Goal: Task Accomplishment & Management: Manage account settings

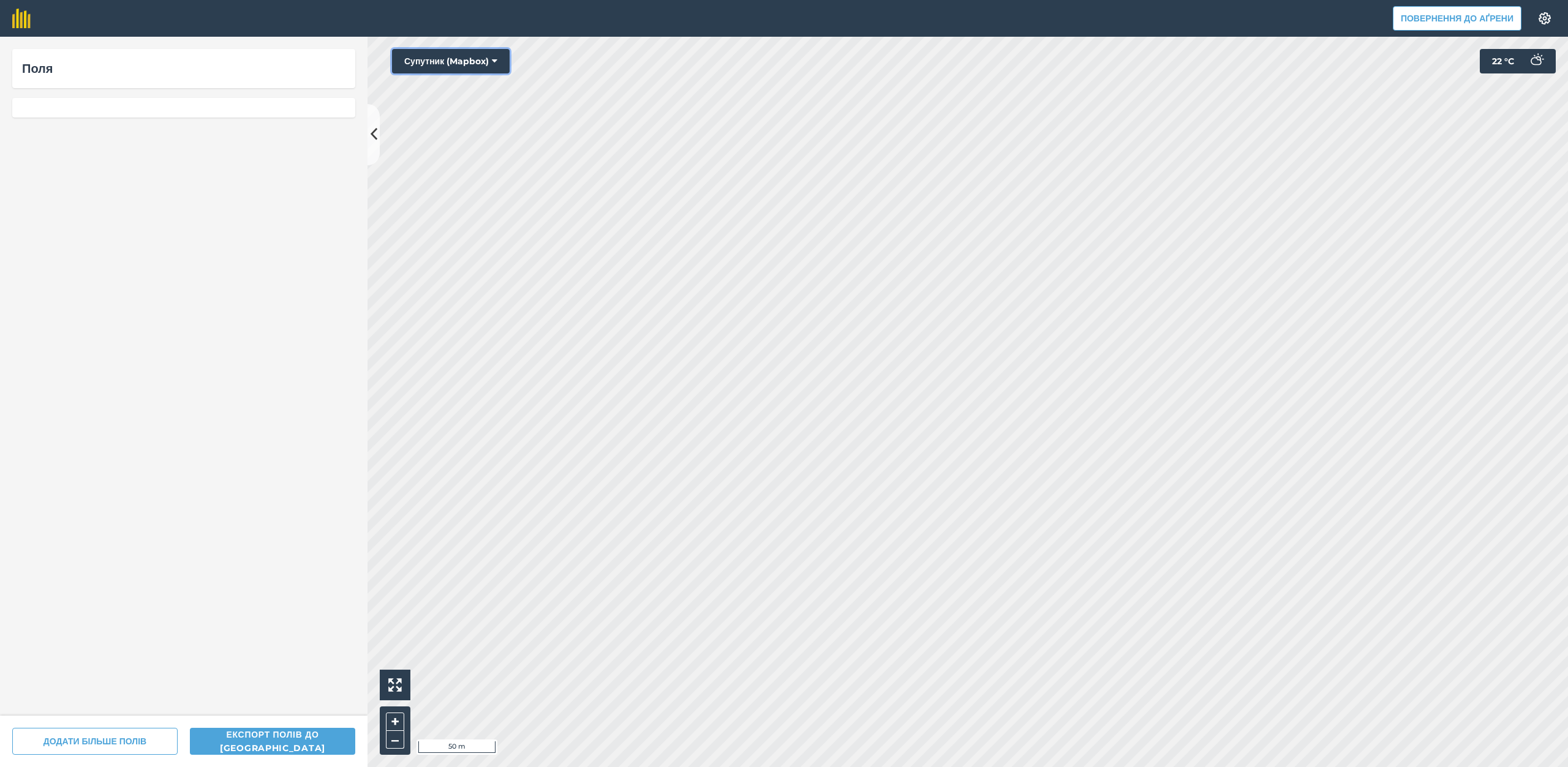
click at [499, 60] on button "Супутник (Mapbox)" at bounding box center [451, 61] width 117 height 25
click at [480, 81] on font "Супутник (Azure)" at bounding box center [450, 86] width 60 height 9
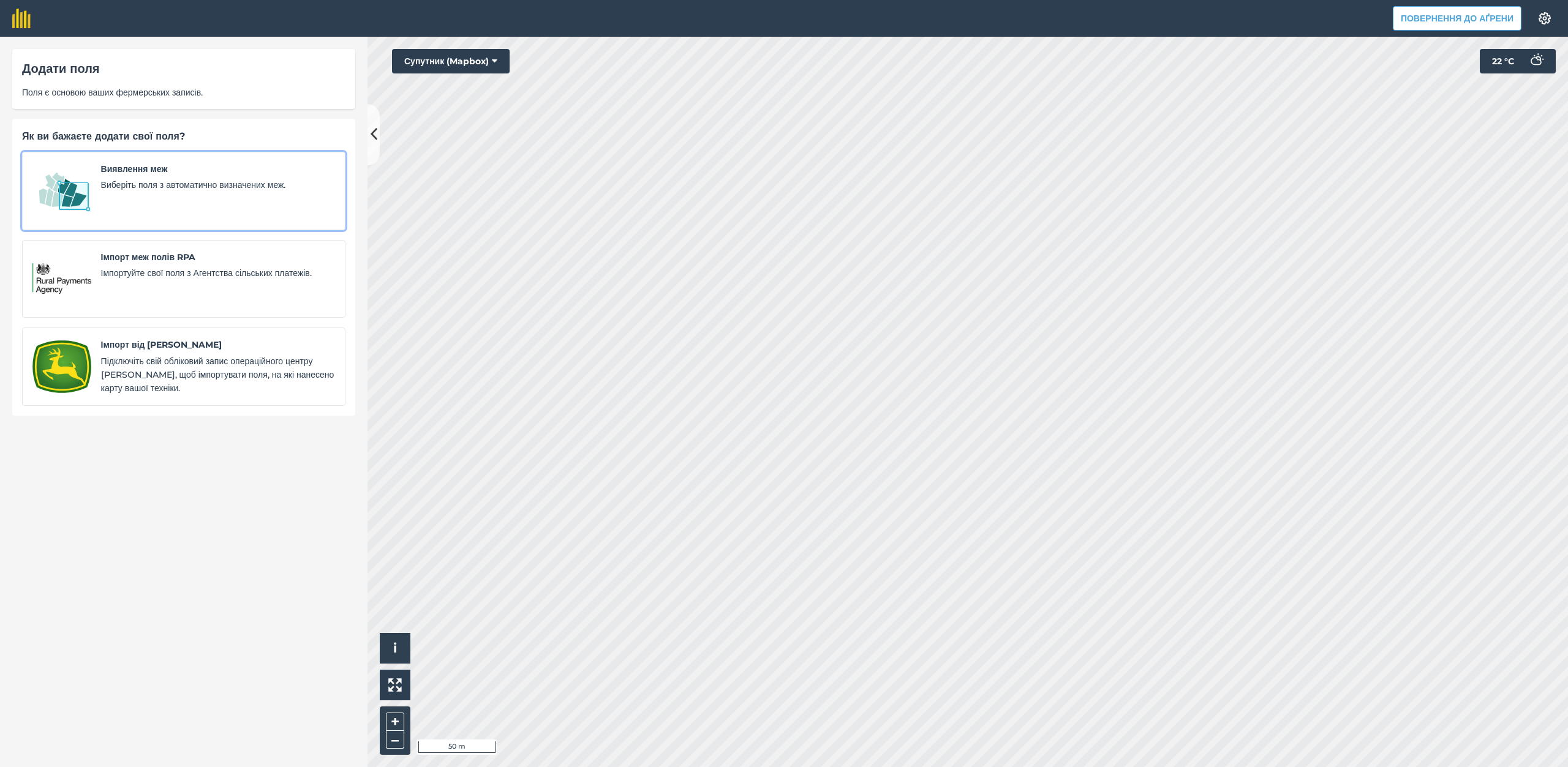
click at [149, 193] on div "Виявлення меж Виберіть поля з автоматично визначених меж." at bounding box center [217, 191] width 233 height 58
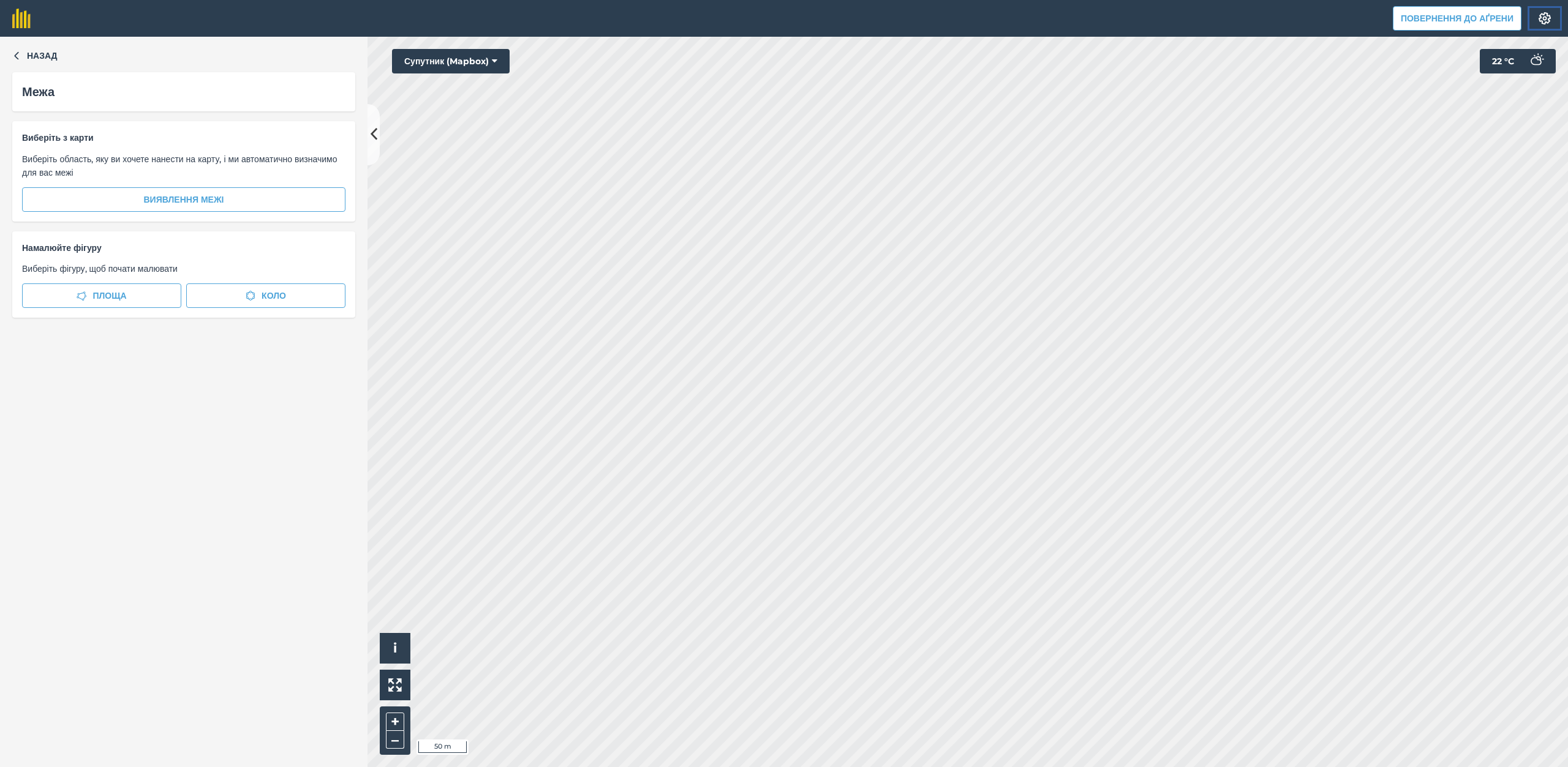
click at [1551, 18] on img at bounding box center [1544, 18] width 15 height 12
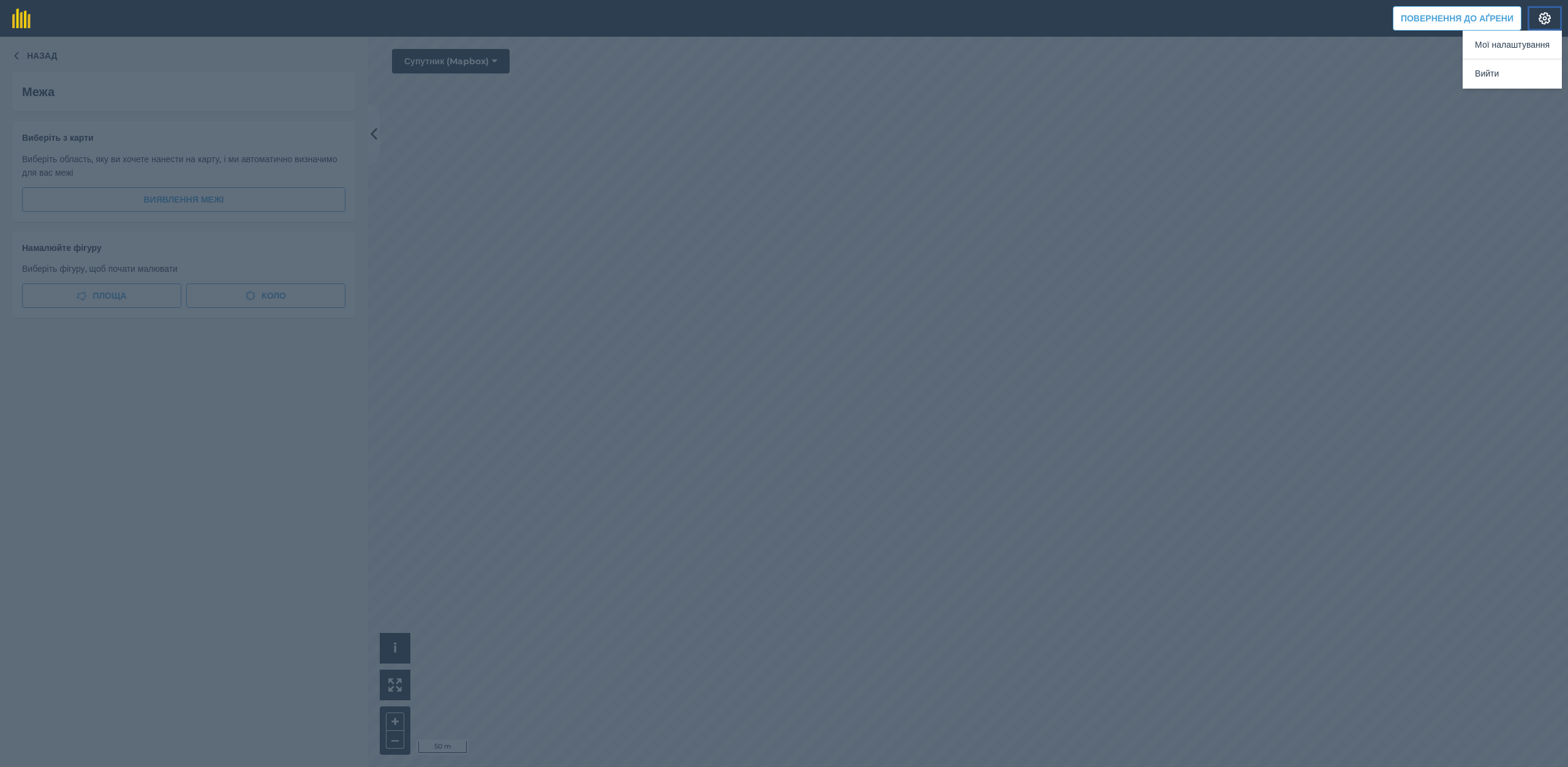
click at [1551, 18] on img at bounding box center [1544, 18] width 15 height 12
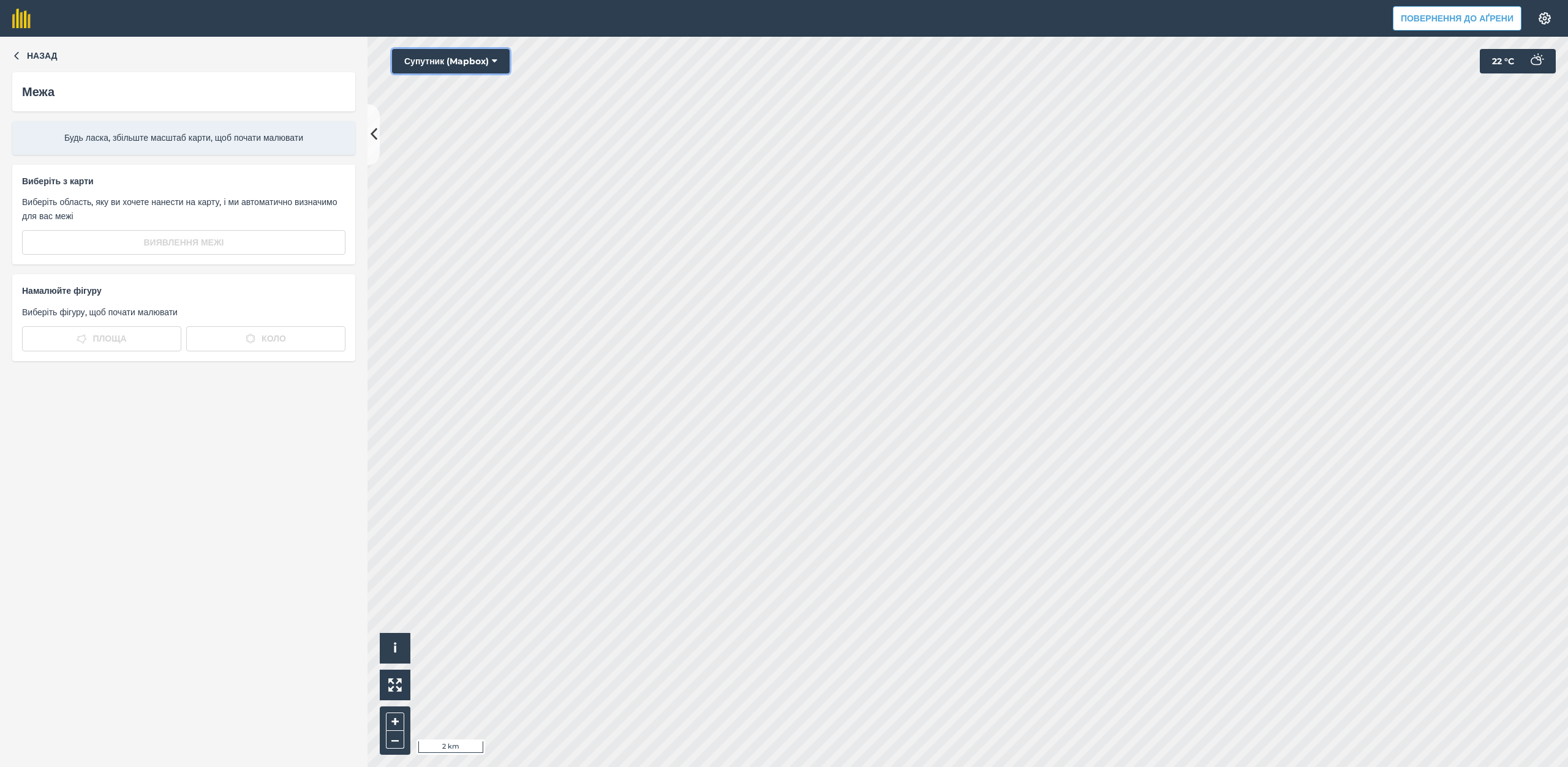
click at [489, 61] on font "Супутник (Mapbox)" at bounding box center [446, 61] width 84 height 11
click at [453, 109] on font "Супутник (Mapbox)" at bounding box center [451, 111] width 68 height 9
click at [403, 741] on button "–" at bounding box center [394, 740] width 18 height 18
click at [697, 766] on html "Повернення до Аґрени Налаштування Друк карт недоступний у нашому безкоштовному …" at bounding box center [784, 384] width 1568 height 767
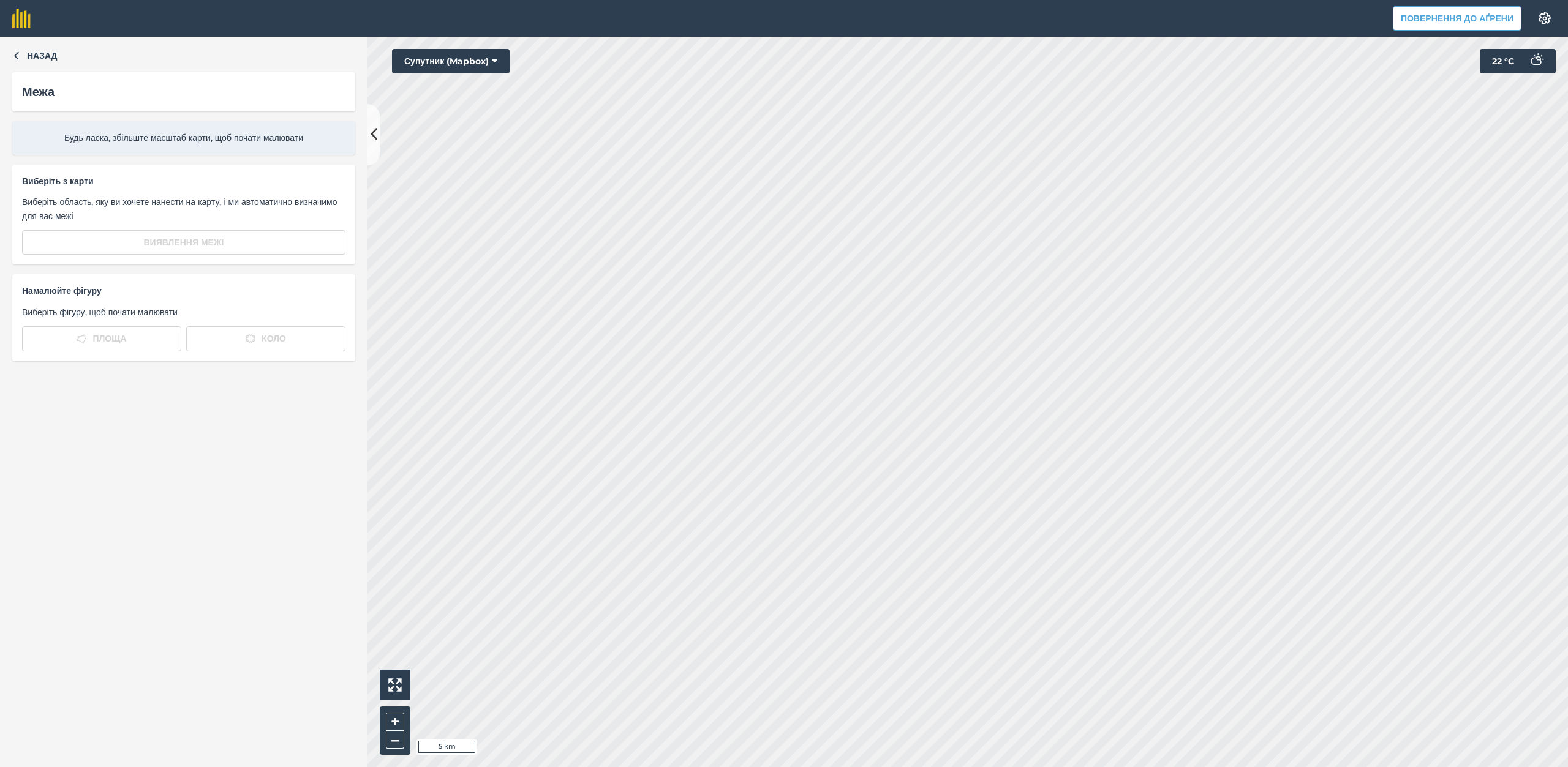
click at [962, 766] on html "Повернення до Аґрени Налаштування Друк карт недоступний у нашому безкоштовному …" at bounding box center [784, 384] width 1568 height 767
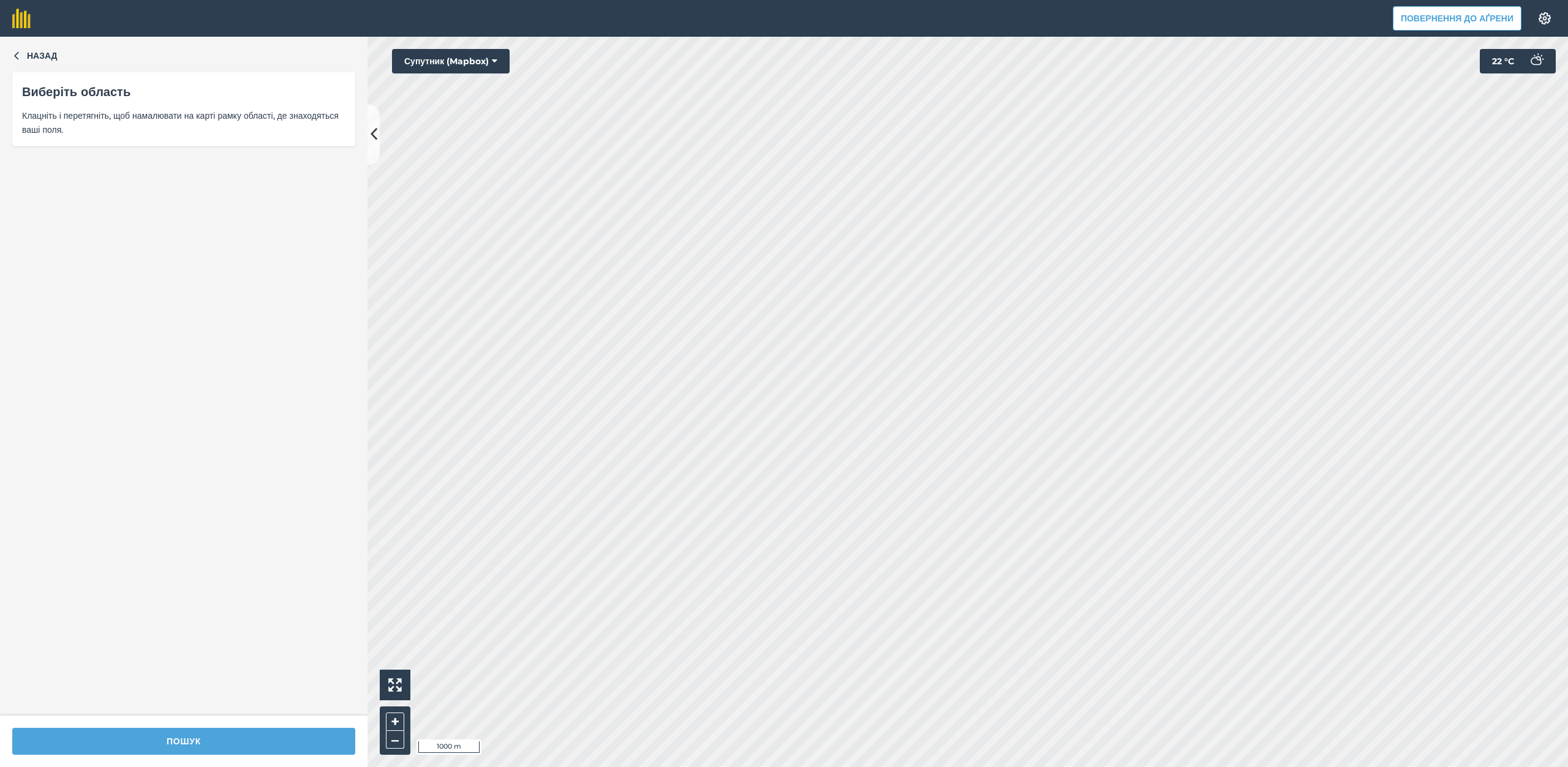
click at [103, 92] on font "Виберіть область" at bounding box center [76, 92] width 109 height 15
click at [72, 96] on font "Виберіть область" at bounding box center [76, 92] width 109 height 15
click at [379, 133] on button at bounding box center [373, 134] width 12 height 61
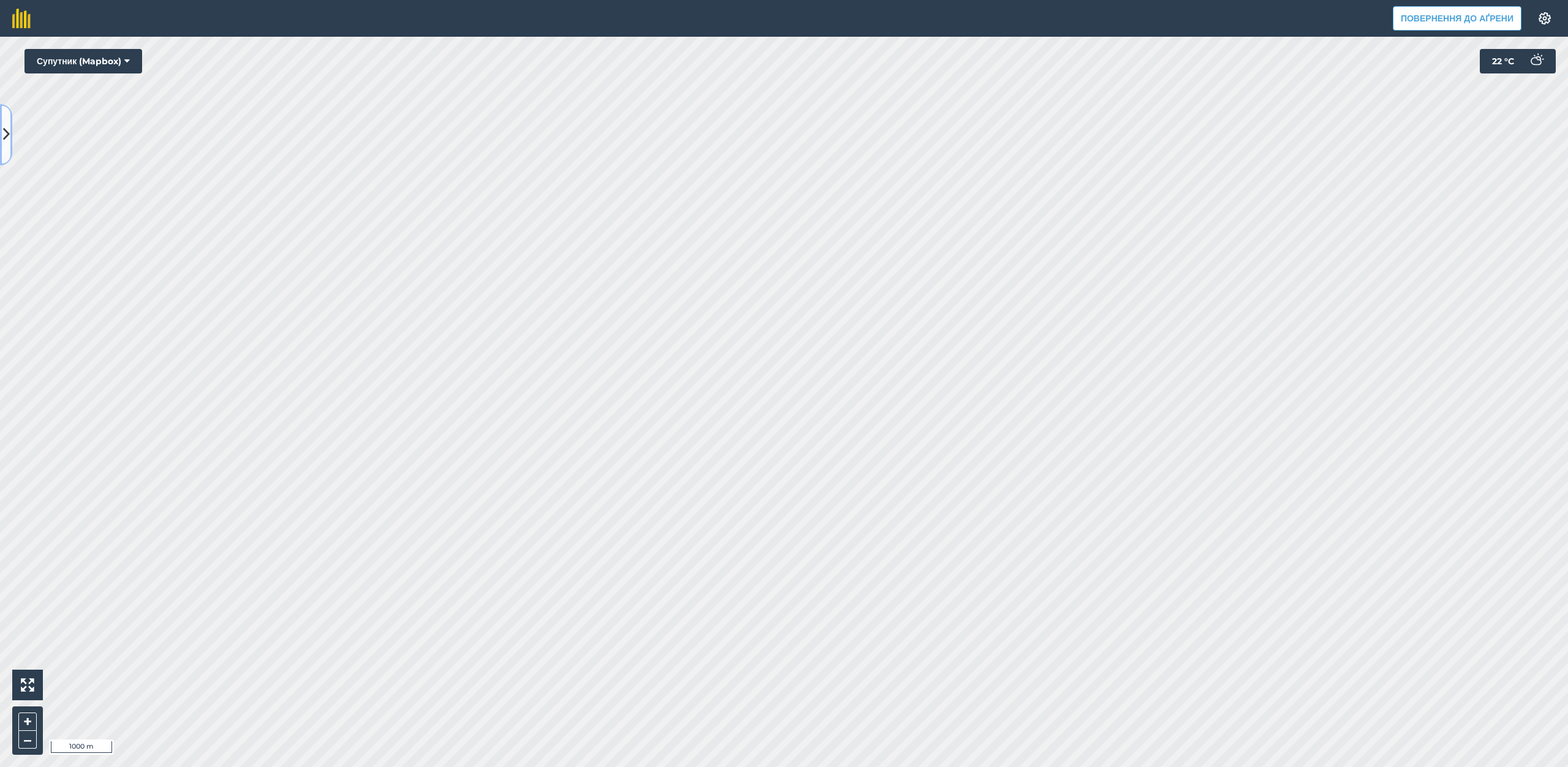
click at [9, 128] on button at bounding box center [6, 134] width 12 height 61
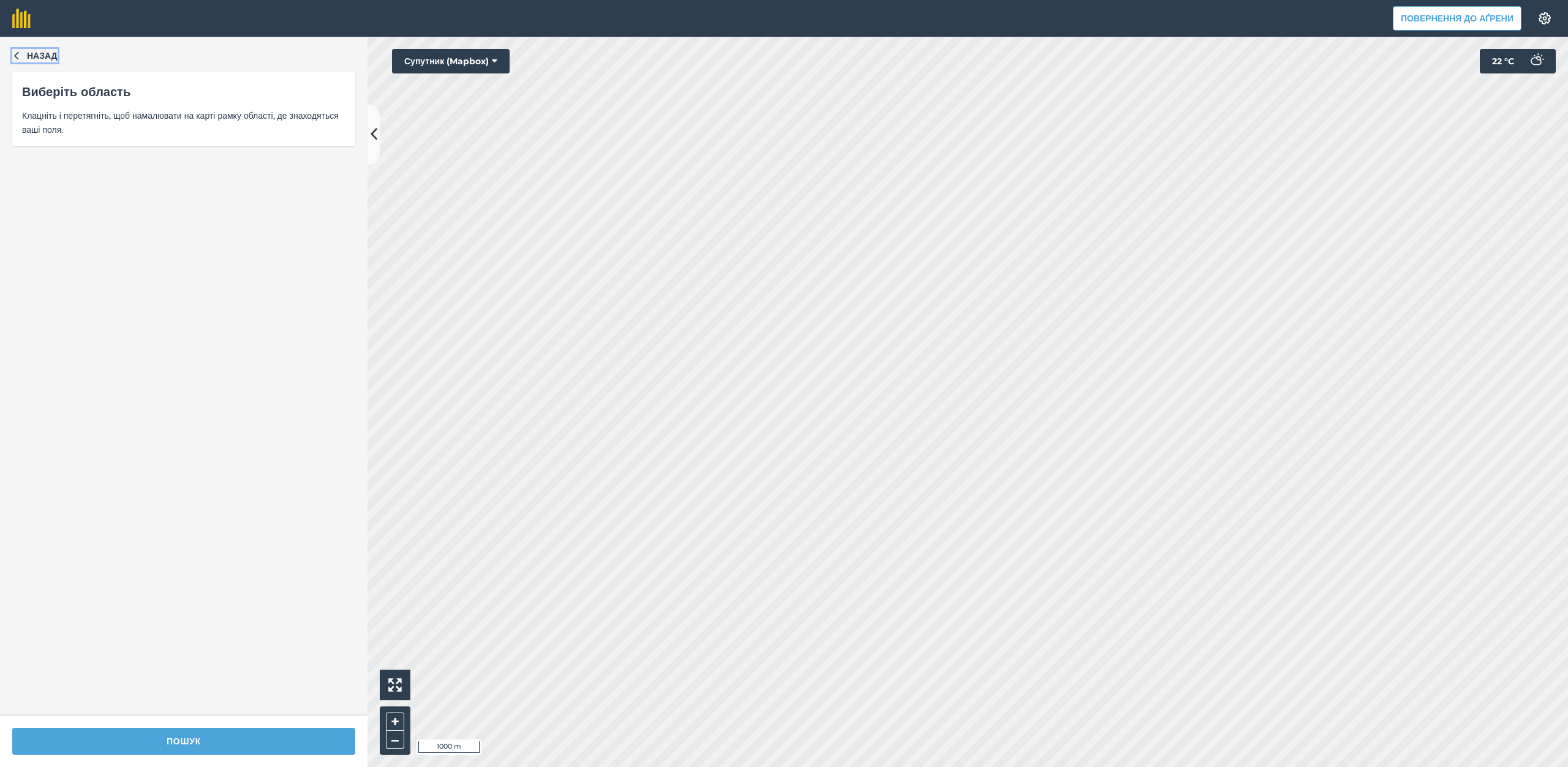
click at [30, 54] on font "Назад" at bounding box center [43, 56] width 30 height 11
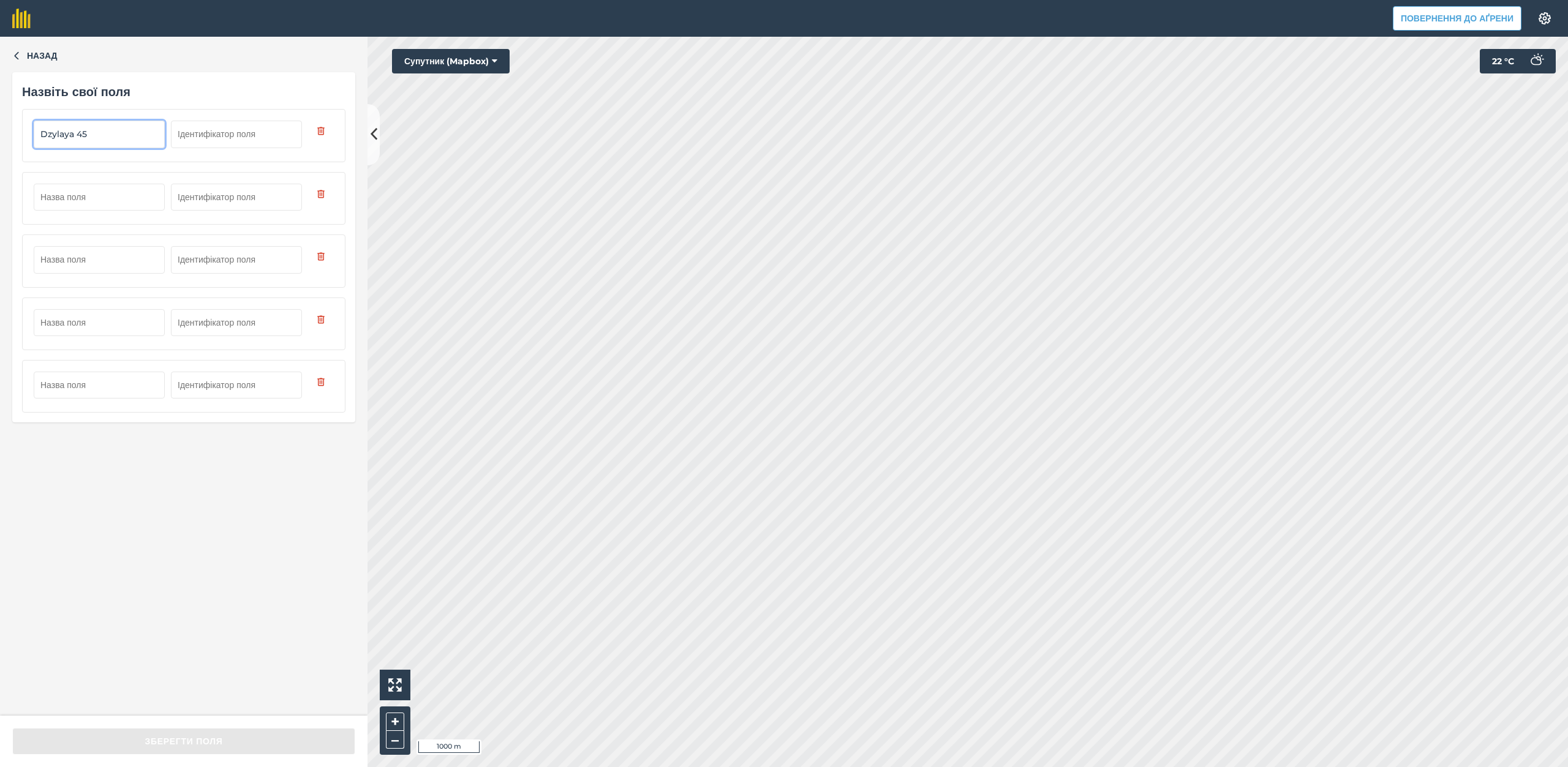
type input "Dzylaya 45"
click at [136, 189] on input "text" at bounding box center [99, 196] width 131 height 27
type input "Viddil 2 pole 3 110 ga"
click at [129, 267] on input "text" at bounding box center [99, 259] width 131 height 27
drag, startPoint x: 43, startPoint y: 196, endPoint x: 90, endPoint y: 194, distance: 47.0
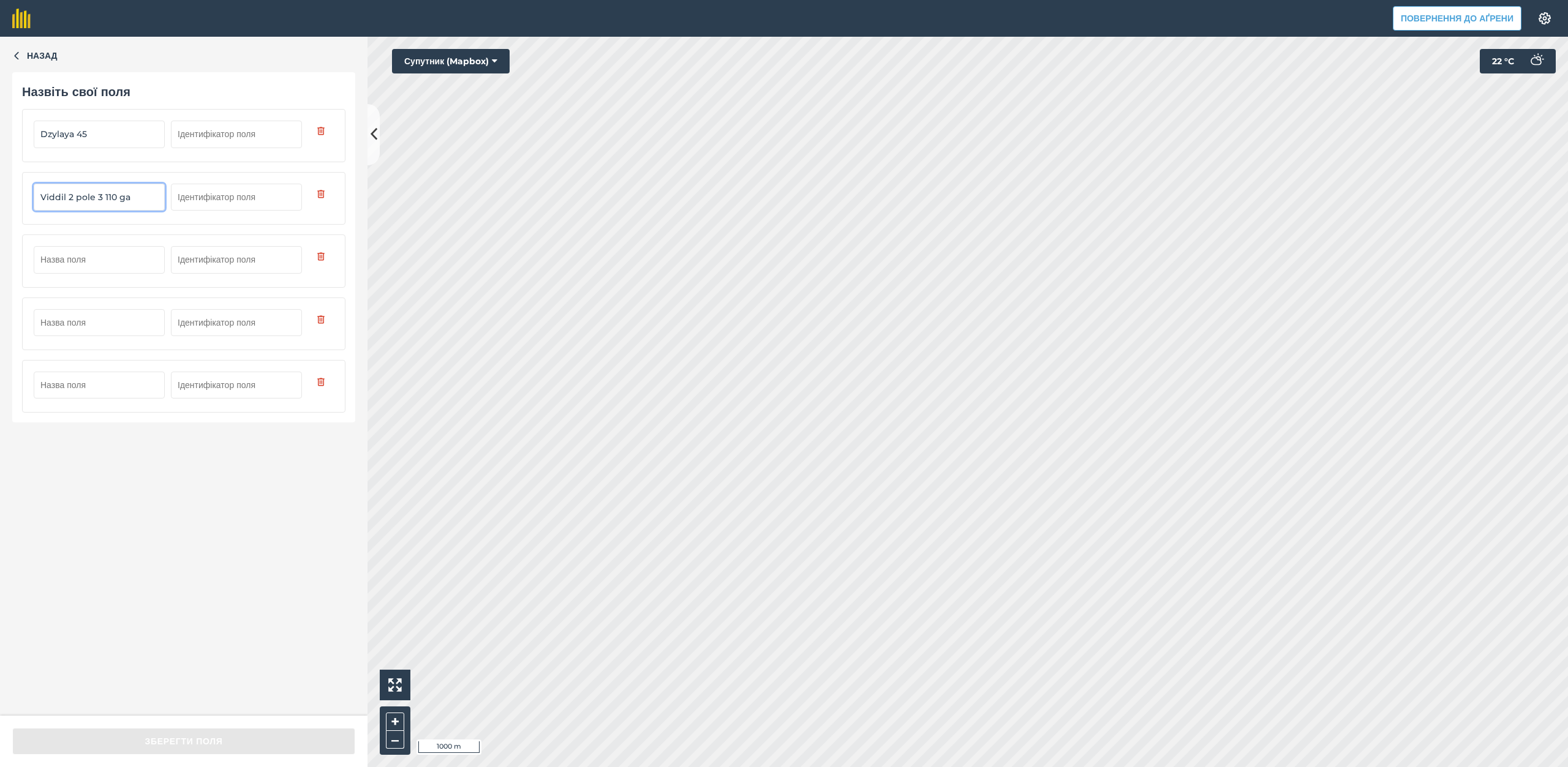
click at [90, 194] on input "Viddil 2 pole 3 110 ga" at bounding box center [99, 196] width 131 height 27
click at [93, 227] on form "Dzylaya 45 Viddil 2 pole 3 110 ga" at bounding box center [183, 260] width 323 height 303
drag, startPoint x: 43, startPoint y: 198, endPoint x: 57, endPoint y: 198, distance: 14.0
click at [57, 198] on input "Viddil 2 pole 3 110 ga" at bounding box center [99, 196] width 131 height 27
drag, startPoint x: 36, startPoint y: 197, endPoint x: 95, endPoint y: 206, distance: 59.7
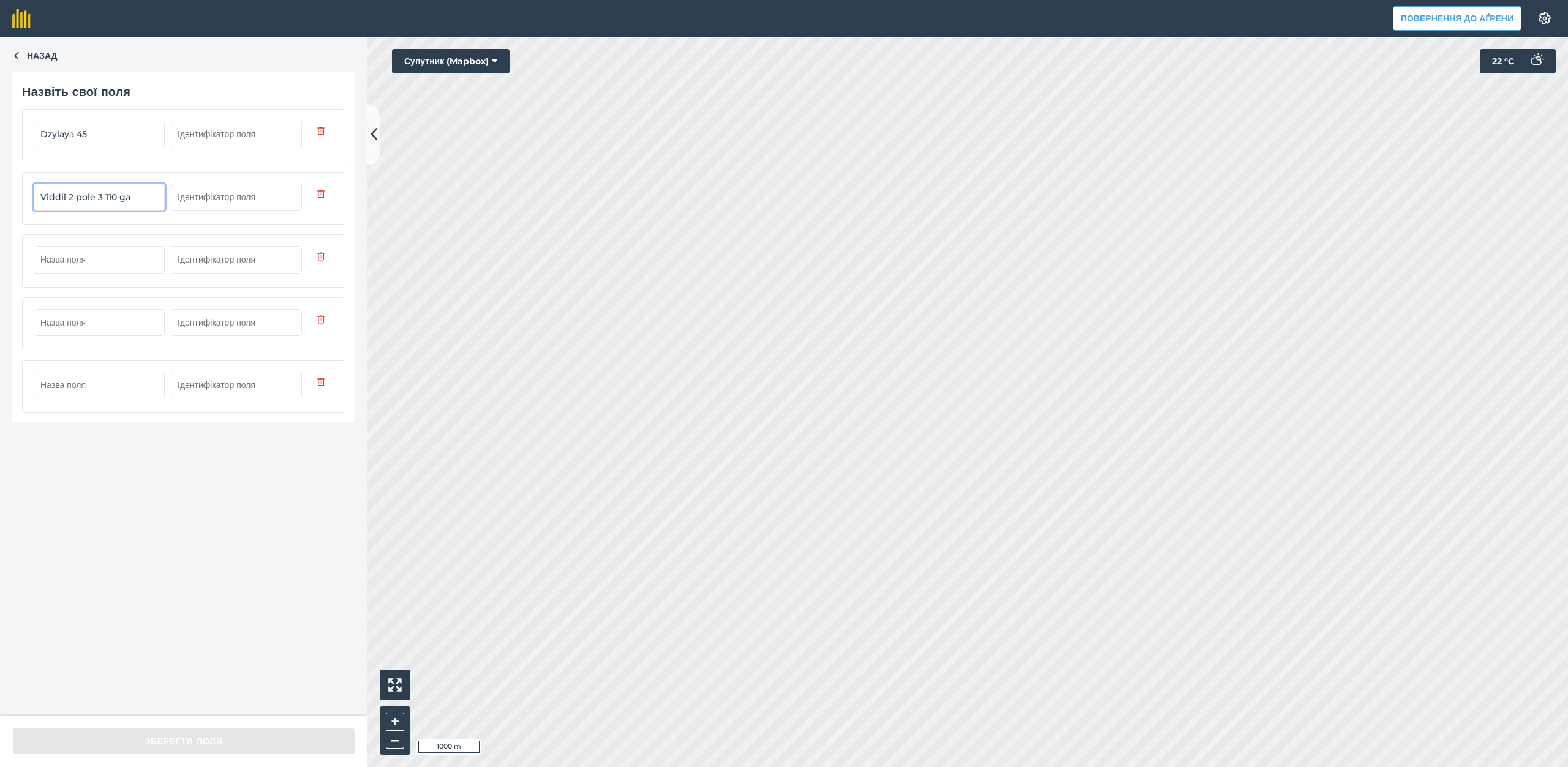
click at [95, 206] on input "Viddil 2 pole 3 110 ga" at bounding box center [99, 196] width 131 height 27
click at [59, 259] on input "text" at bounding box center [99, 259] width 131 height 27
paste input "Viddil 2 pole"
type input "Viddil 2 pole 2 157 ga"
click at [93, 322] on input "text" at bounding box center [99, 322] width 131 height 27
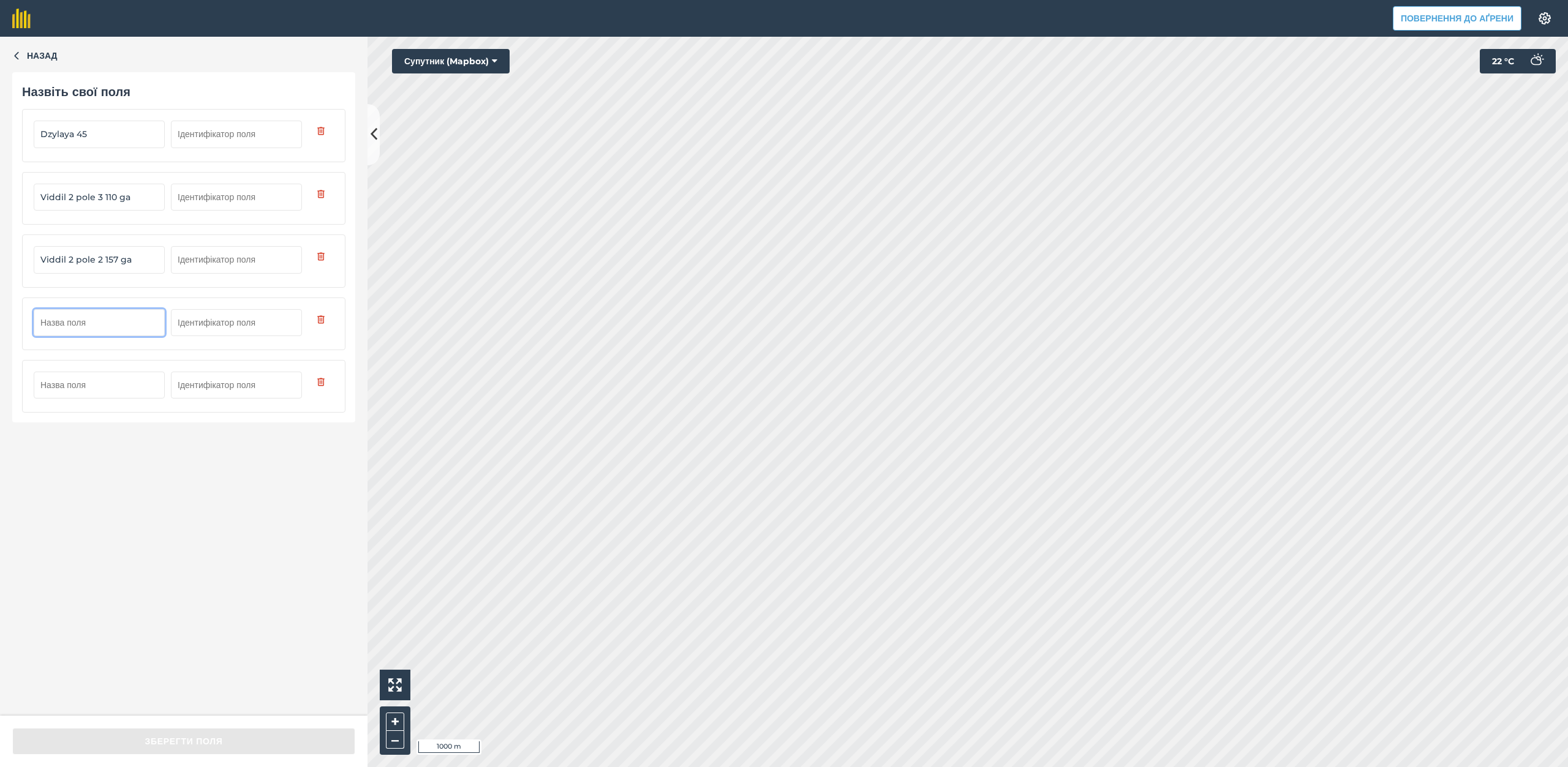
paste input "Viddil 2 pole"
type input "Viddil 2 pole 5 47 ga"
click at [96, 390] on input "text" at bounding box center [99, 384] width 131 height 27
paste input "Viddil 2 pole"
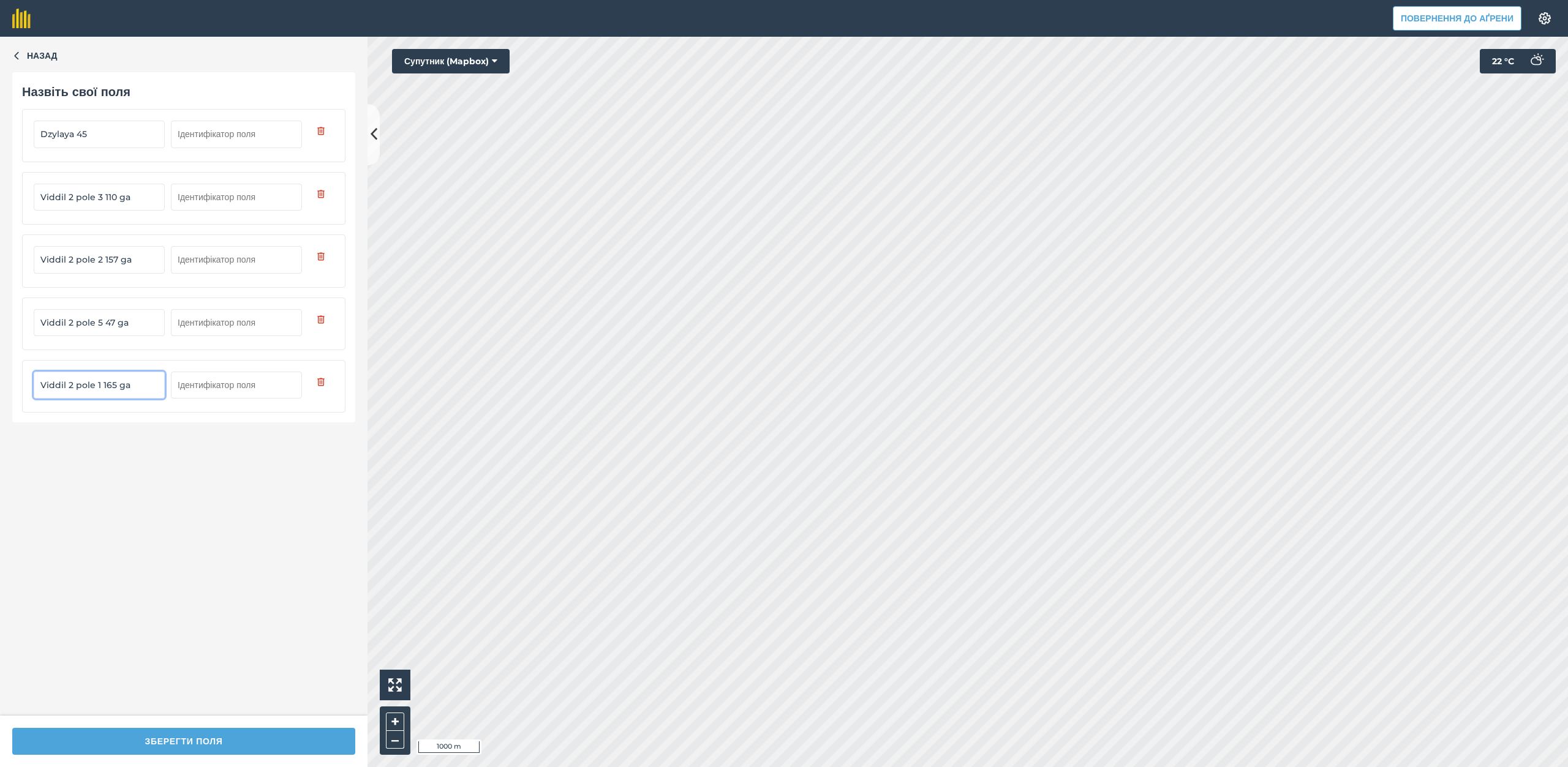
type input "Viddil 2 pole 1 165 ga"
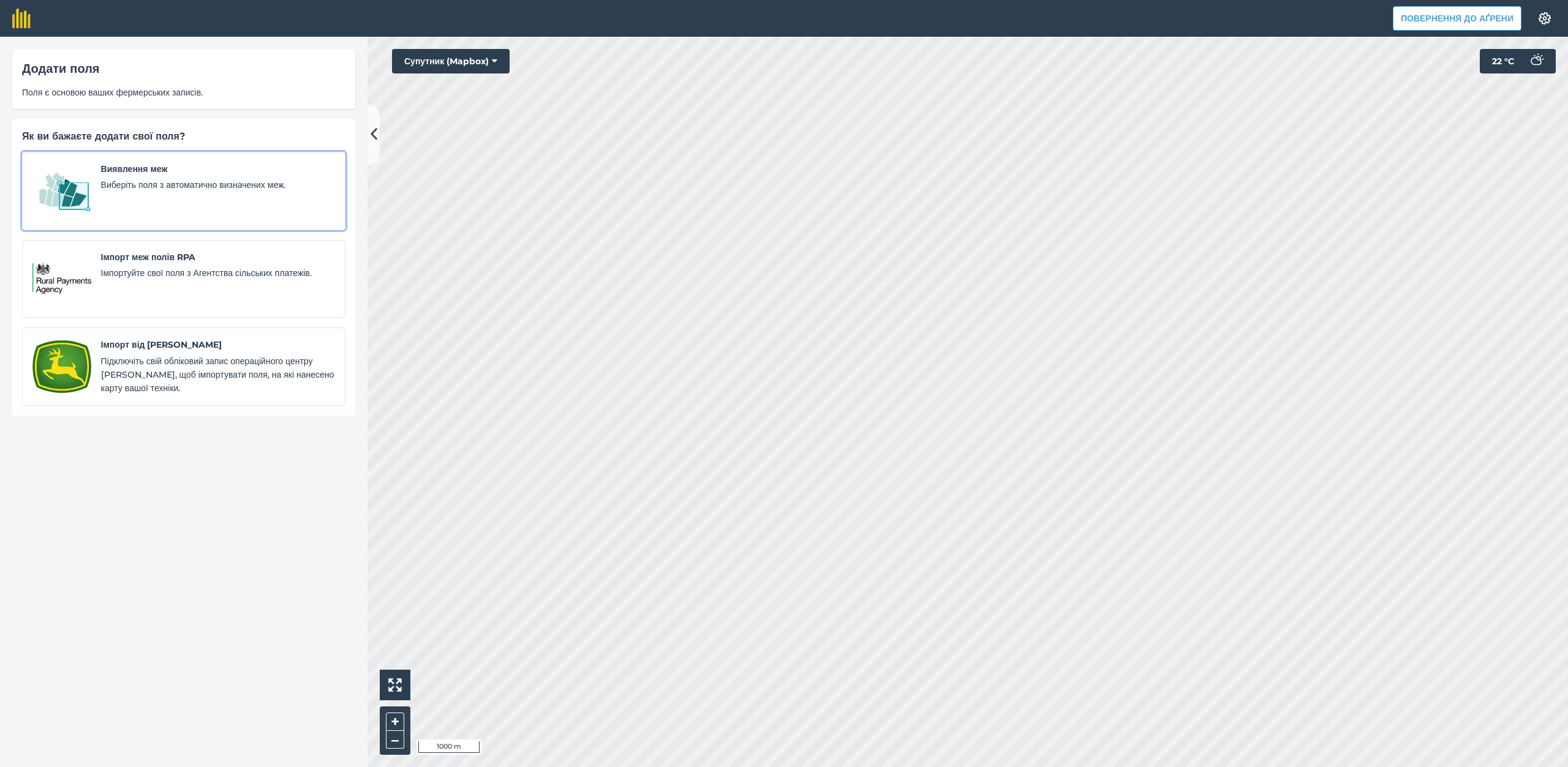
click at [158, 179] on font "Виберіть поля з автоматично визначених меж." at bounding box center [194, 185] width 185 height 11
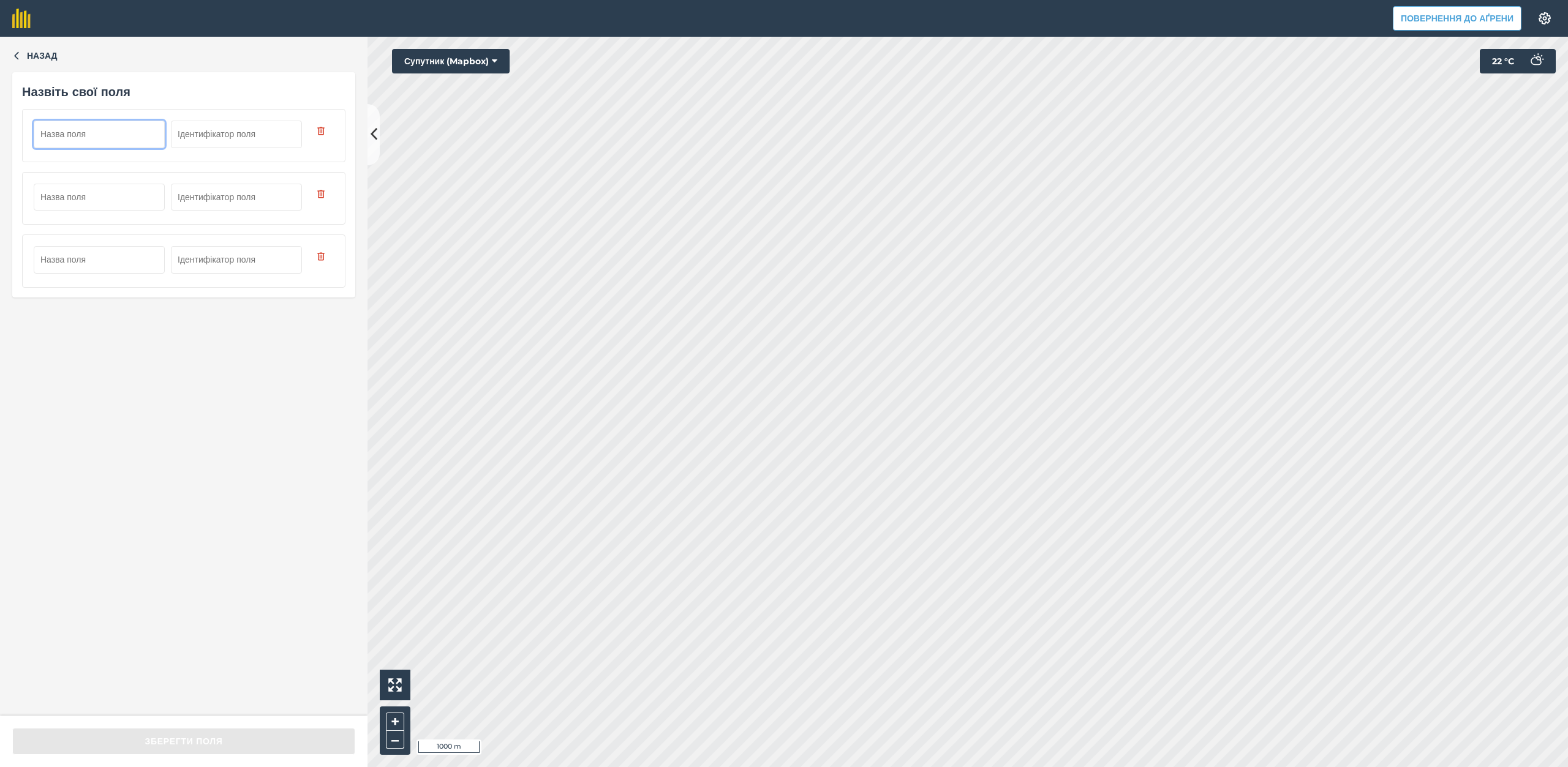
click at [93, 133] on input "text" at bounding box center [99, 134] width 131 height 27
type input "Viddil 2 pole 3 58 ga"
click at [110, 198] on input "text" at bounding box center [99, 196] width 131 height 27
click at [79, 192] on input "text" at bounding box center [99, 196] width 131 height 27
drag, startPoint x: 79, startPoint y: 194, endPoint x: 48, endPoint y: 192, distance: 31.1
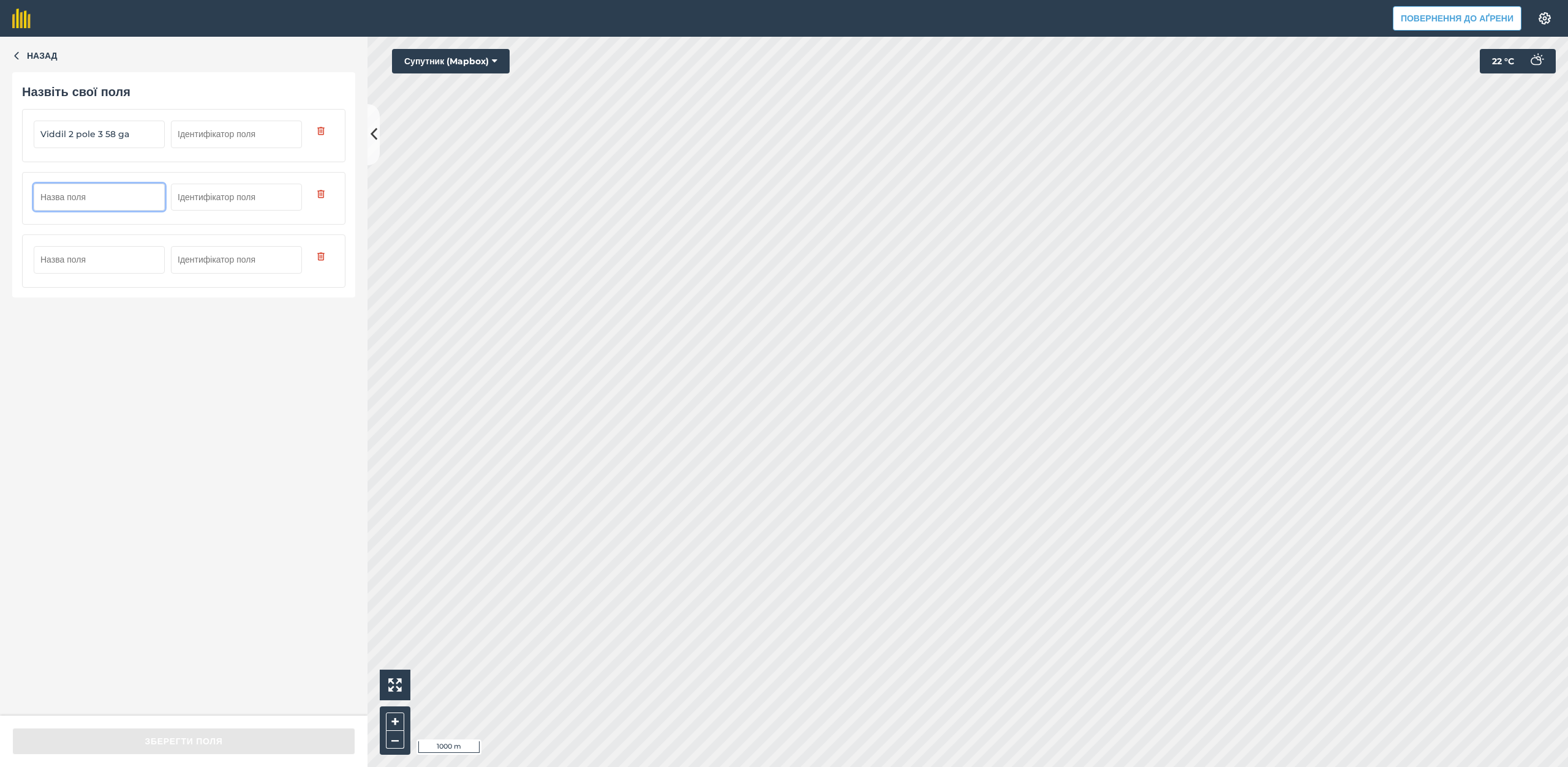
click at [48, 192] on input "text" at bounding box center [99, 196] width 131 height 27
type input "Dzylaya 58 ga"
click at [87, 260] on input "text" at bounding box center [99, 259] width 131 height 27
paste input "Viddil 2 pole"
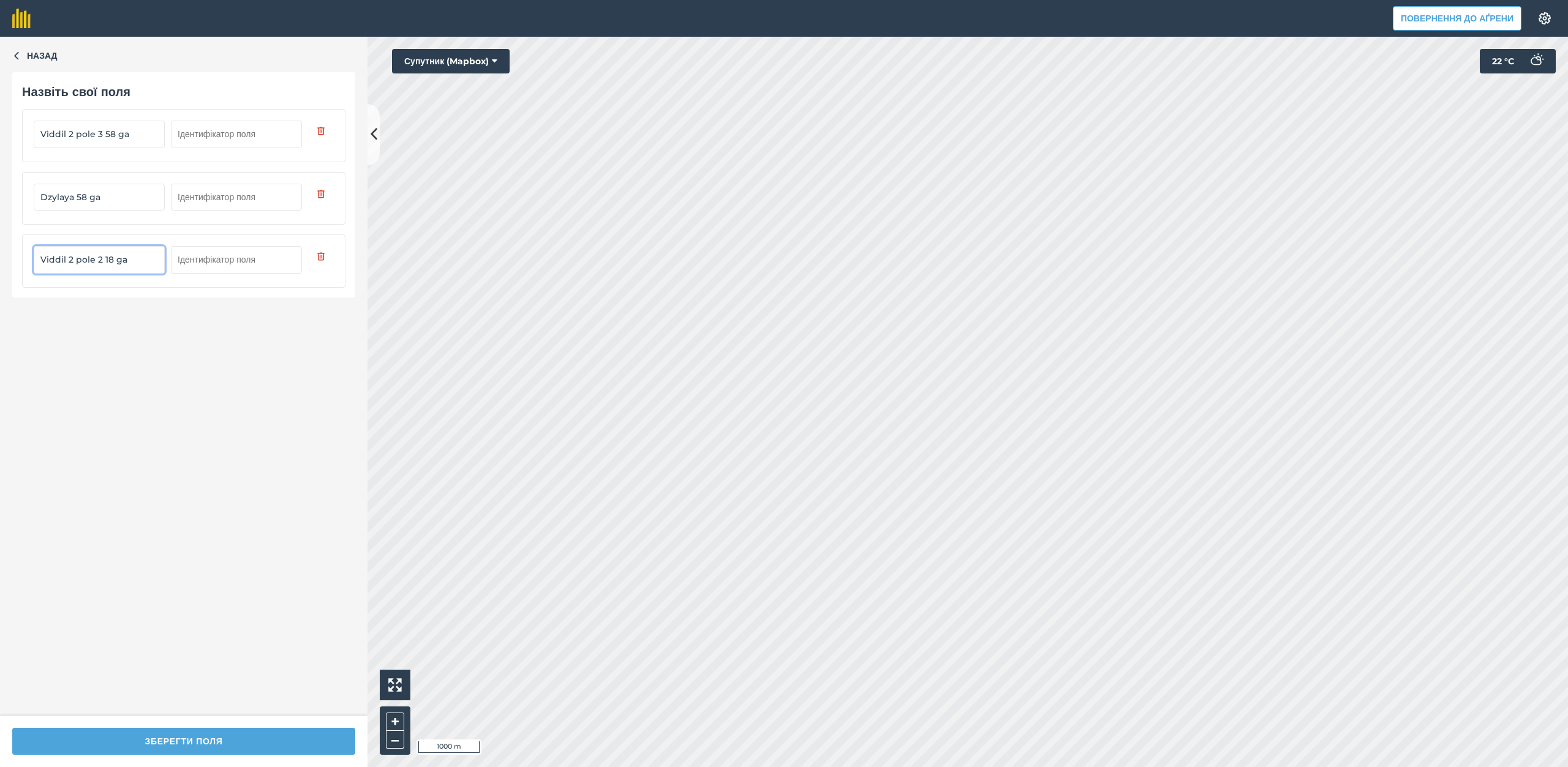
type input "Viddil 2 pole 2 18 ga"
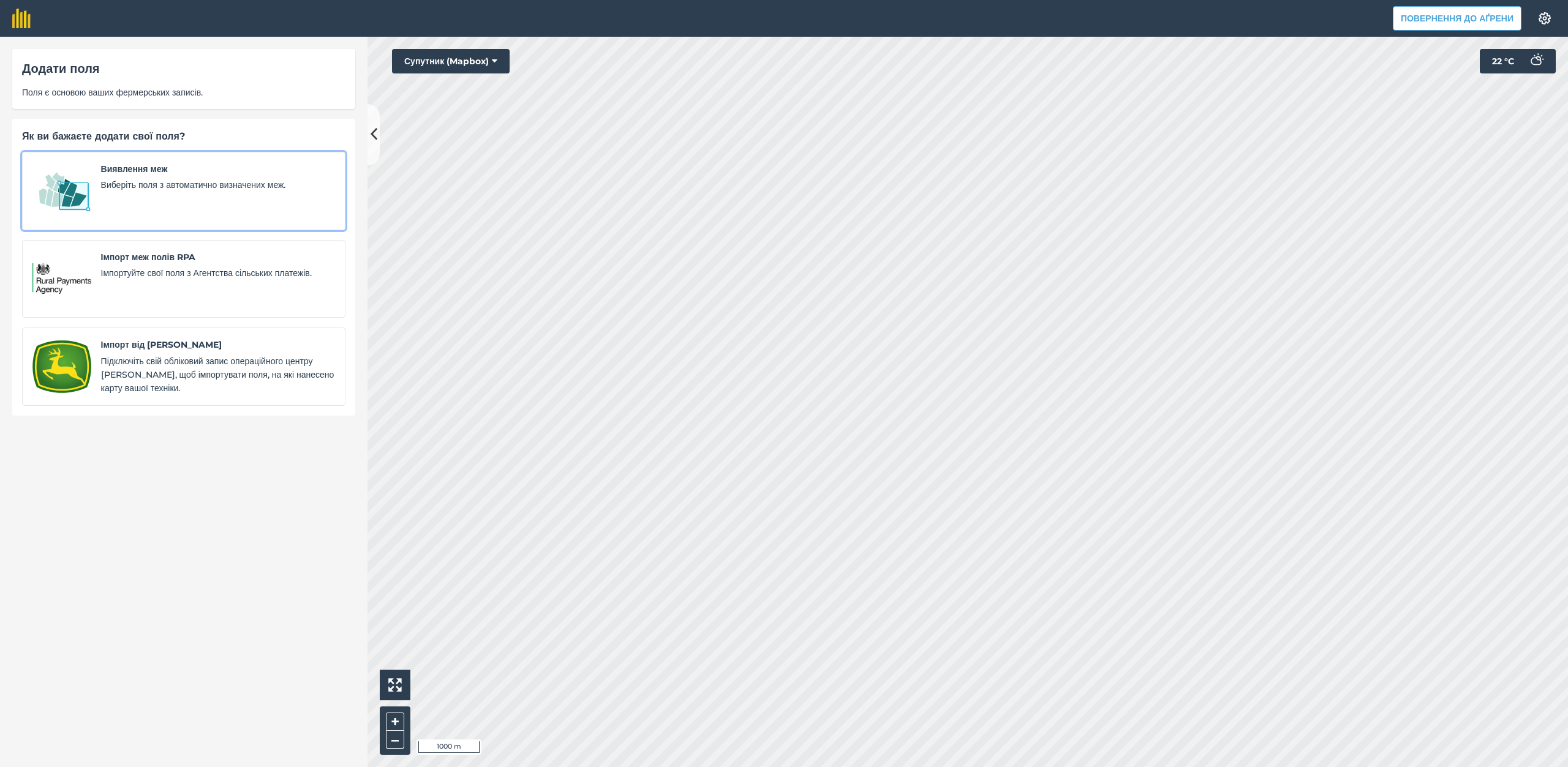
click at [220, 196] on div "Виявлення меж Виберіть поля з автоматично визначених меж." at bounding box center [217, 191] width 233 height 58
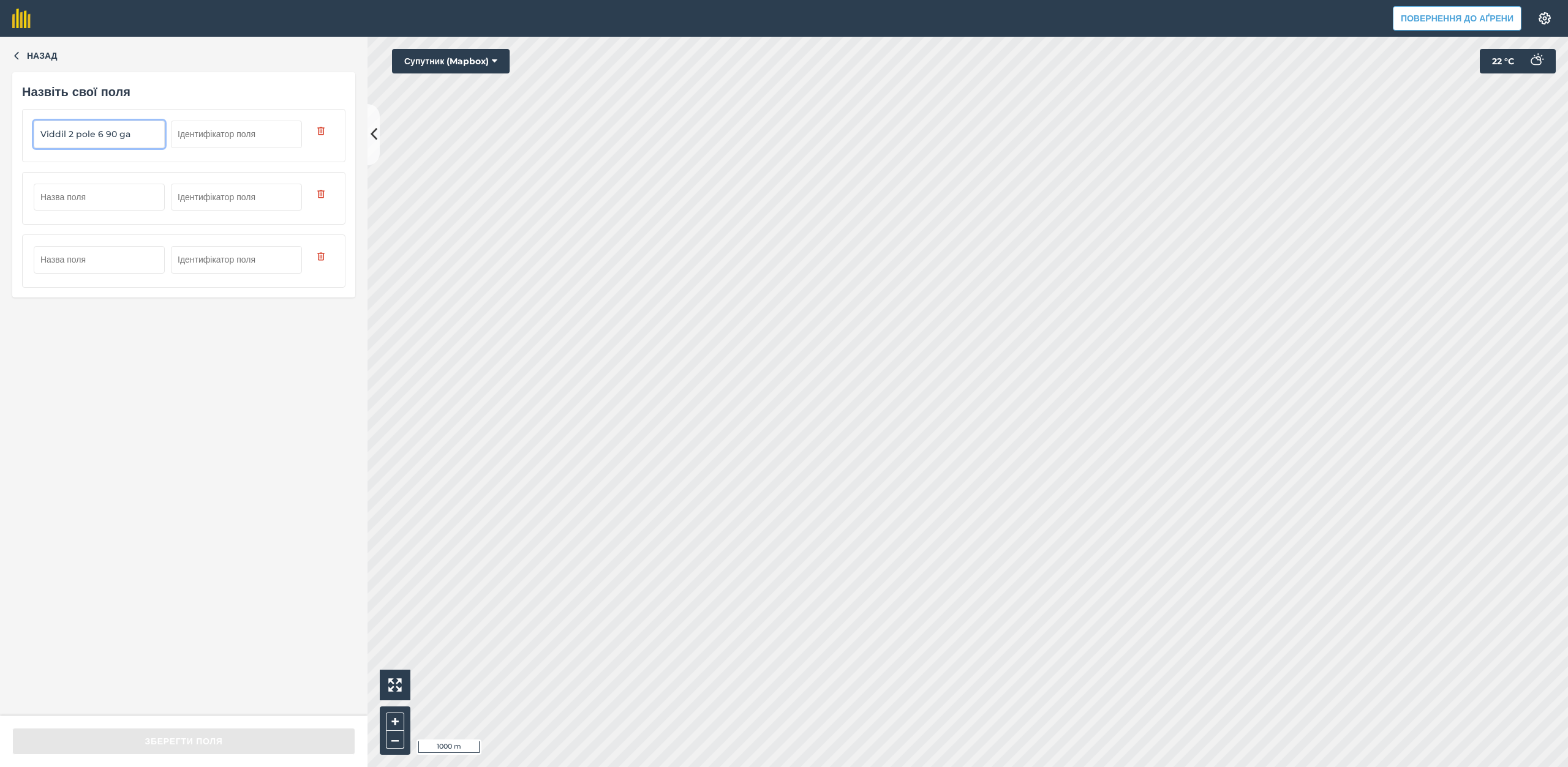
type input "Viddil 2 pole 6 90 ga"
click at [68, 204] on input "text" at bounding box center [99, 196] width 131 height 27
paste input "Viddil 2 pole"
type input "Viddil 2 pole 7 50 ga"
click at [91, 264] on input "text" at bounding box center [99, 259] width 131 height 27
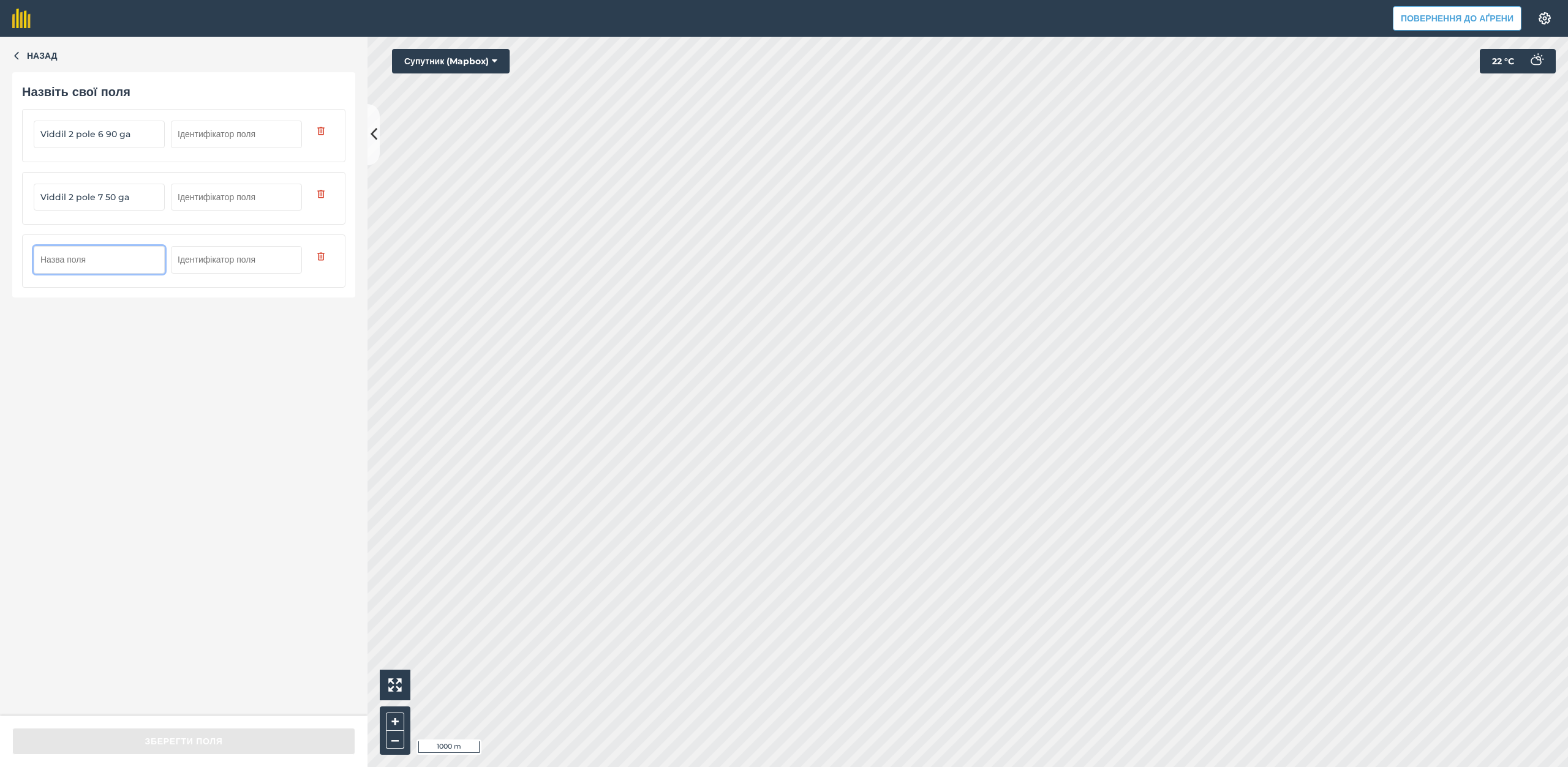
paste input "Viddil 2 pole"
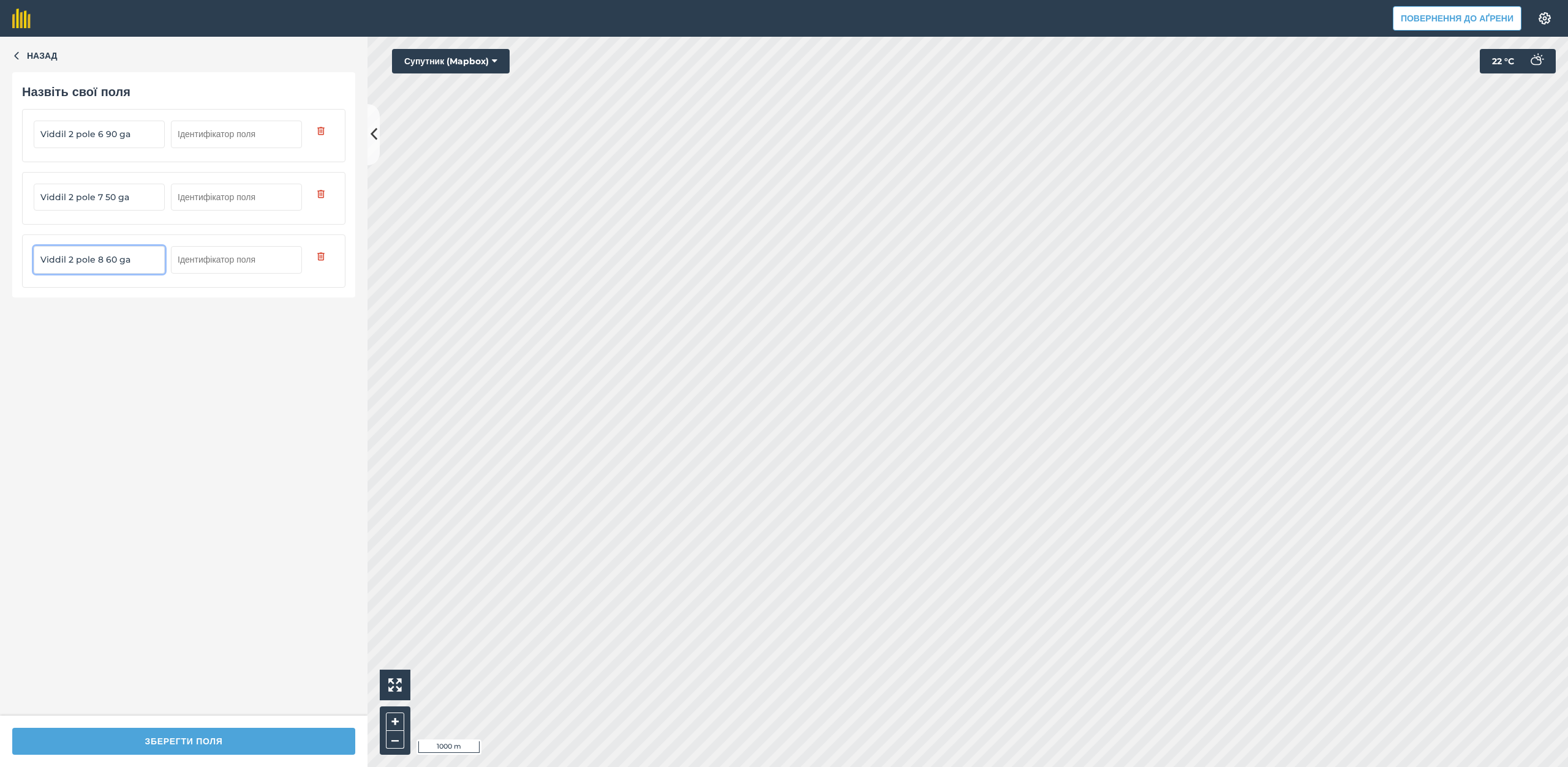
type input "Viddil 2 pole 8 60 ga"
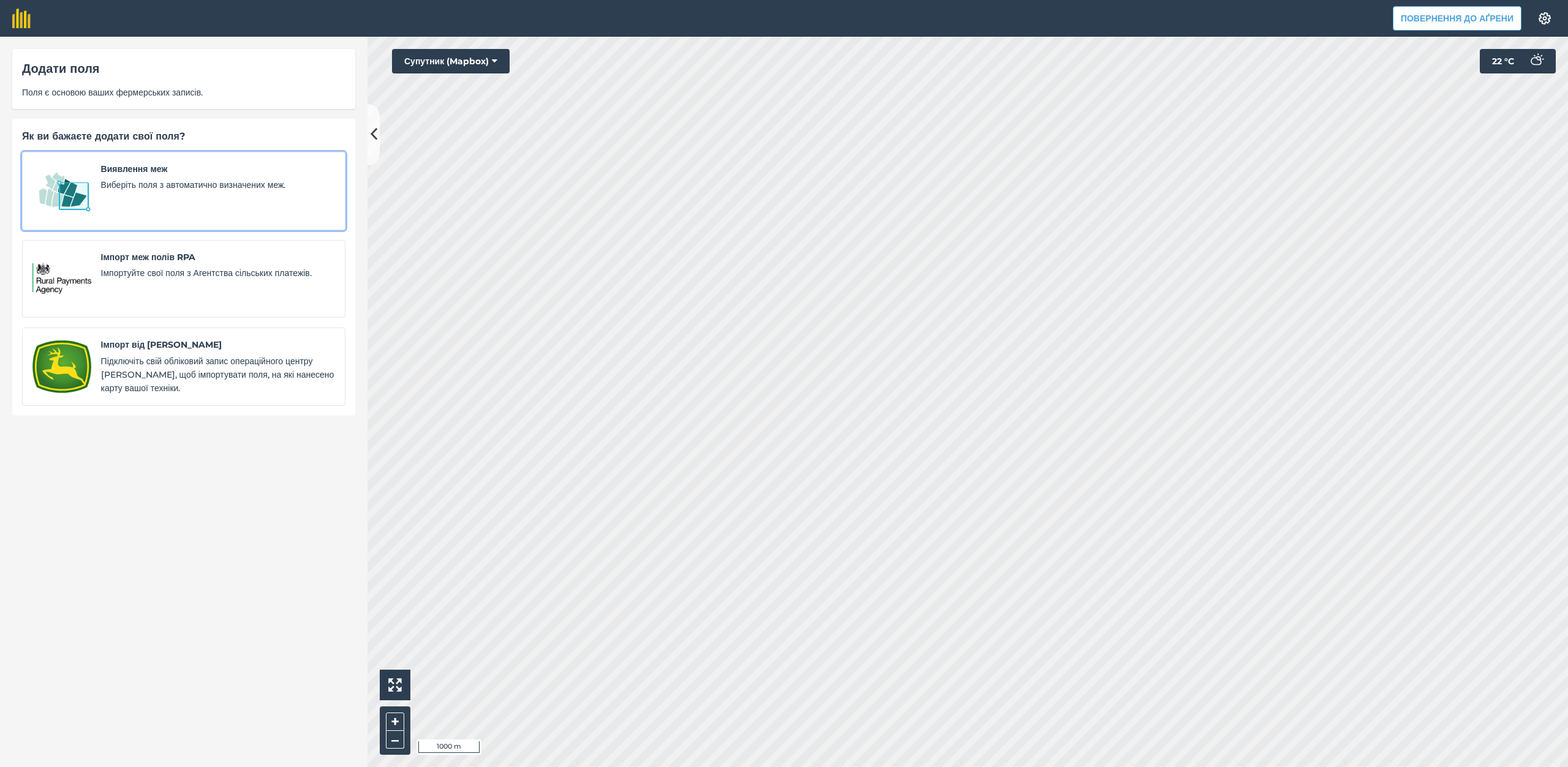
click at [182, 210] on div "Виявлення меж Виберіть поля з автоматично визначених меж." at bounding box center [217, 191] width 233 height 58
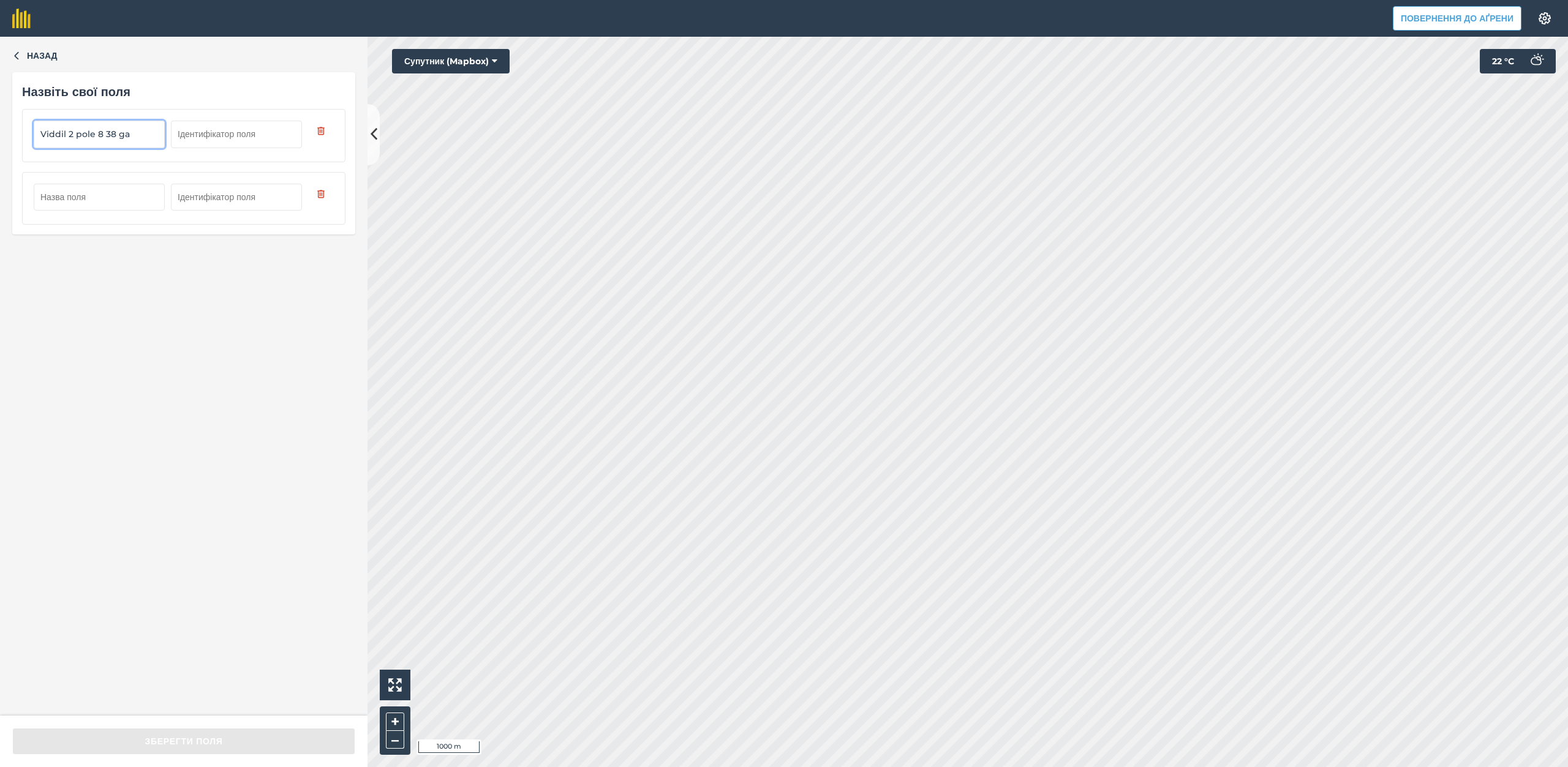
type input "Viddil 2 pole 8 38 ga"
click at [63, 196] on input "text" at bounding box center [99, 196] width 131 height 27
paste input "Viddil 2 pole"
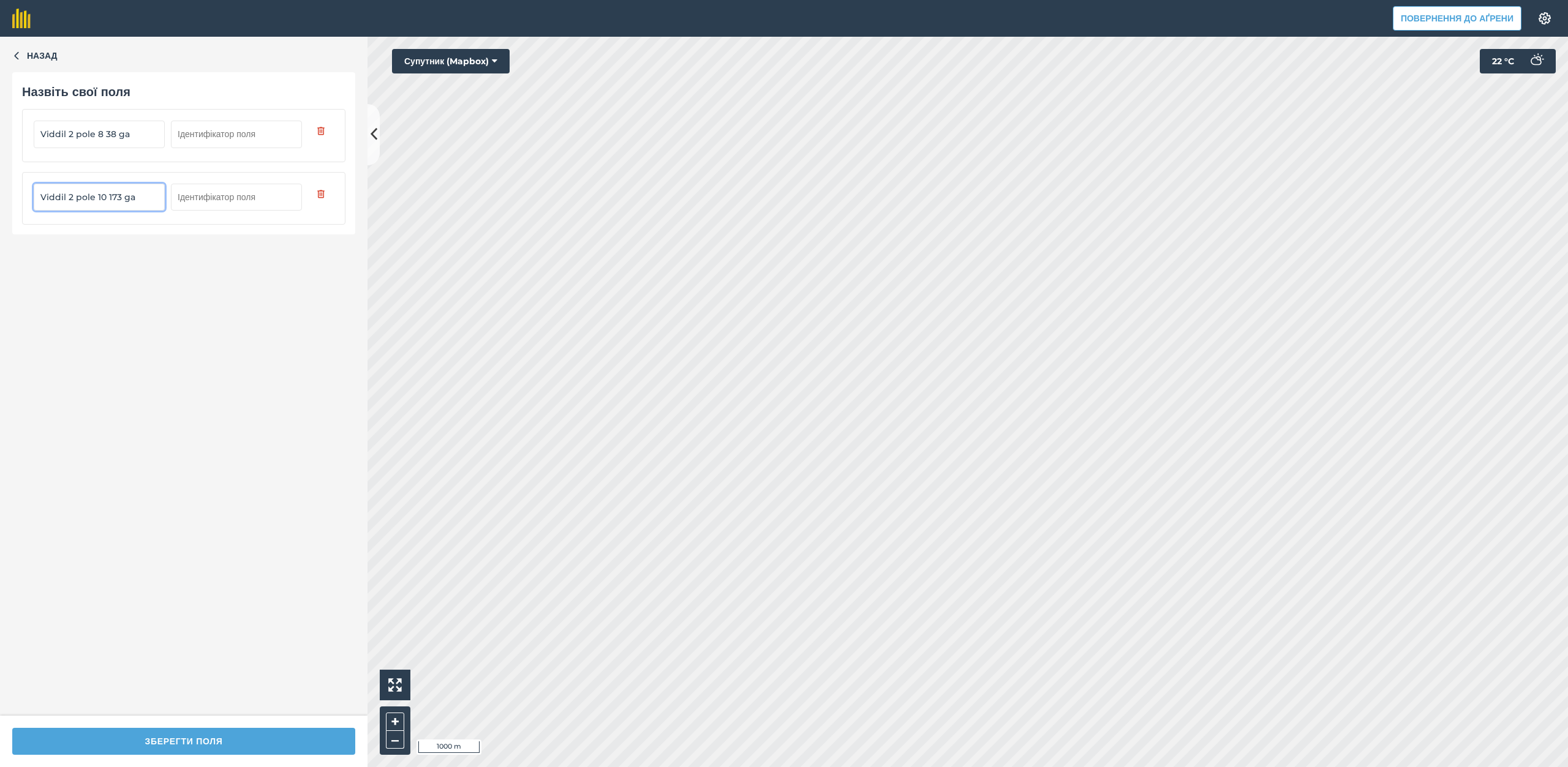
type input "Viddil 2 pole 10 173 ga"
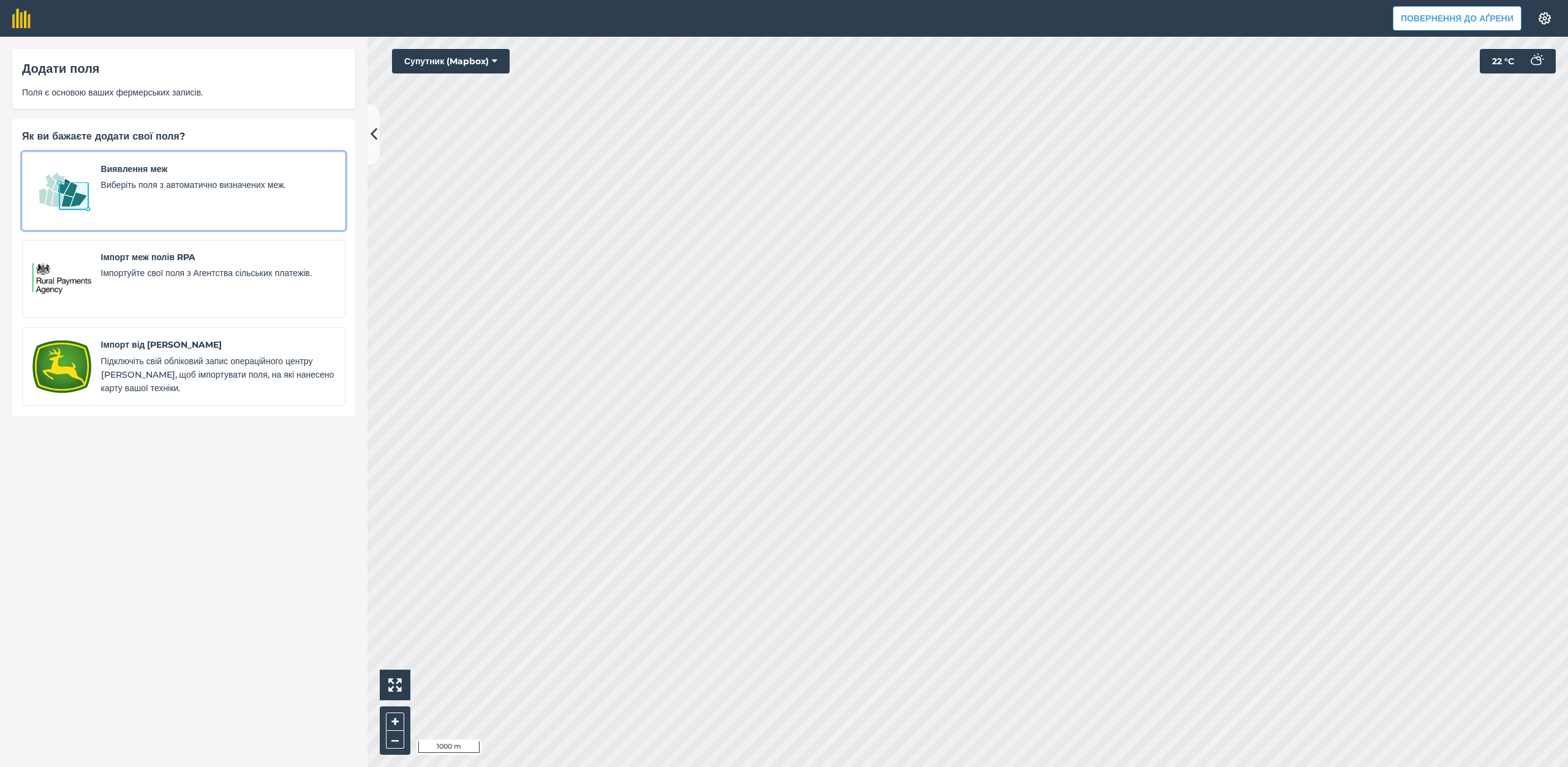
click at [167, 164] on font "Виявлення меж" at bounding box center [134, 169] width 67 height 11
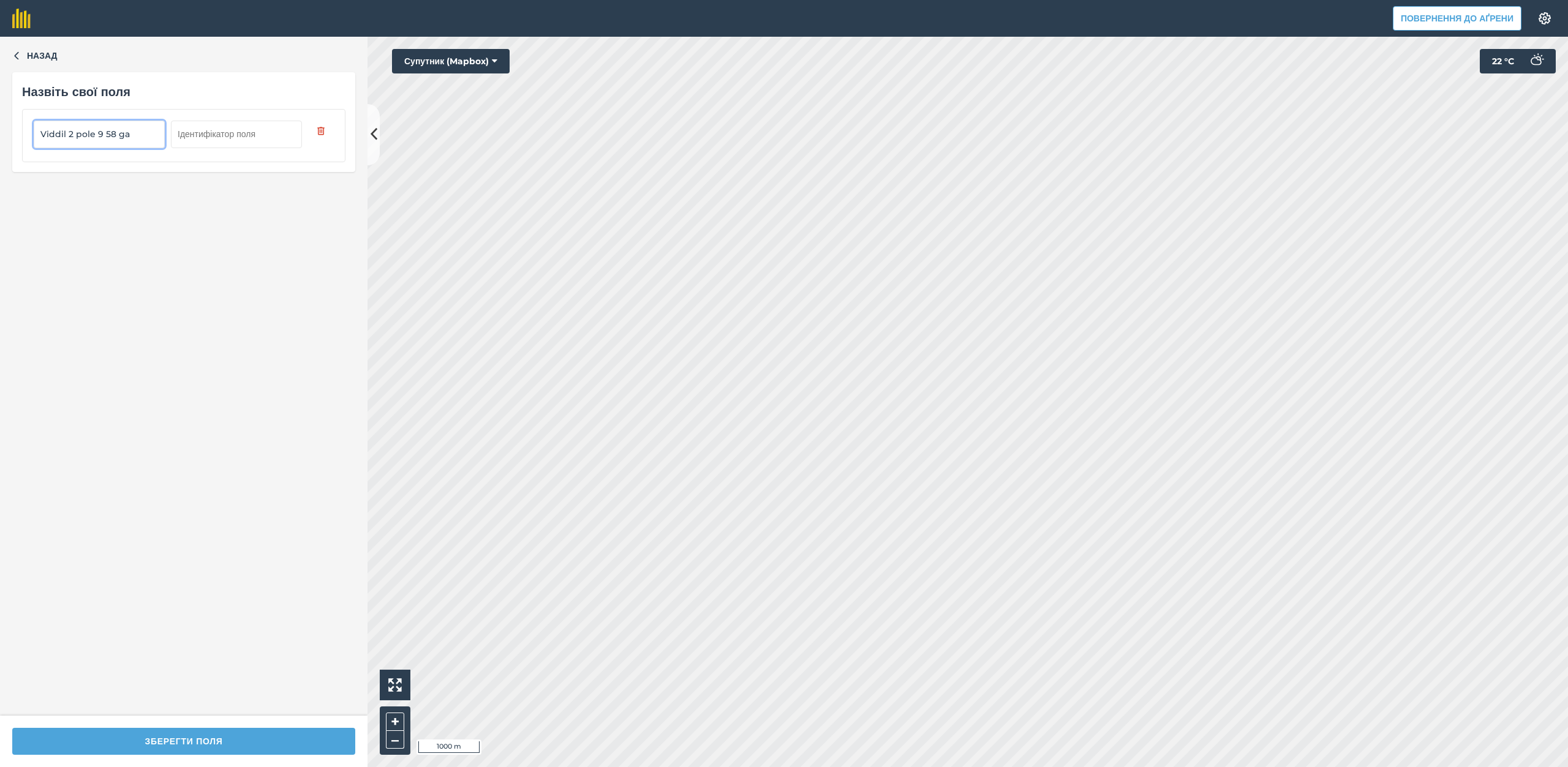
type input "Viddil 2 pole 9 58 ga"
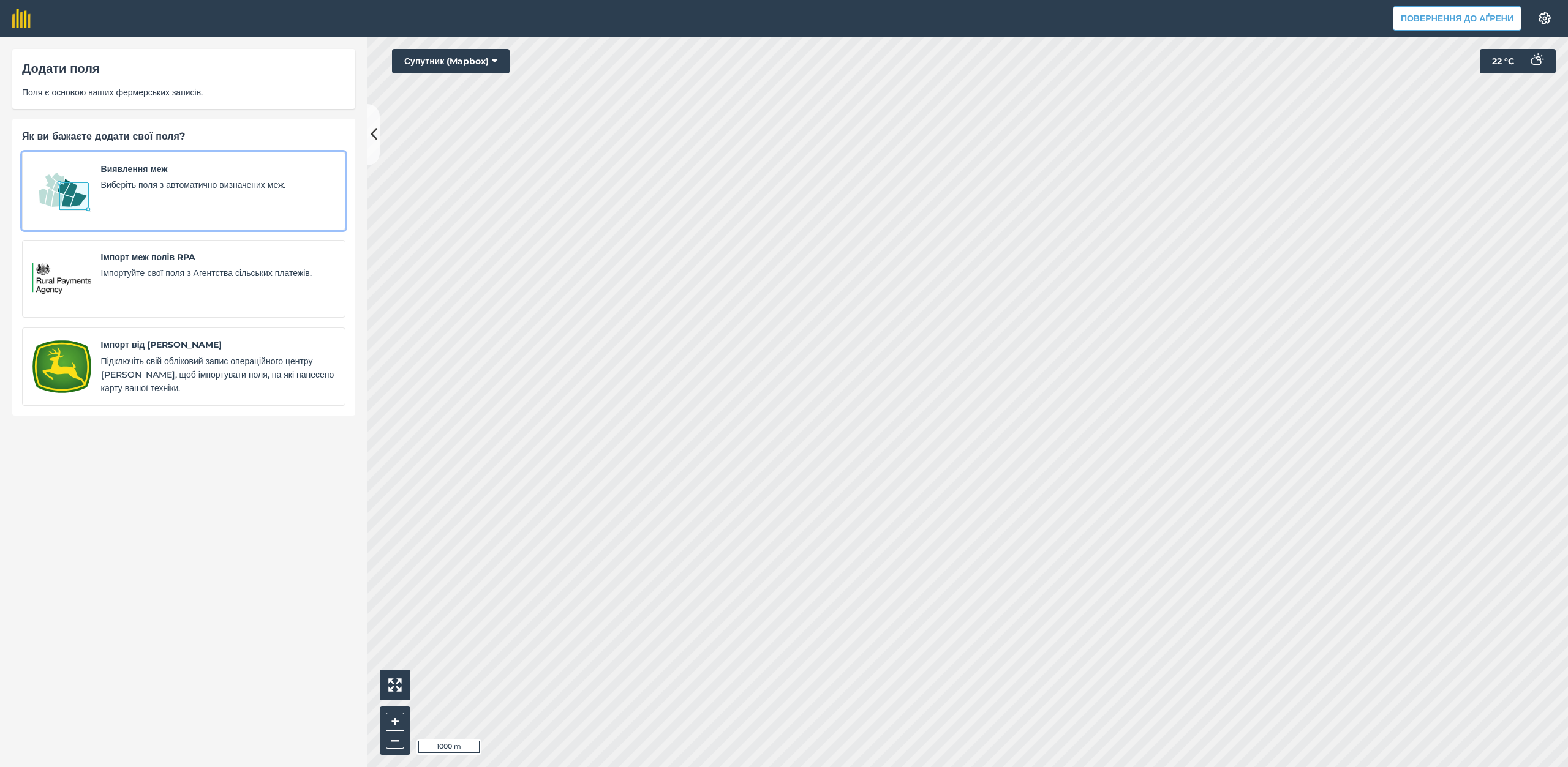
click at [133, 185] on font "Виберіть поля з автоматично визначених меж." at bounding box center [194, 185] width 185 height 11
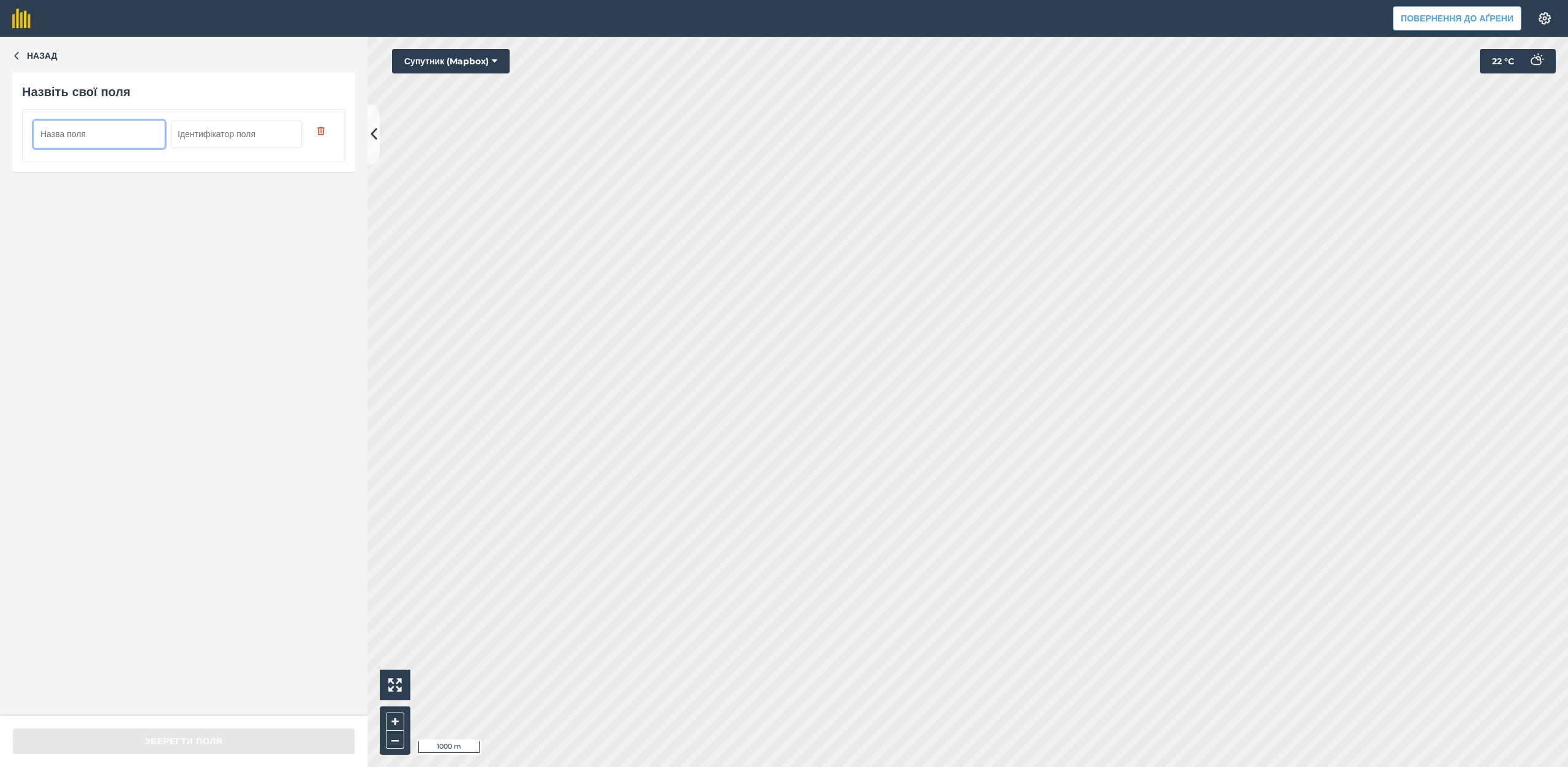
click at [107, 132] on input "text" at bounding box center [99, 134] width 131 height 27
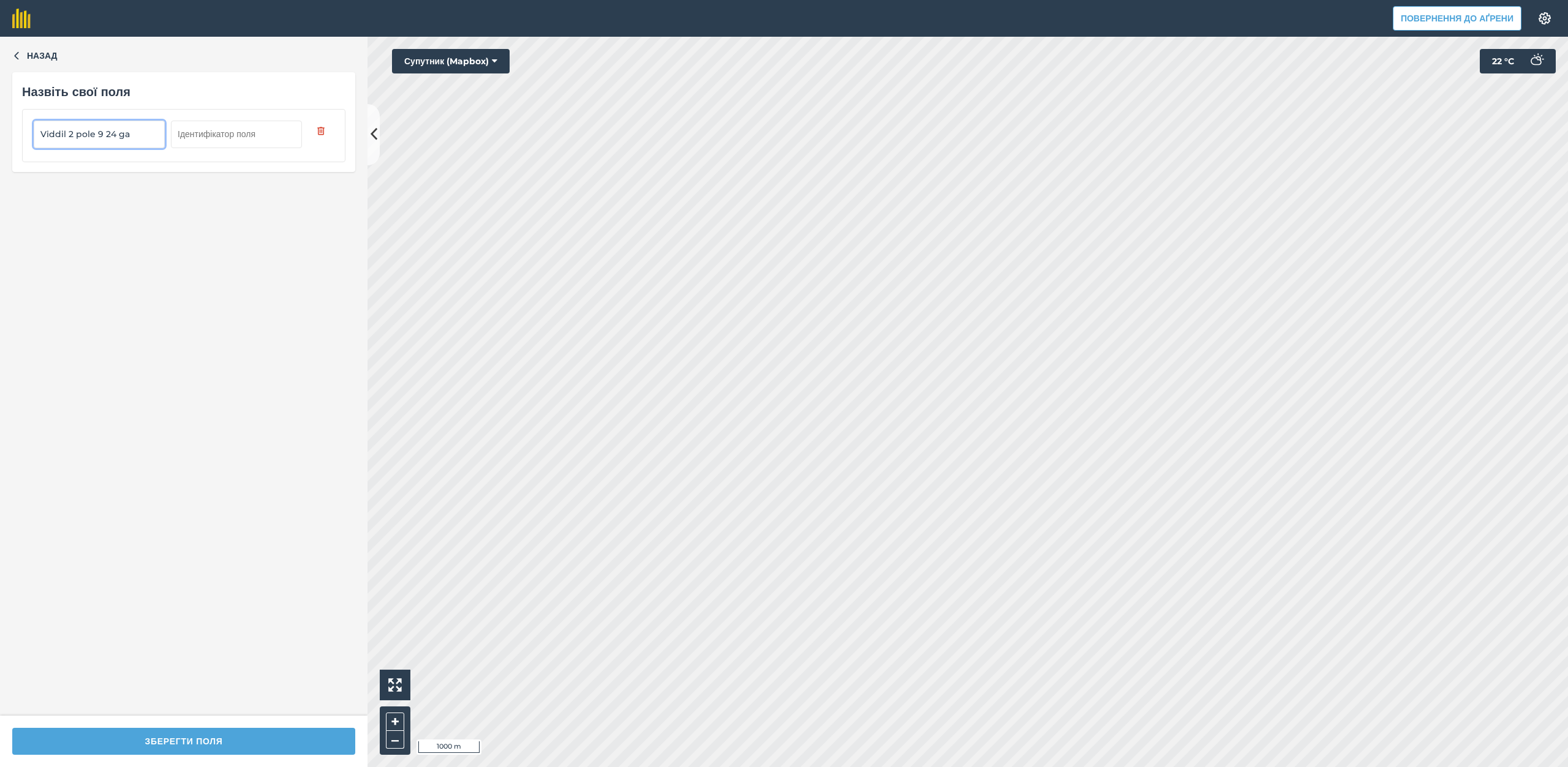
type input "Viddil 2 pole 9 24 ga"
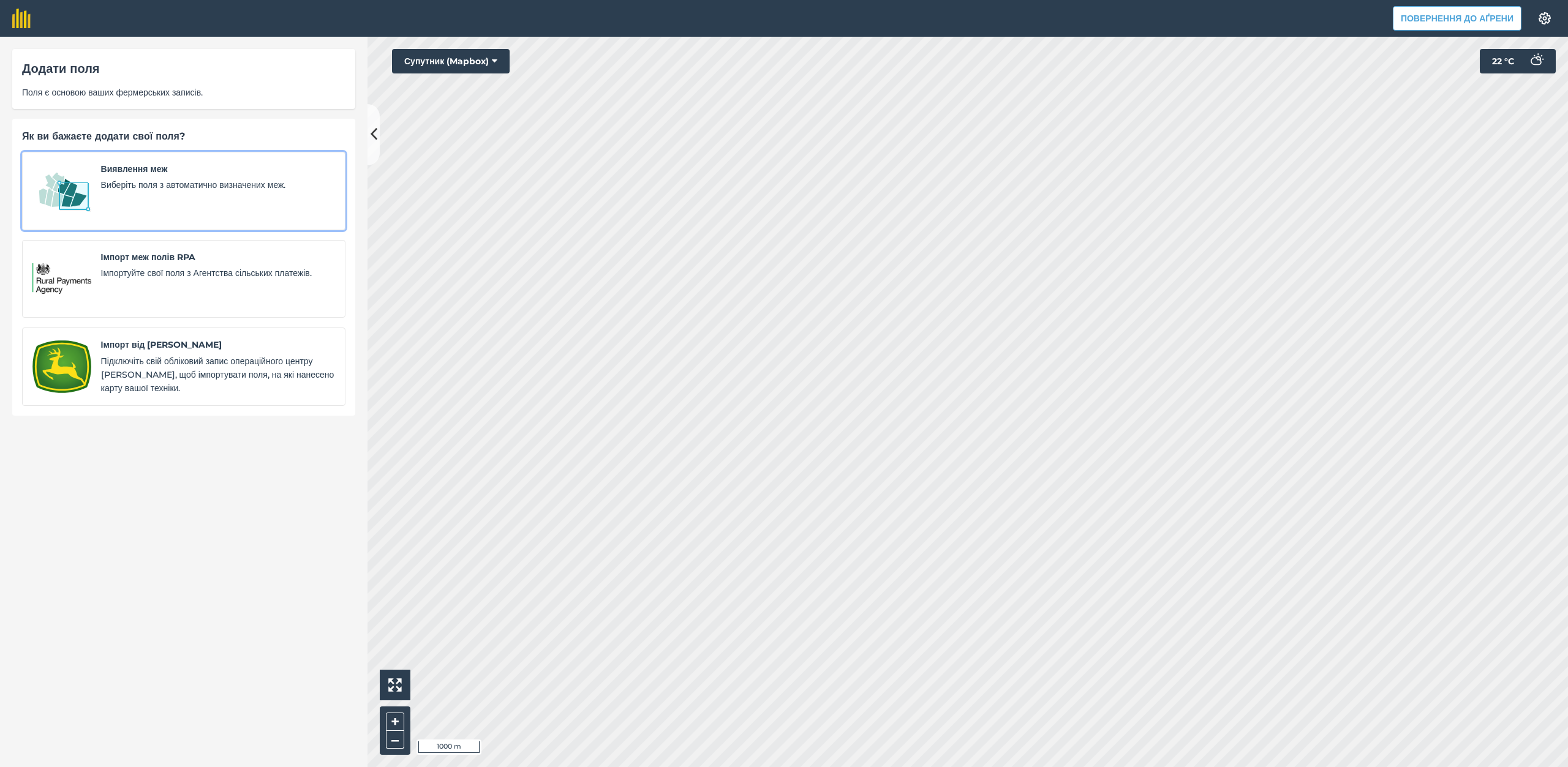
click at [146, 202] on div "Виявлення меж Виберіть поля з автоматично визначених меж." at bounding box center [217, 191] width 233 height 58
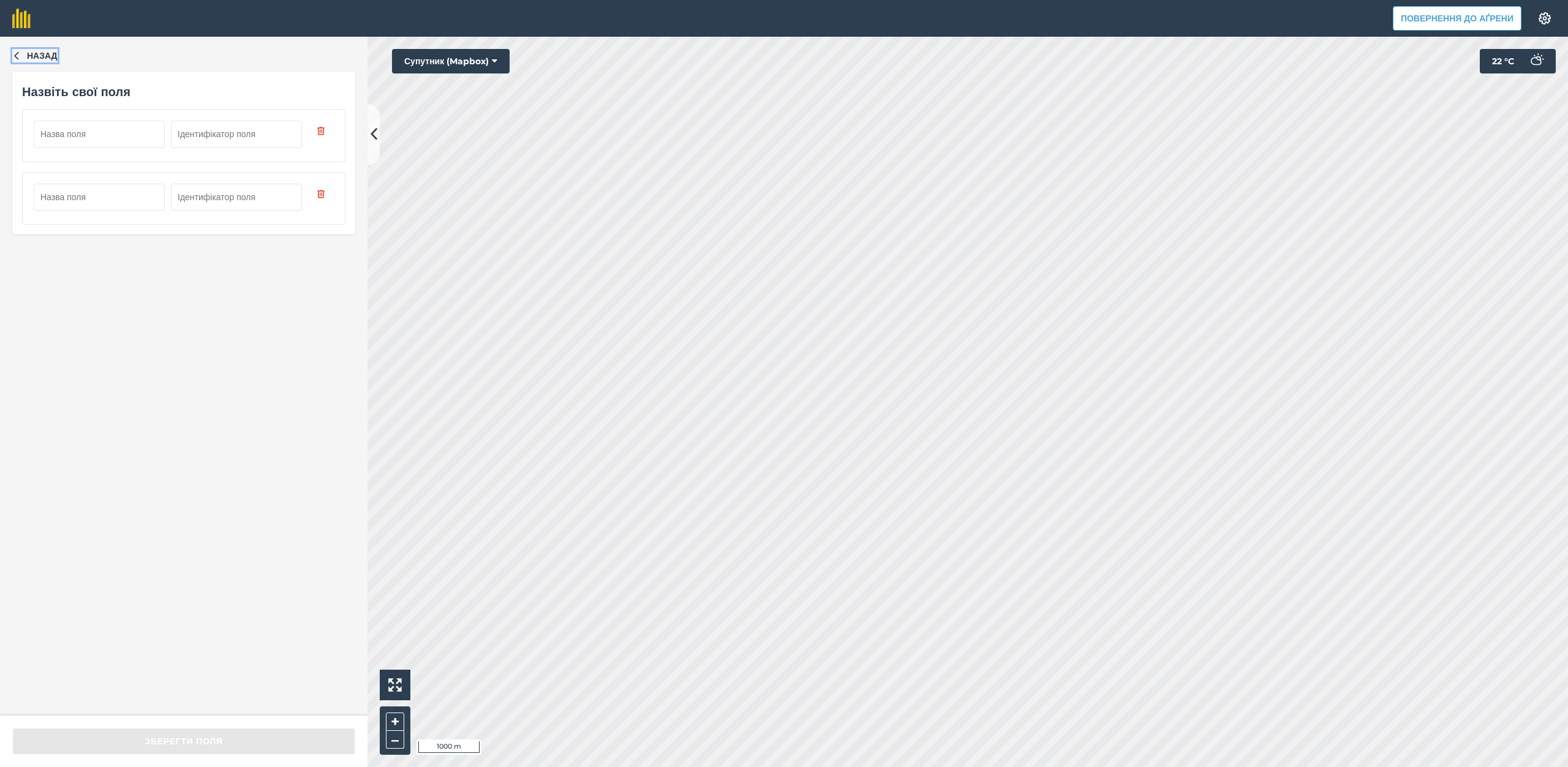
click at [24, 55] on button "Назад" at bounding box center [35, 56] width 45 height 13
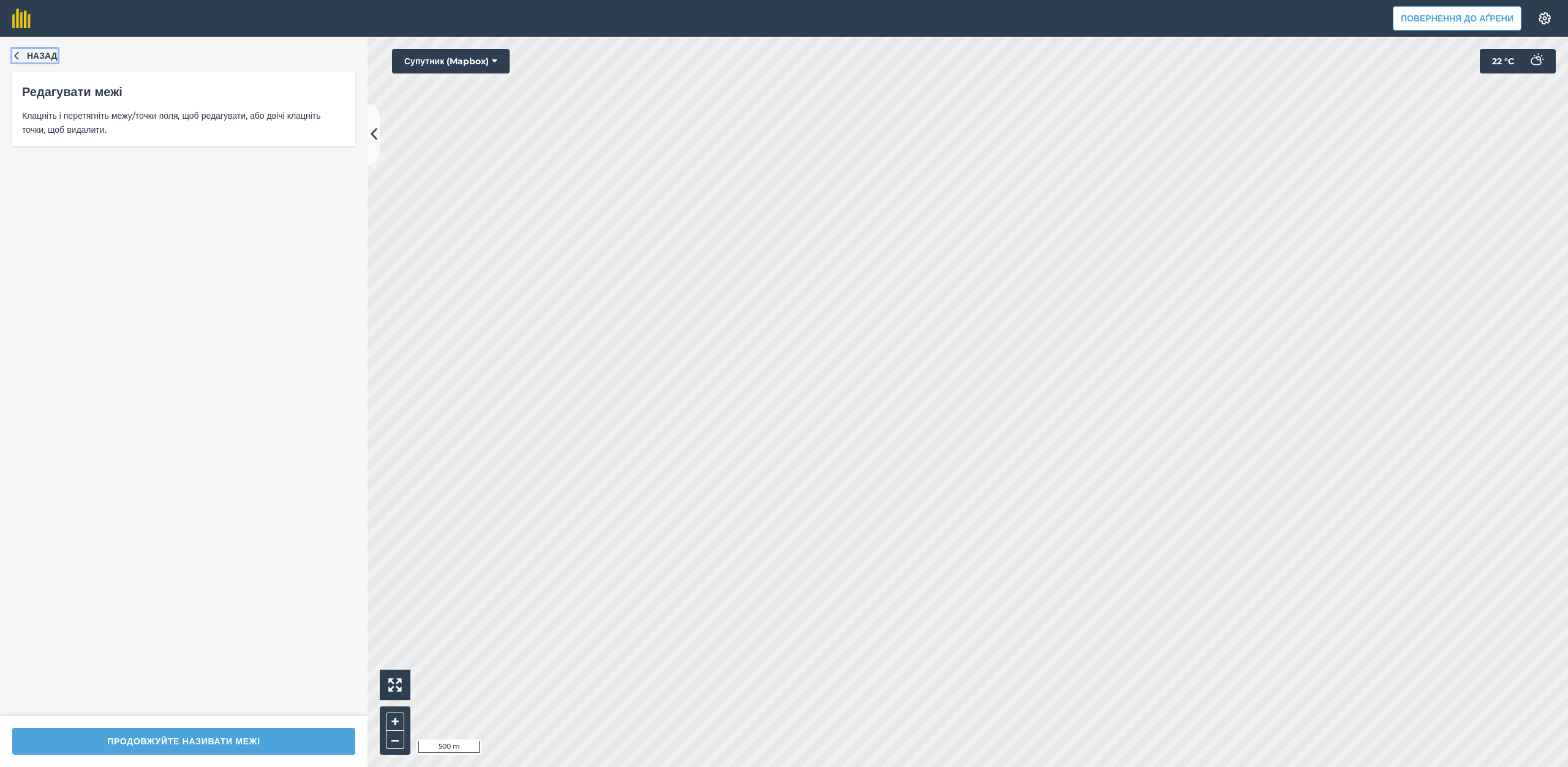
click at [32, 53] on font "Назад" at bounding box center [43, 56] width 30 height 11
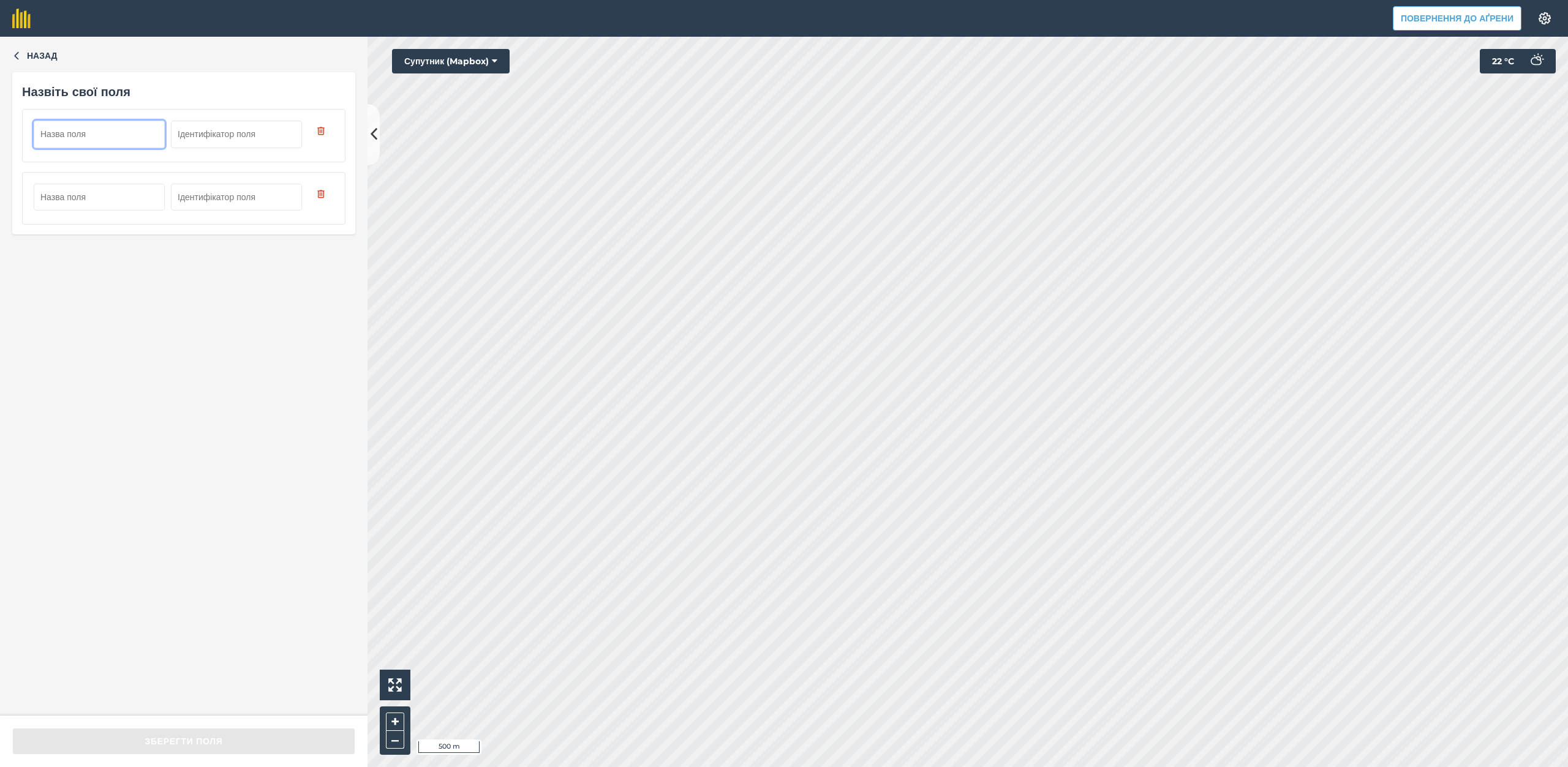
click at [129, 137] on input "text" at bounding box center [99, 134] width 131 height 27
type input "Viddil 2 pole 63 ga"
click at [93, 199] on input "text" at bounding box center [99, 196] width 131 height 27
paste input "Viddil 2 pole"
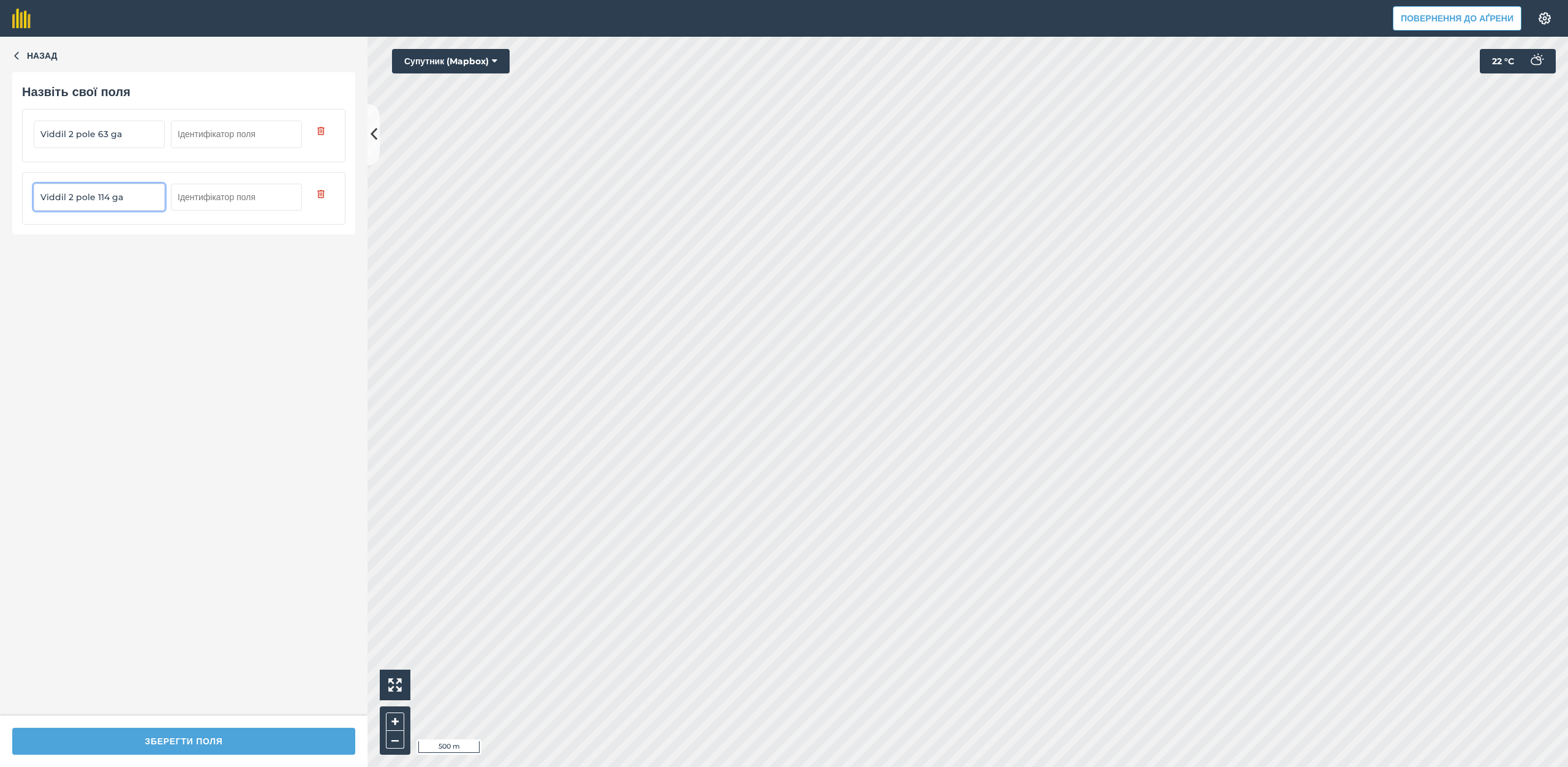
type input "Viddil 2 pole 114 ga"
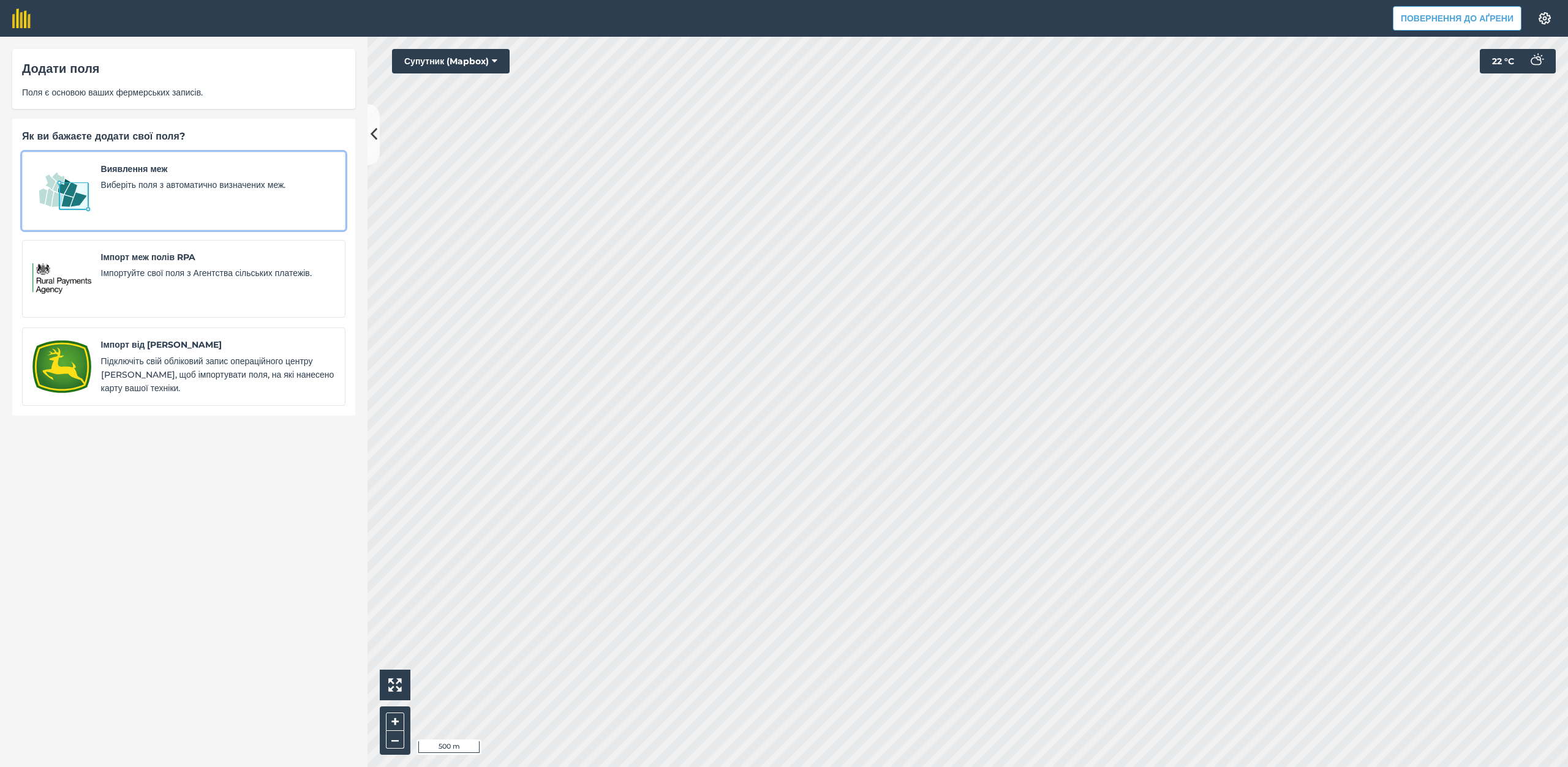
click at [166, 197] on div "Виявлення меж Виберіть поля з автоматично визначених меж." at bounding box center [217, 191] width 233 height 58
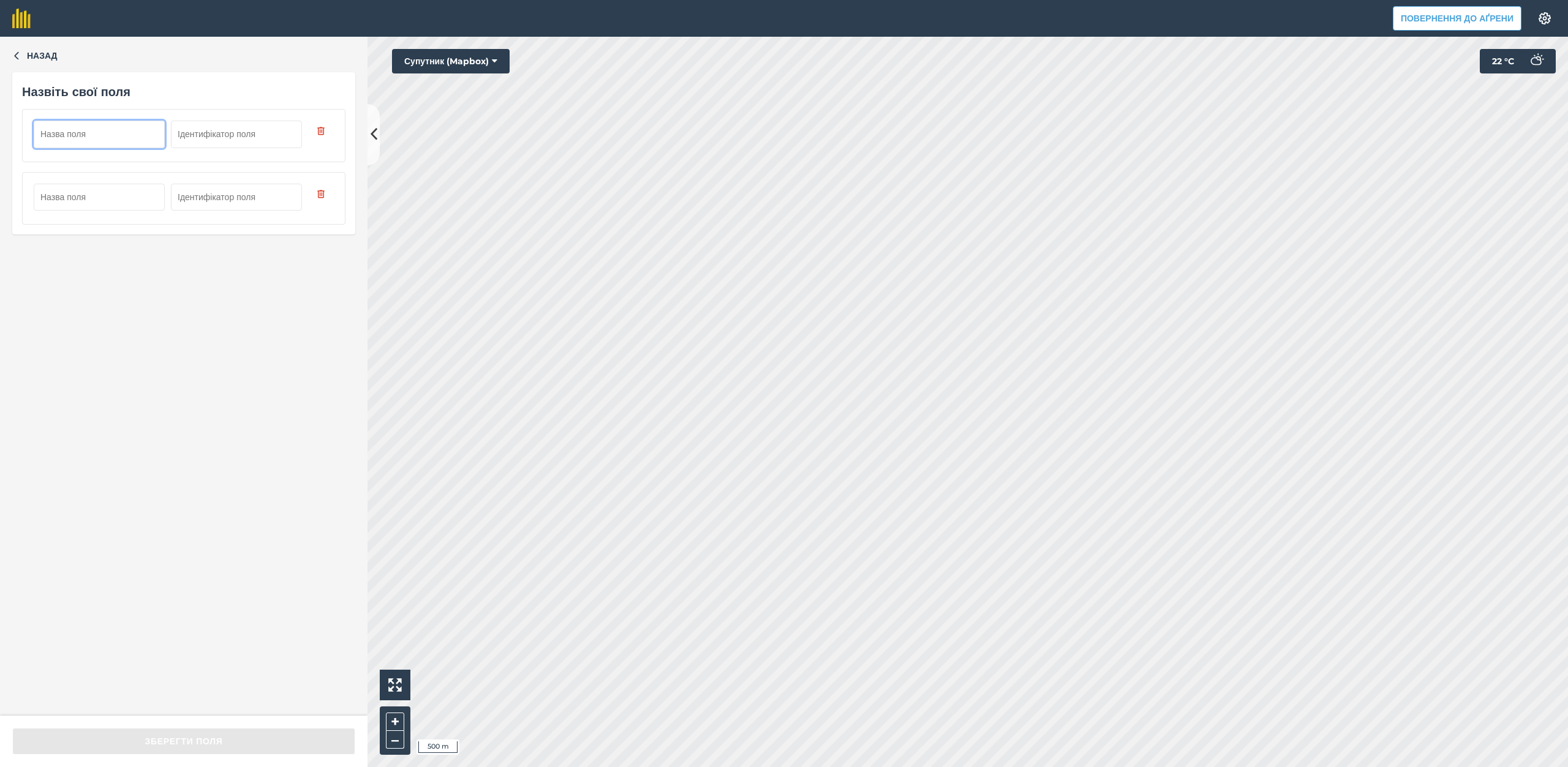
click at [132, 137] on input "text" at bounding box center [99, 134] width 131 height 27
type input "Viddil 2 pole 33 ga"
click at [73, 202] on input "text" at bounding box center [99, 196] width 131 height 27
paste input "Viddil 2 pole"
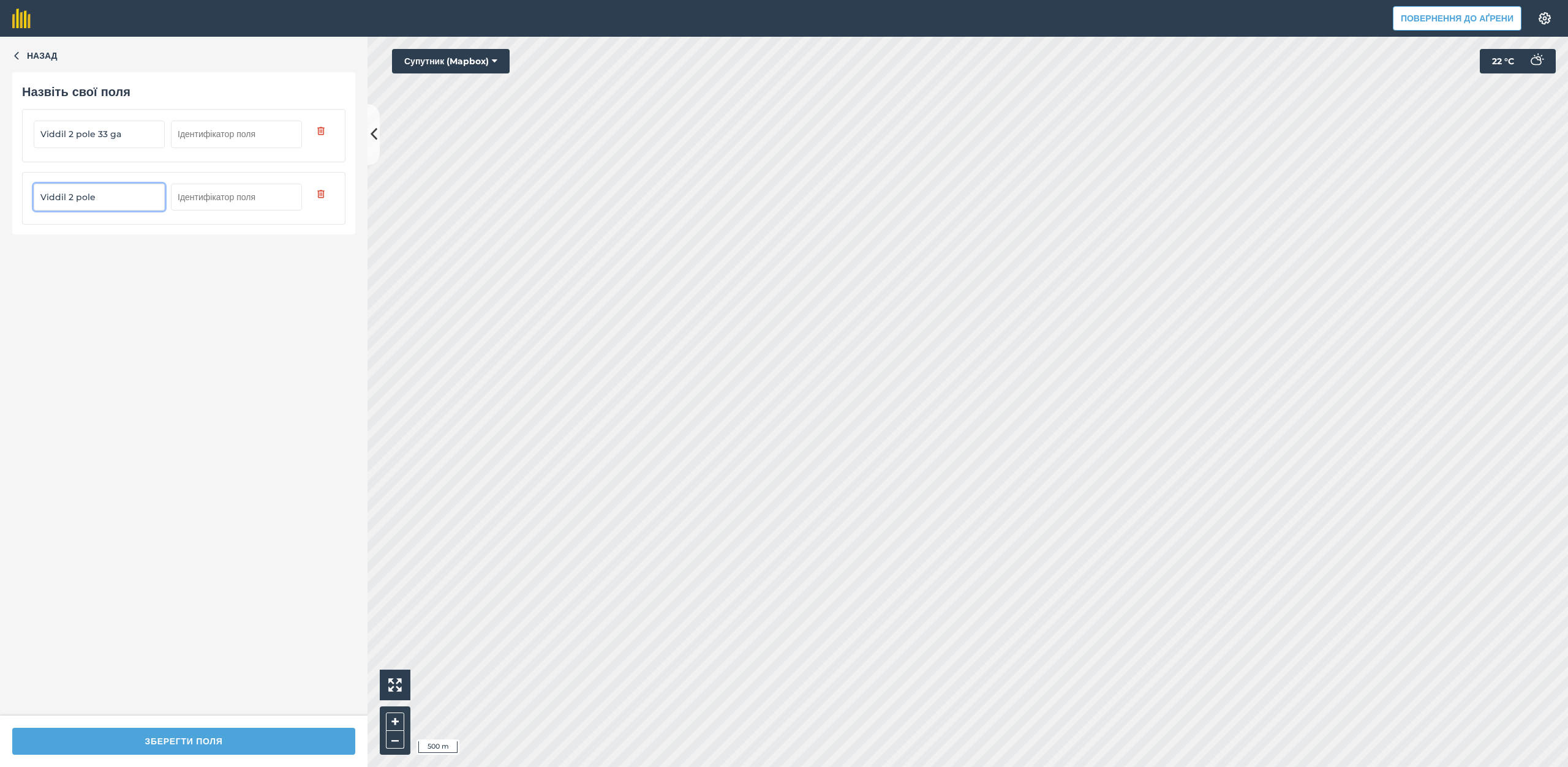
drag, startPoint x: 67, startPoint y: 194, endPoint x: 71, endPoint y: 200, distance: 7.2
click at [71, 200] on input "Viddil 2 pole" at bounding box center [99, 196] width 131 height 27
click at [106, 197] on input "Viddil 1 pole" at bounding box center [99, 196] width 131 height 27
type input "Viddil 1 pole 85 ga"
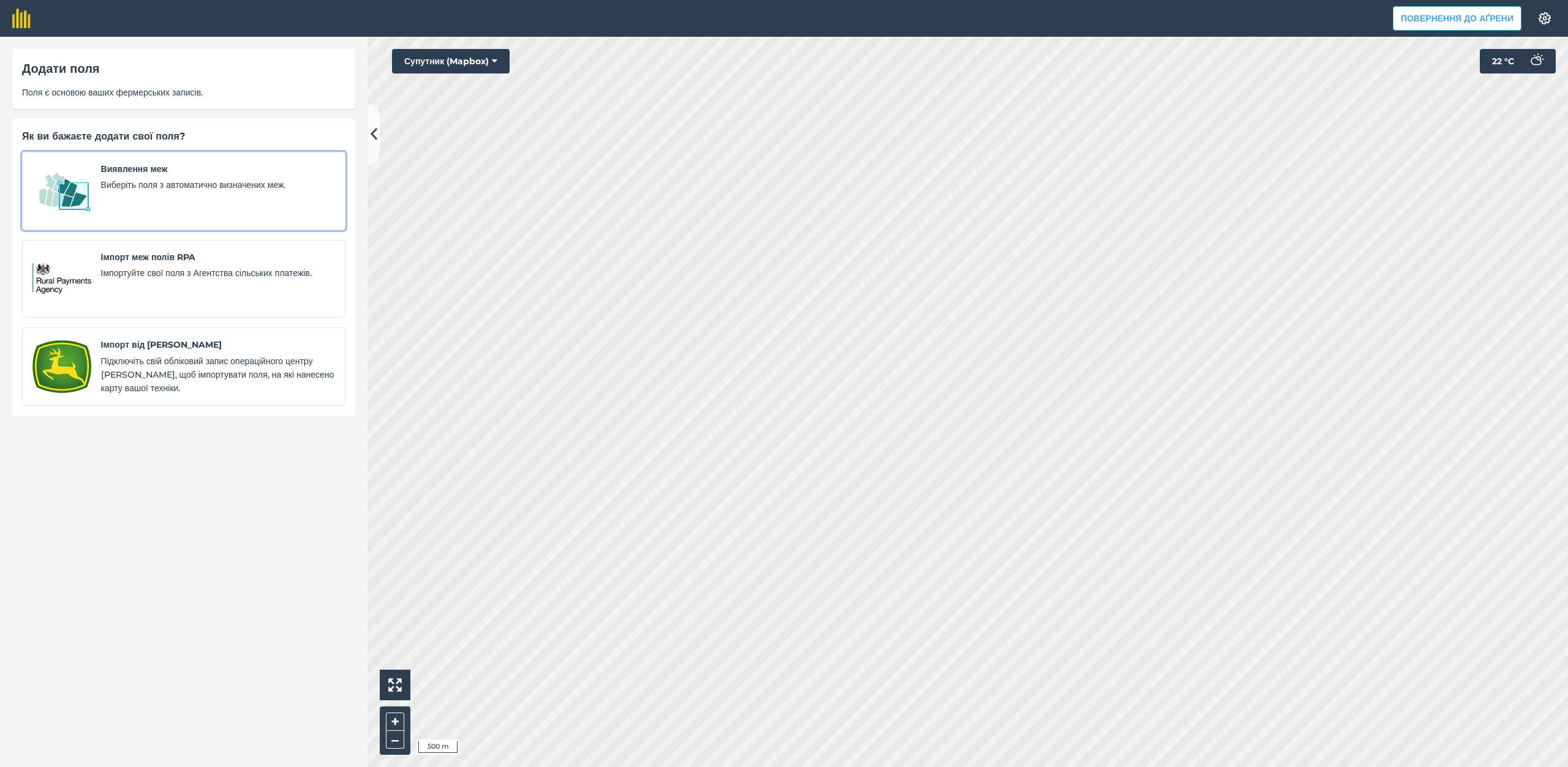
click at [225, 204] on div "Виявлення меж Виберіть поля з автоматично визначених меж." at bounding box center [217, 191] width 233 height 58
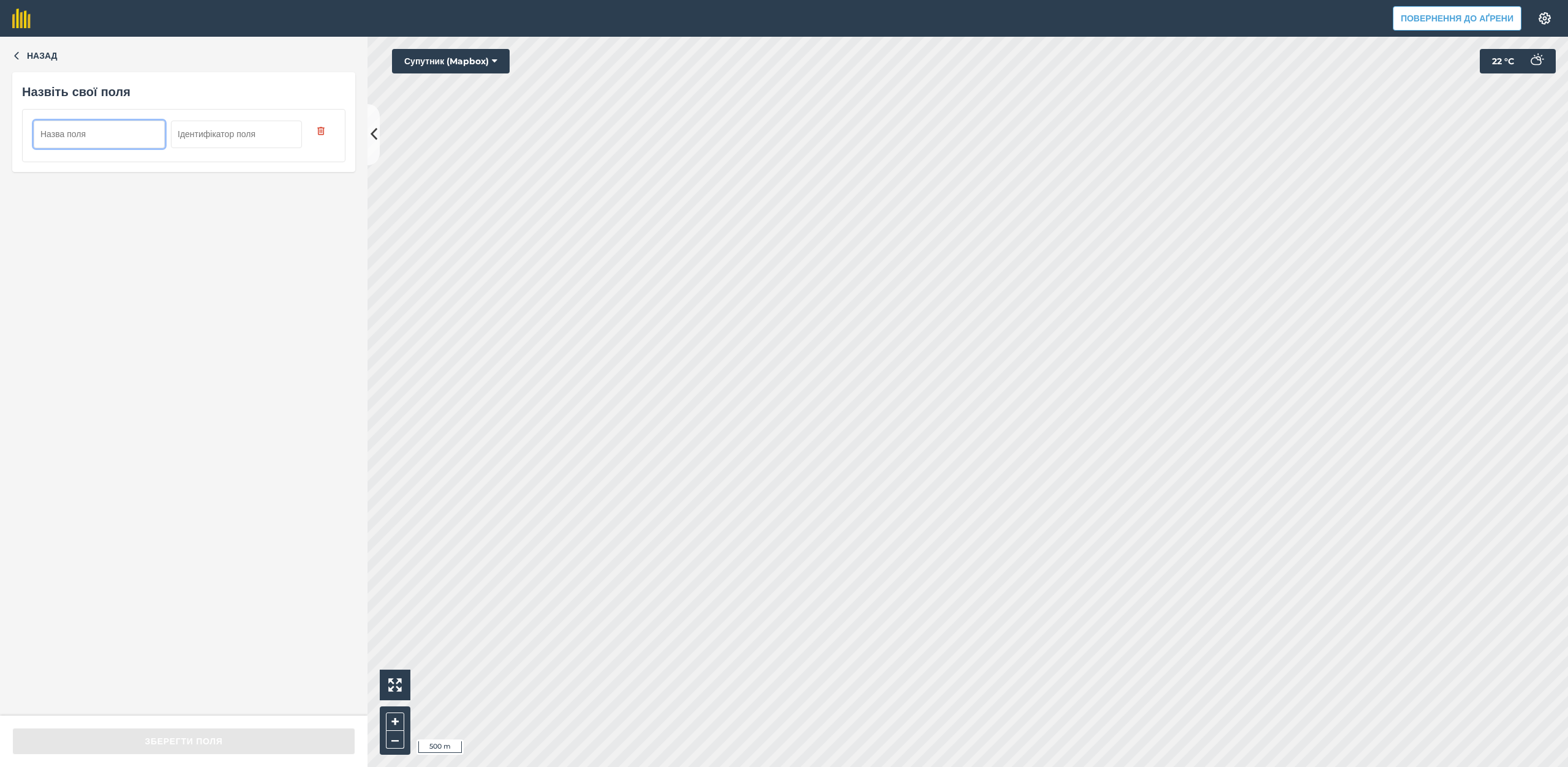
click at [76, 139] on input "text" at bounding box center [99, 134] width 131 height 27
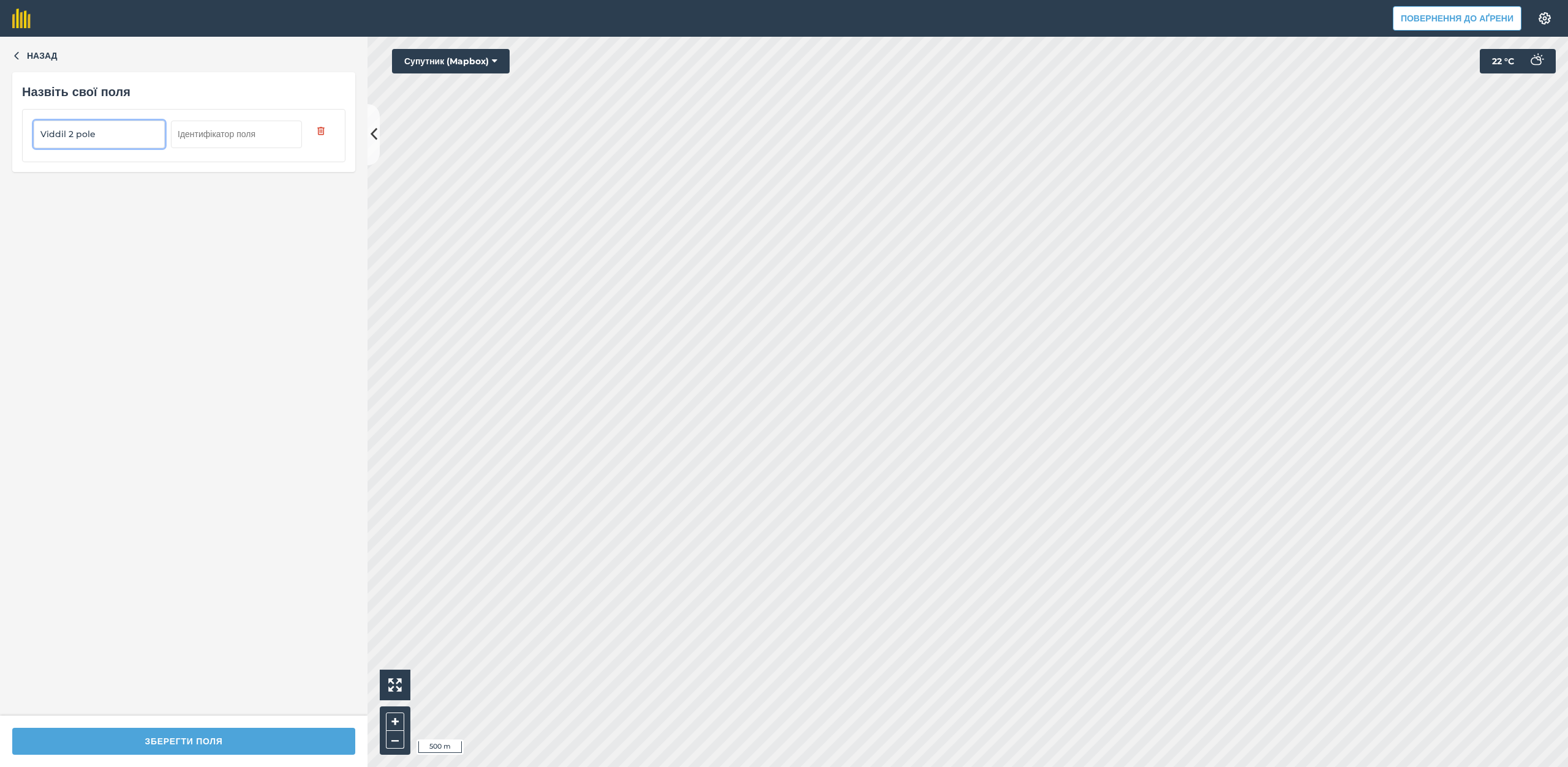
click at [73, 132] on input "Viddil 2 pole" at bounding box center [99, 134] width 131 height 27
click at [106, 139] on input "Viddil 1 pole" at bounding box center [99, 134] width 131 height 27
type input "Viddil 1 pole 91 ga"
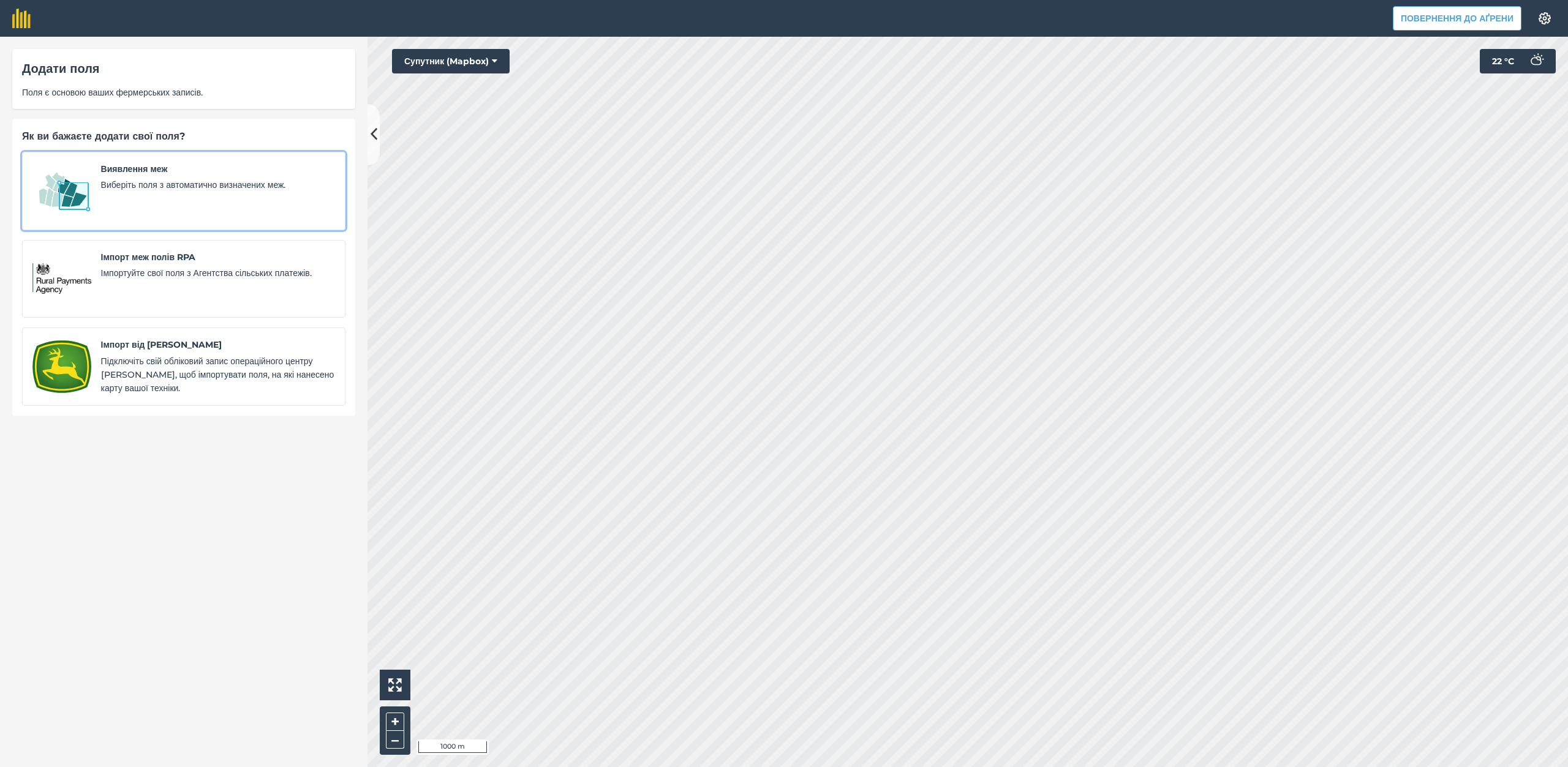
click at [168, 169] on font "Виявлення меж" at bounding box center [134, 169] width 67 height 11
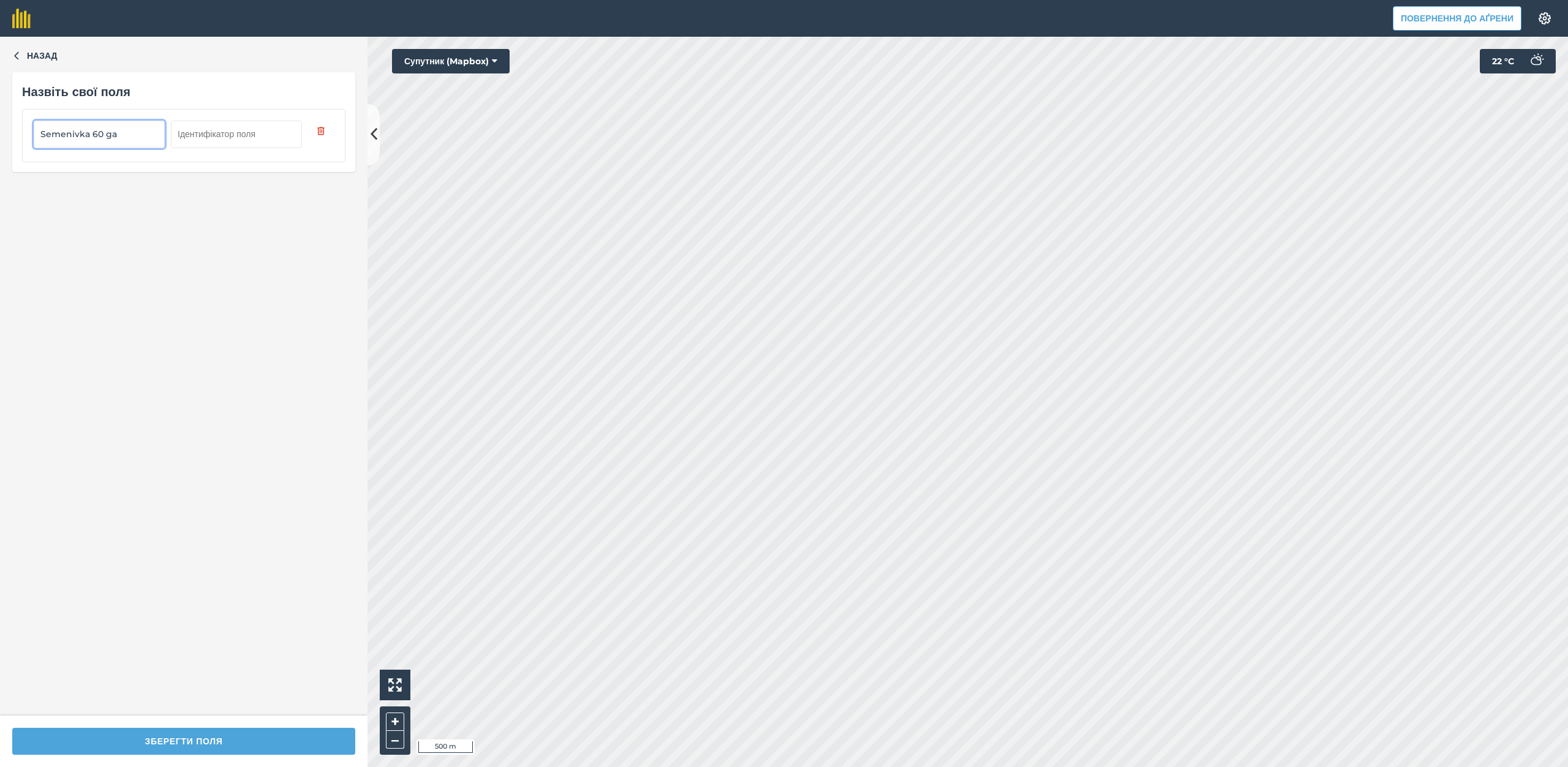
type input "Semenivka 60 ga"
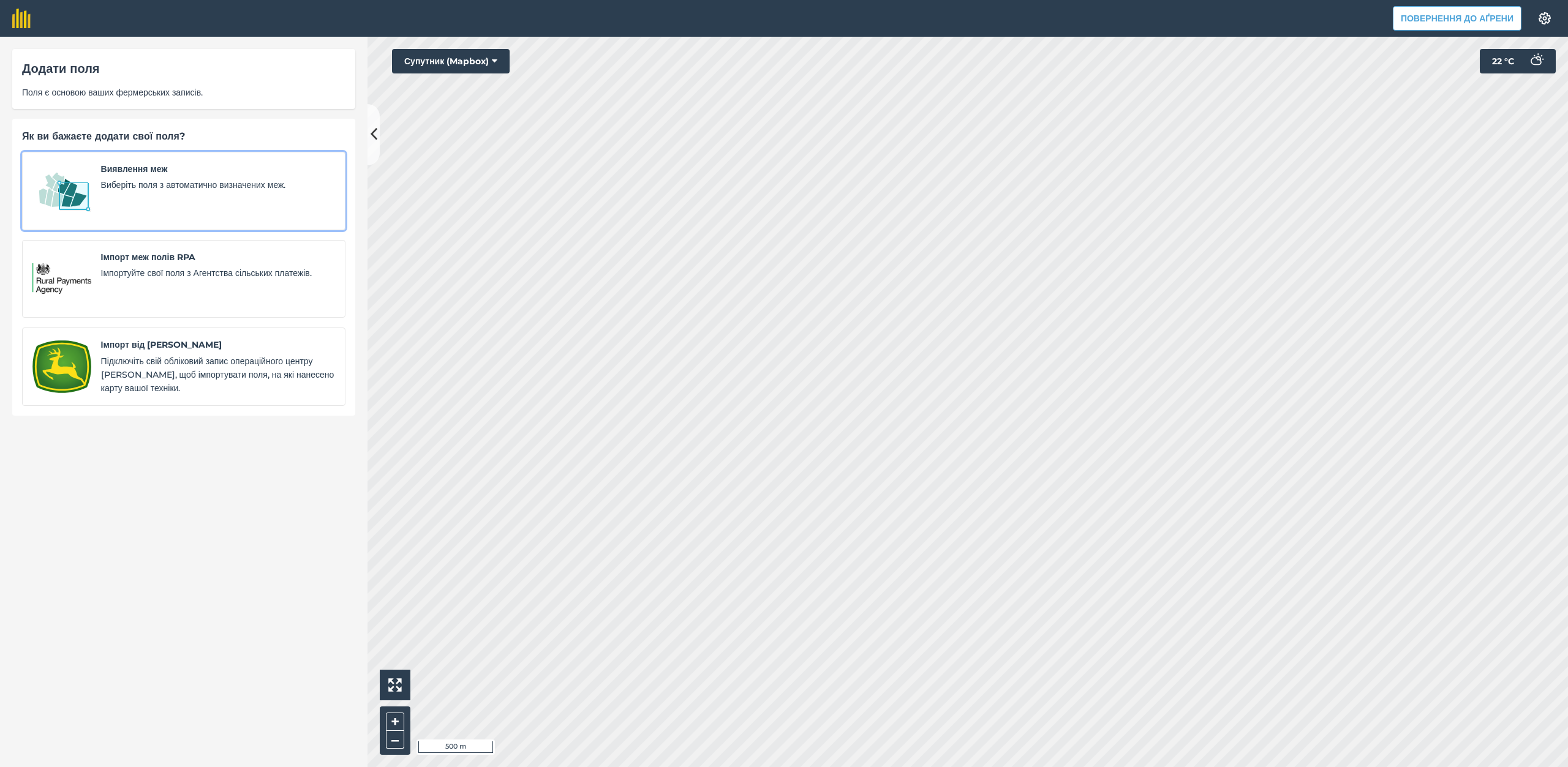
click at [201, 186] on font "Виберіть поля з автоматично визначених меж." at bounding box center [194, 185] width 185 height 11
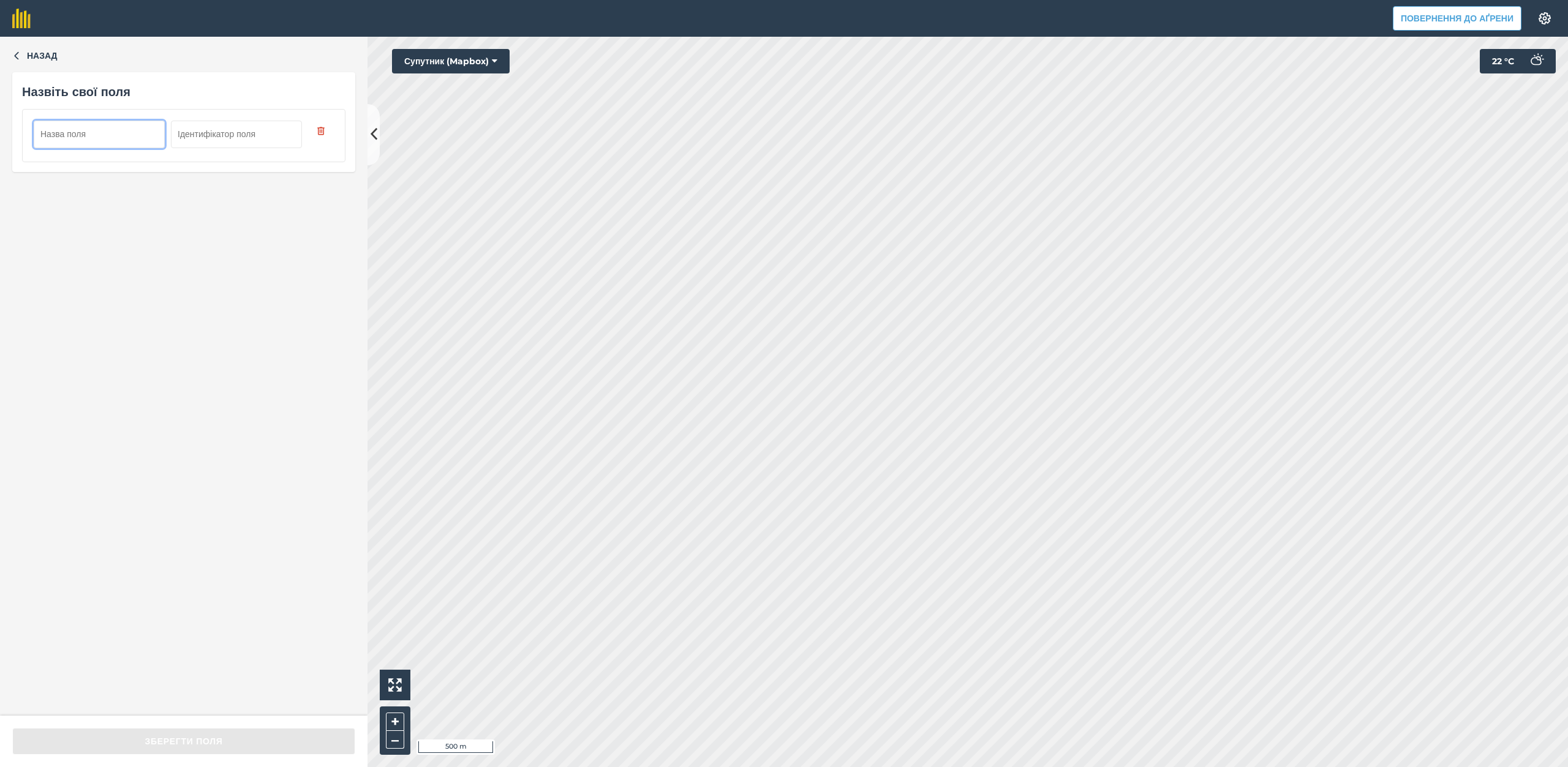
click at [102, 141] on input "text" at bounding box center [99, 134] width 131 height 27
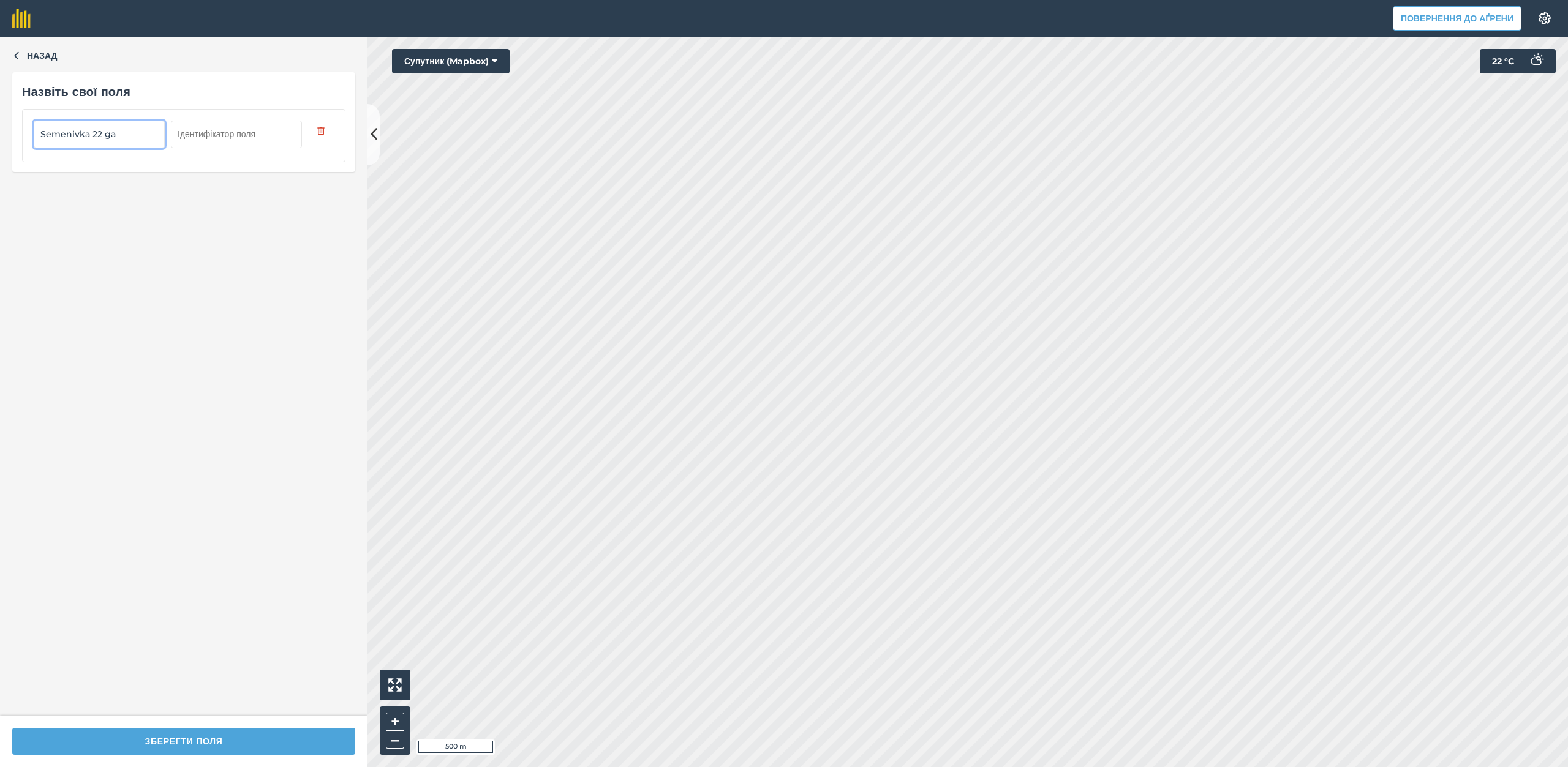
type input "Semenivka 22 ga"
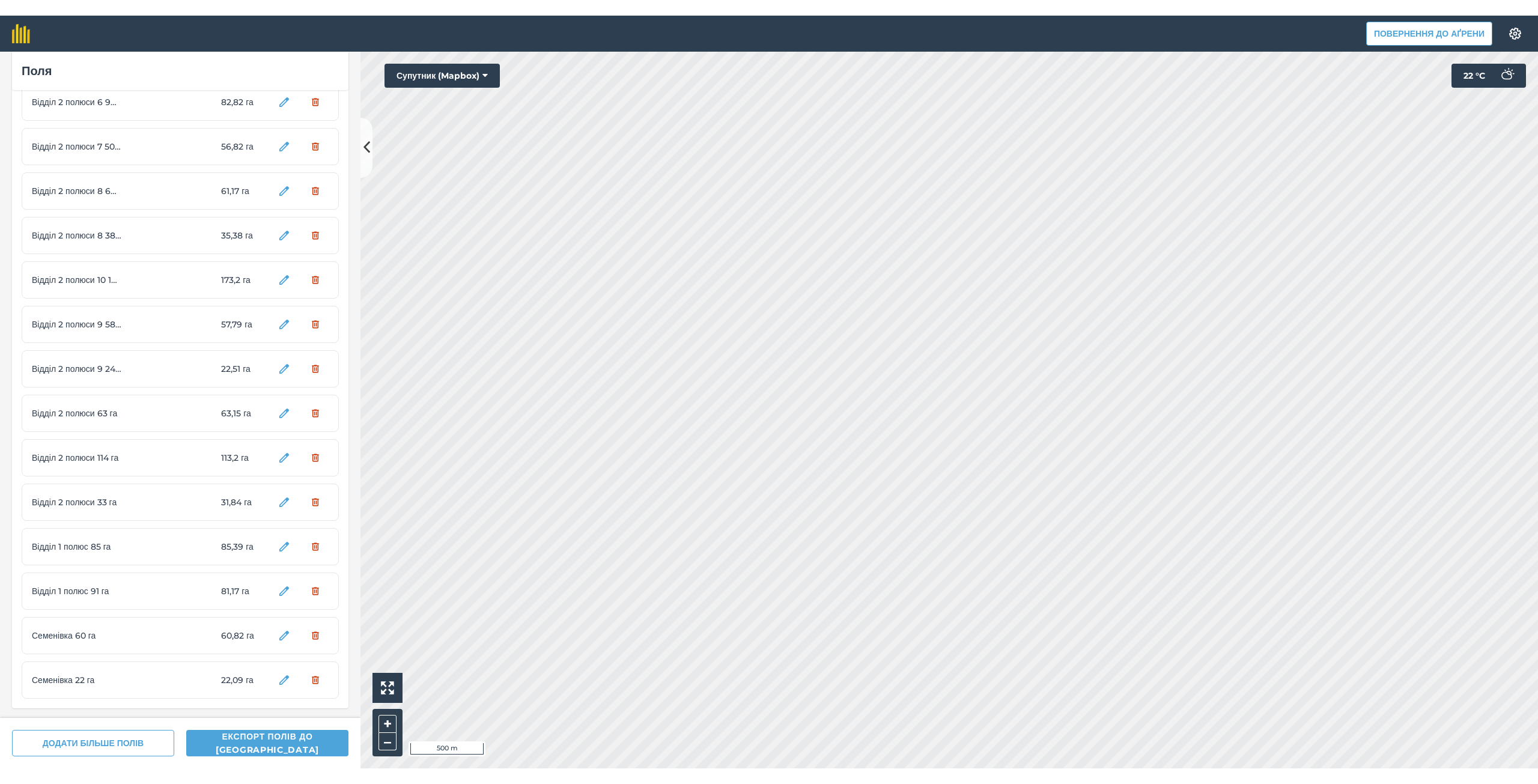
scroll to position [396, 0]
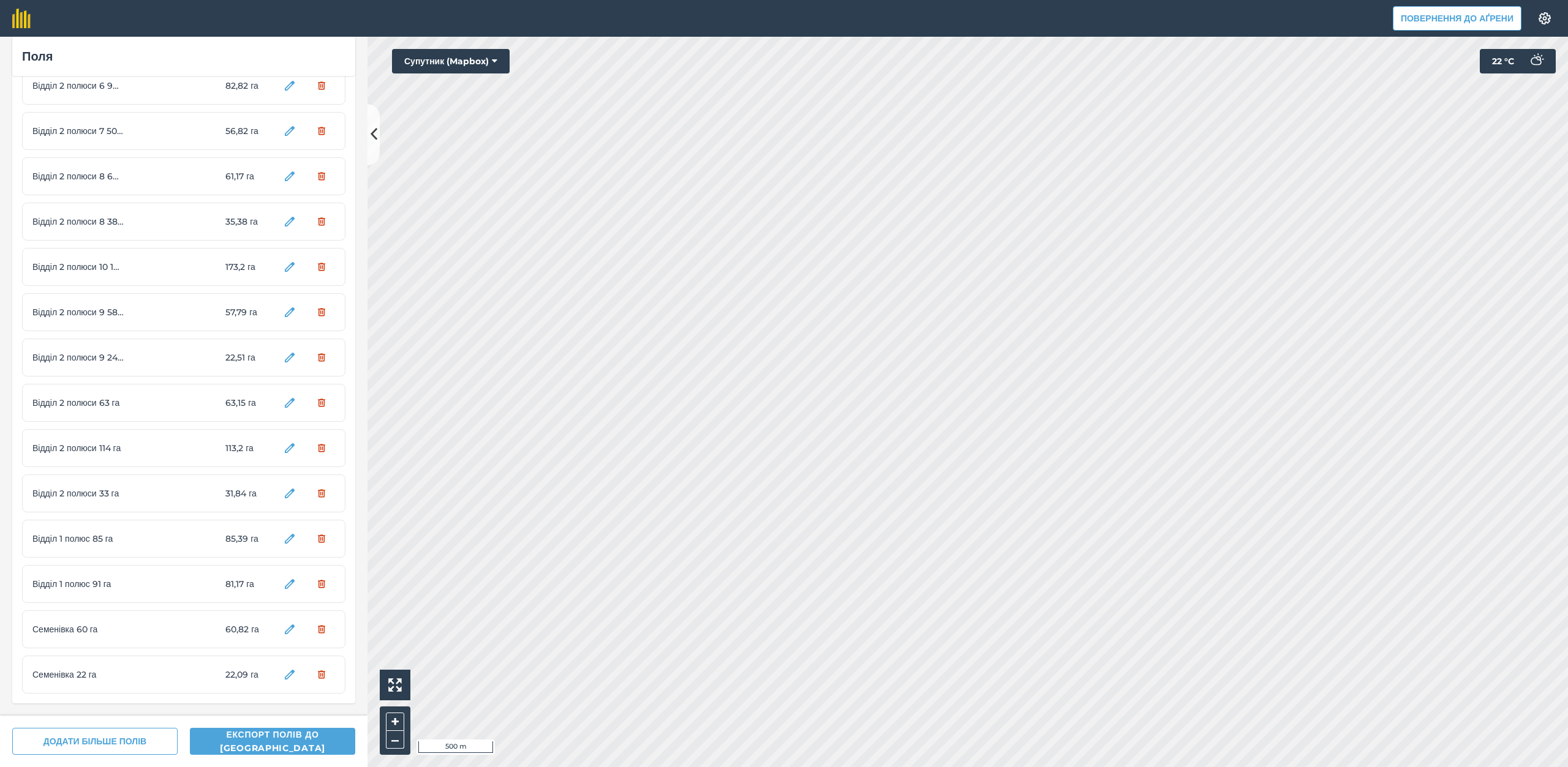
click at [161, 624] on div "Семенівка 60 га 60,82 га" at bounding box center [183, 629] width 323 height 38
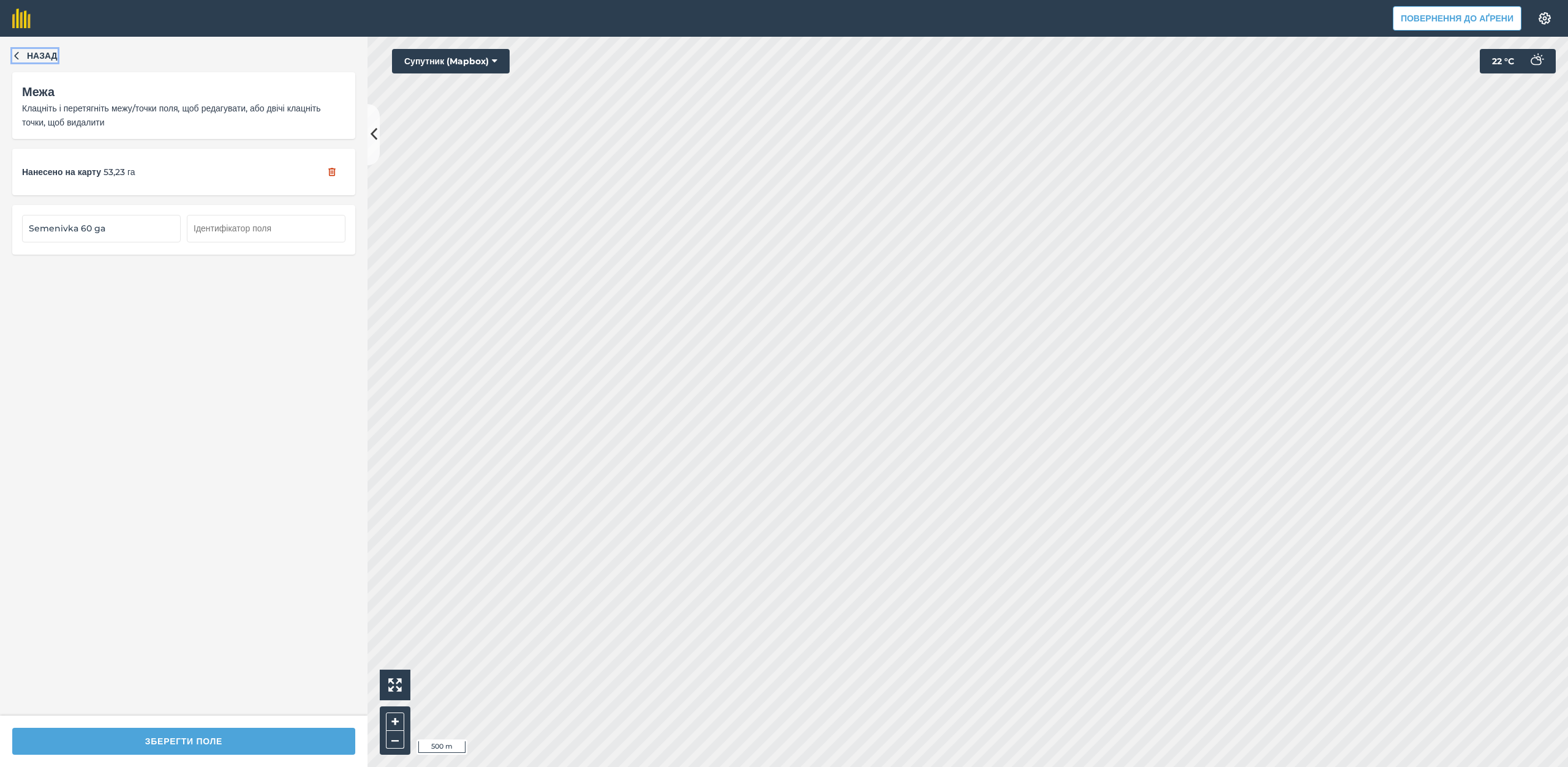
click at [17, 60] on icon "button" at bounding box center [16, 55] width 9 height 9
click at [15, 56] on icon "button" at bounding box center [16, 55] width 9 height 9
click at [48, 96] on font "Межа" at bounding box center [38, 92] width 32 height 15
click at [43, 96] on font "Межа" at bounding box center [38, 92] width 32 height 15
click at [102, 107] on font "Клацніть і перетягніть межу/точки поля, щоб редагувати, або двічі клацніть точк…" at bounding box center [171, 115] width 299 height 25
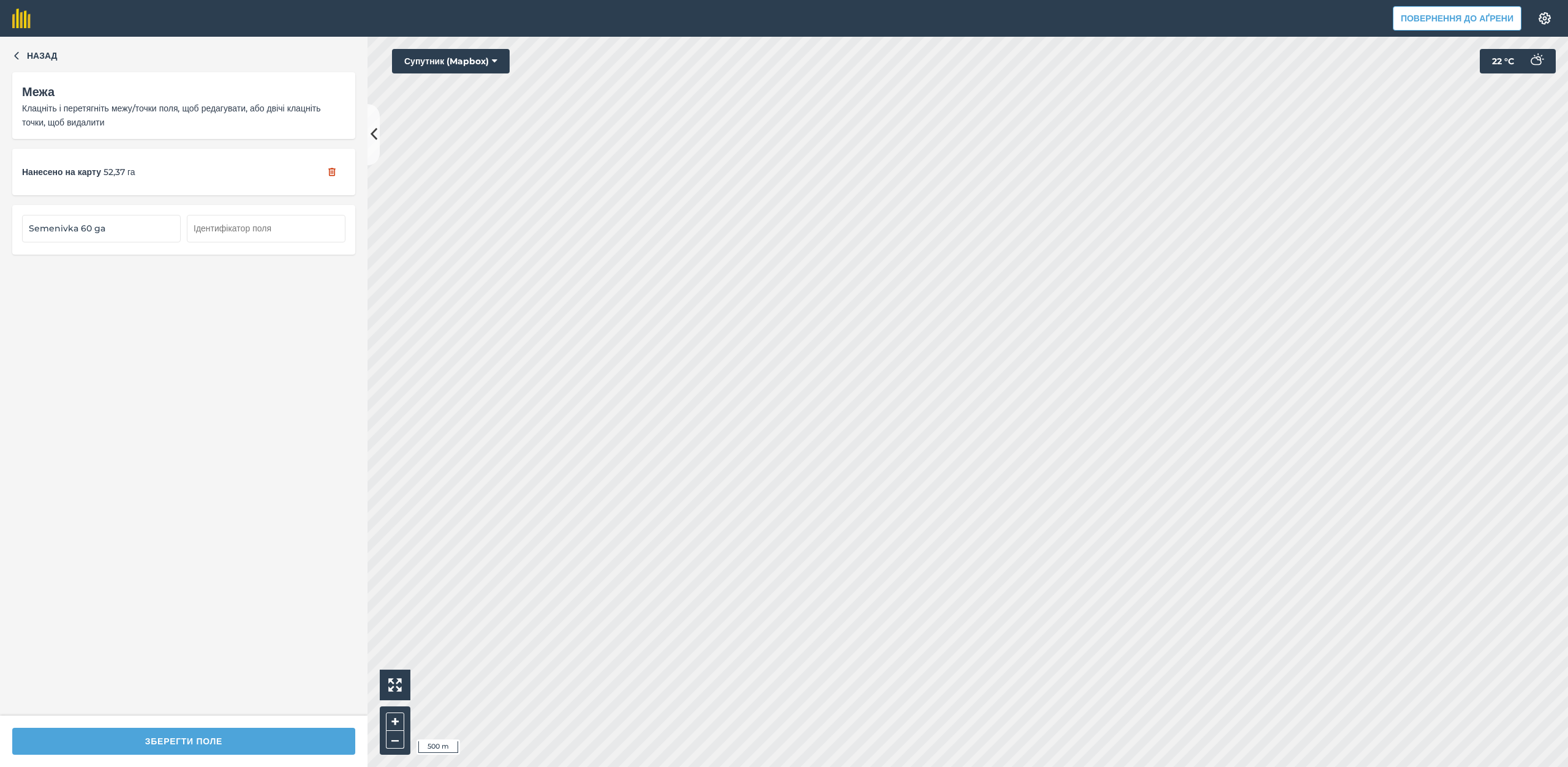
click at [114, 83] on div "Межа" at bounding box center [183, 92] width 323 height 20
drag, startPoint x: 112, startPoint y: 90, endPoint x: 116, endPoint y: 94, distance: 5.7
click at [116, 94] on div "Межа" at bounding box center [183, 92] width 323 height 20
click at [48, 54] on font "Назад" at bounding box center [43, 56] width 30 height 11
click at [48, 53] on font "Назад" at bounding box center [43, 56] width 30 height 11
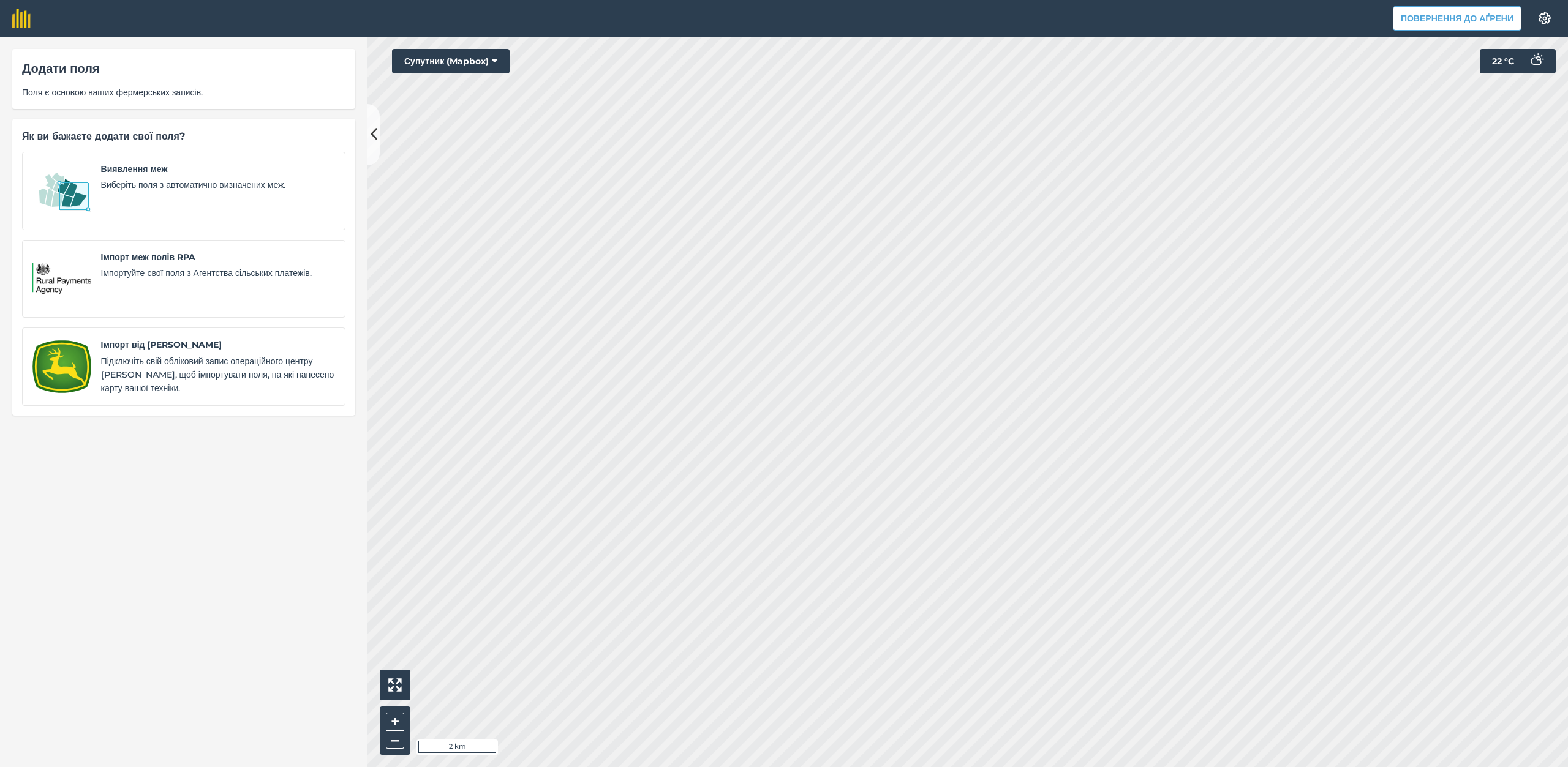
click at [74, 69] on font "Додати поля" at bounding box center [60, 69] width 78 height 15
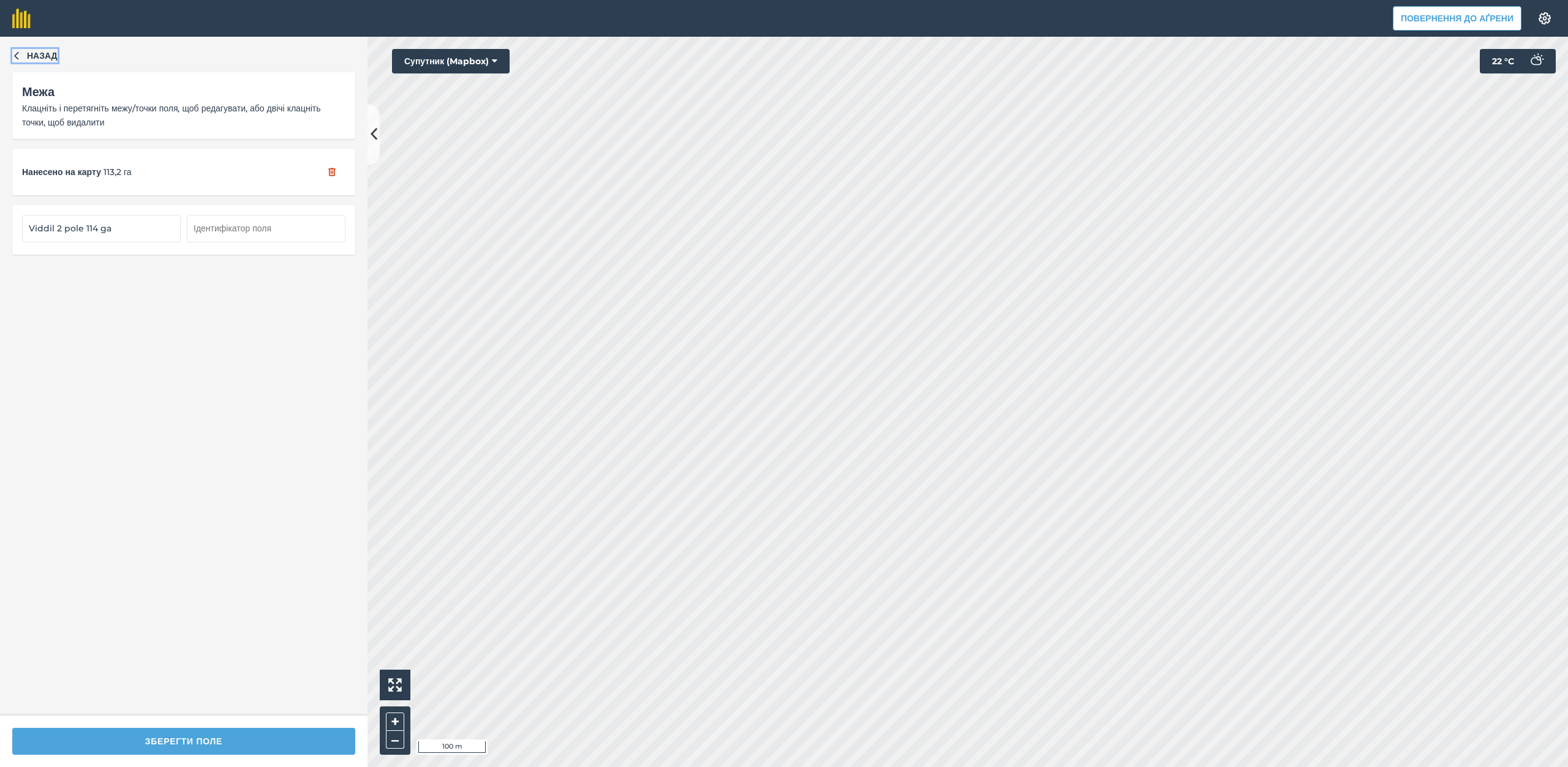
click at [23, 51] on button "Назад" at bounding box center [35, 56] width 45 height 13
click at [52, 58] on font "Назад" at bounding box center [43, 56] width 30 height 11
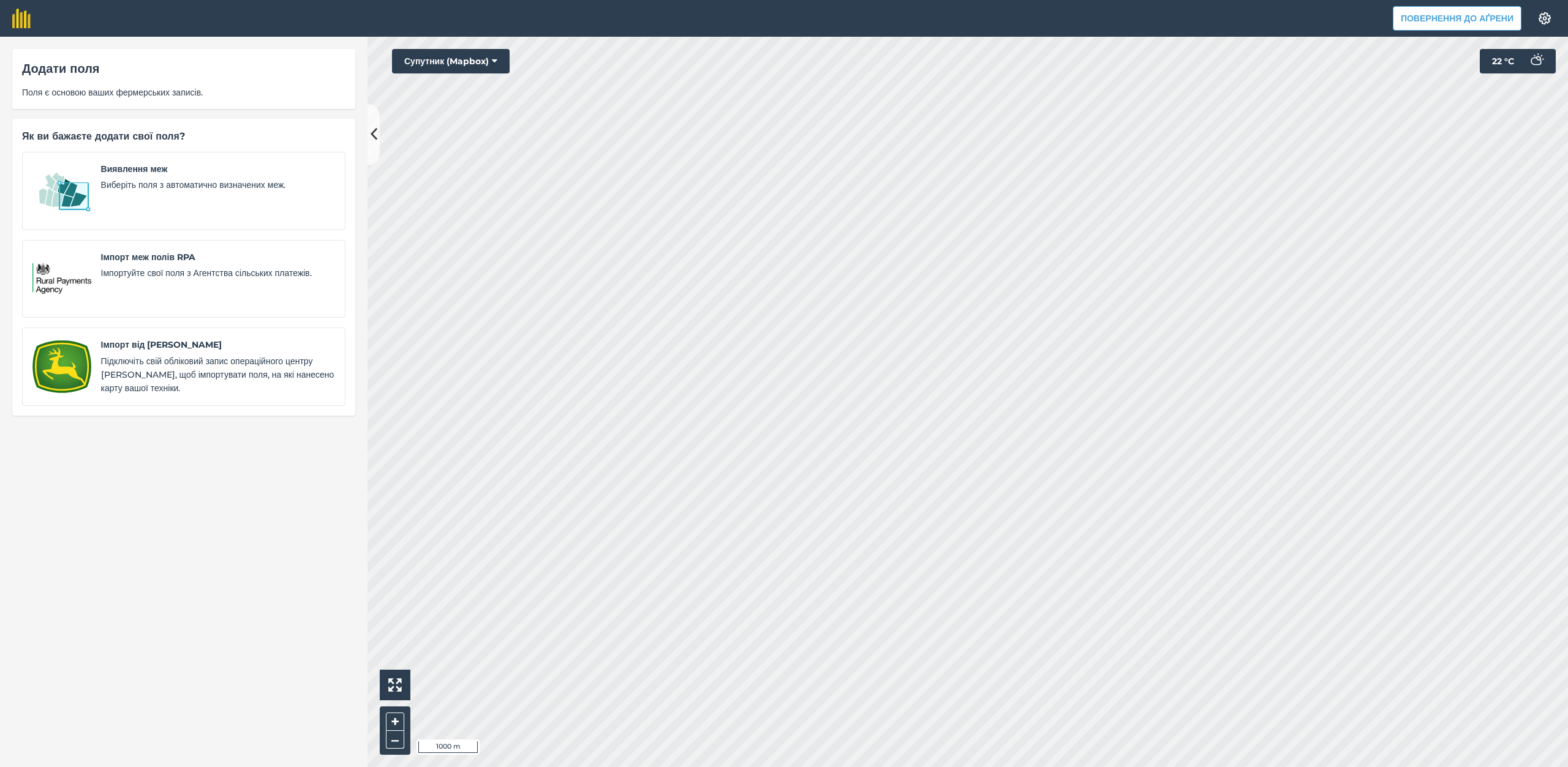
click at [83, 75] on font "Додати поля" at bounding box center [60, 69] width 78 height 15
click at [76, 72] on font "Додати поля" at bounding box center [60, 69] width 78 height 15
click at [48, 78] on div "Додати поля Поля є основою ваших фермерських записів." at bounding box center [183, 78] width 343 height 60
click at [152, 171] on font "Виявлення меж" at bounding box center [134, 169] width 67 height 11
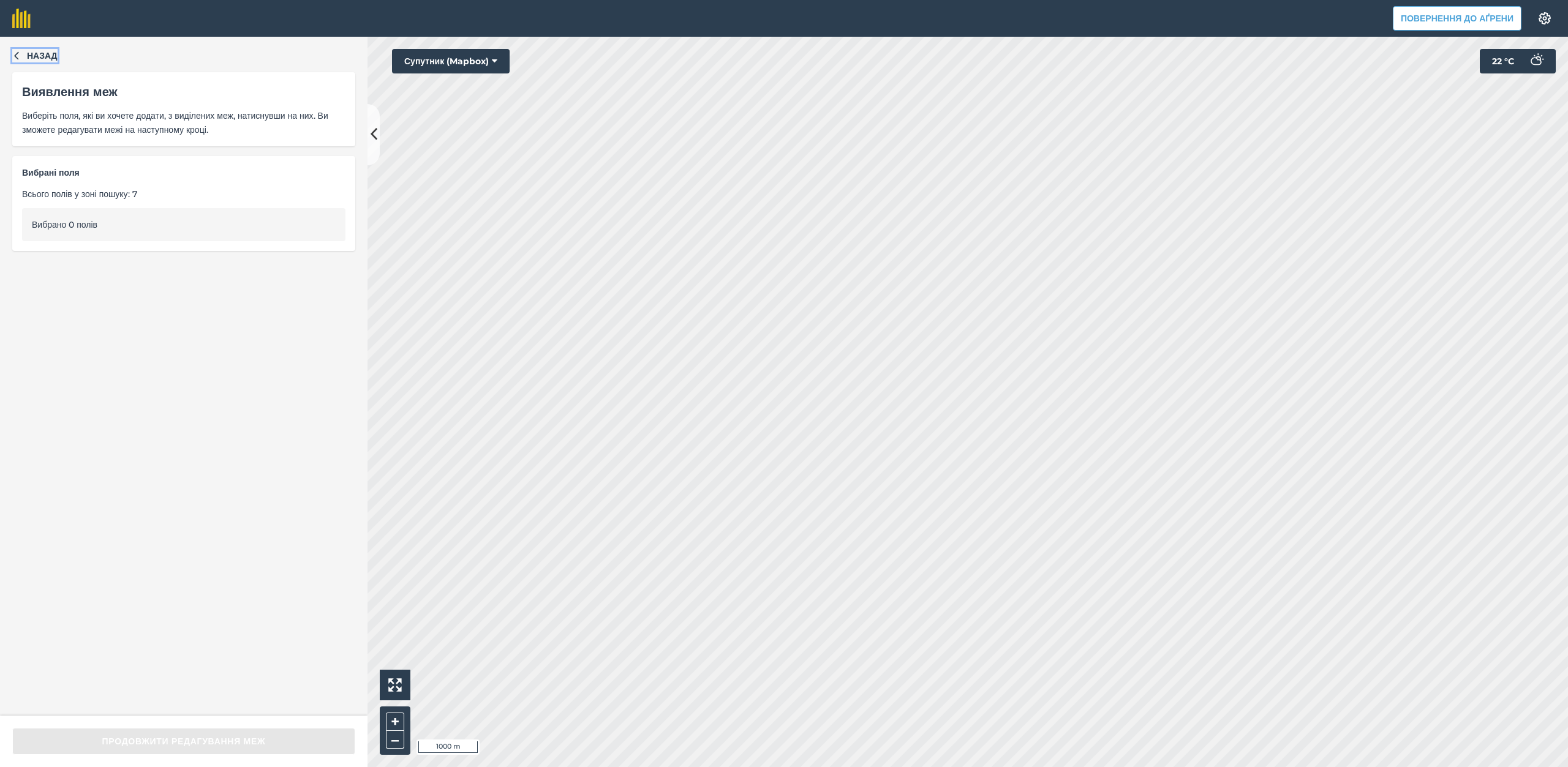
click at [18, 53] on icon "button" at bounding box center [16, 55] width 9 height 9
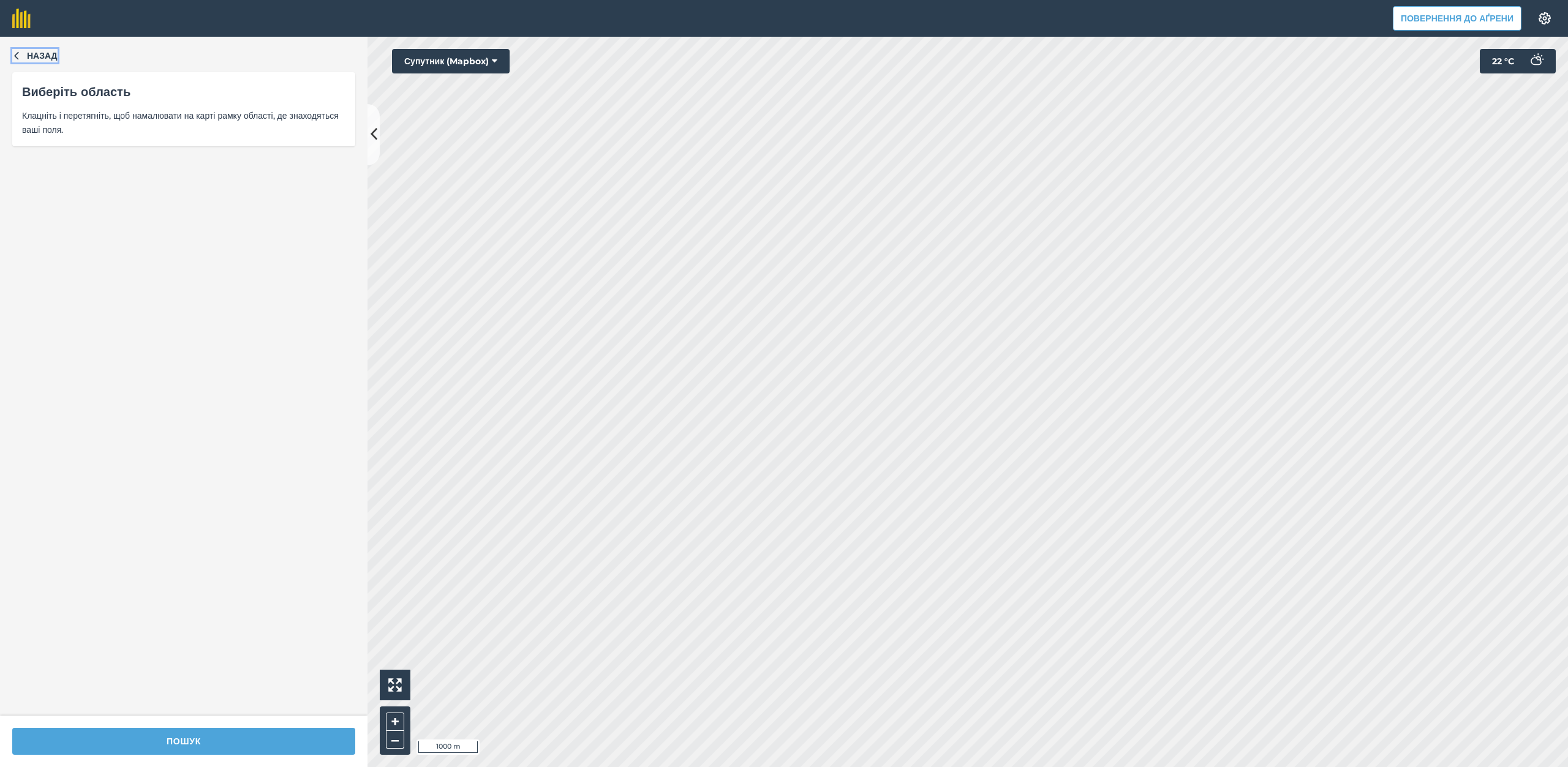
click at [15, 56] on icon "button" at bounding box center [16, 56] width 5 height 8
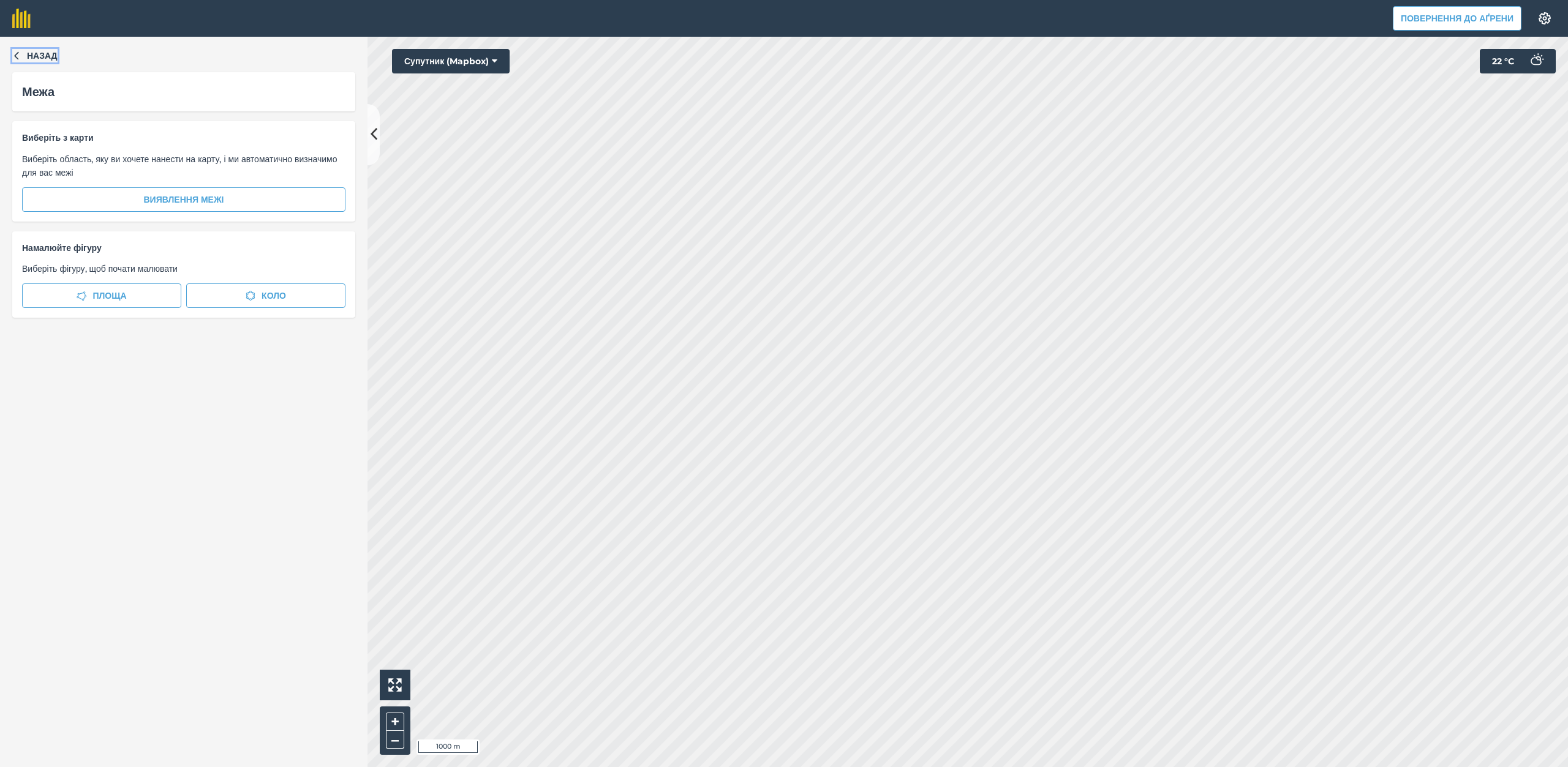
click at [14, 56] on icon "button" at bounding box center [16, 55] width 9 height 9
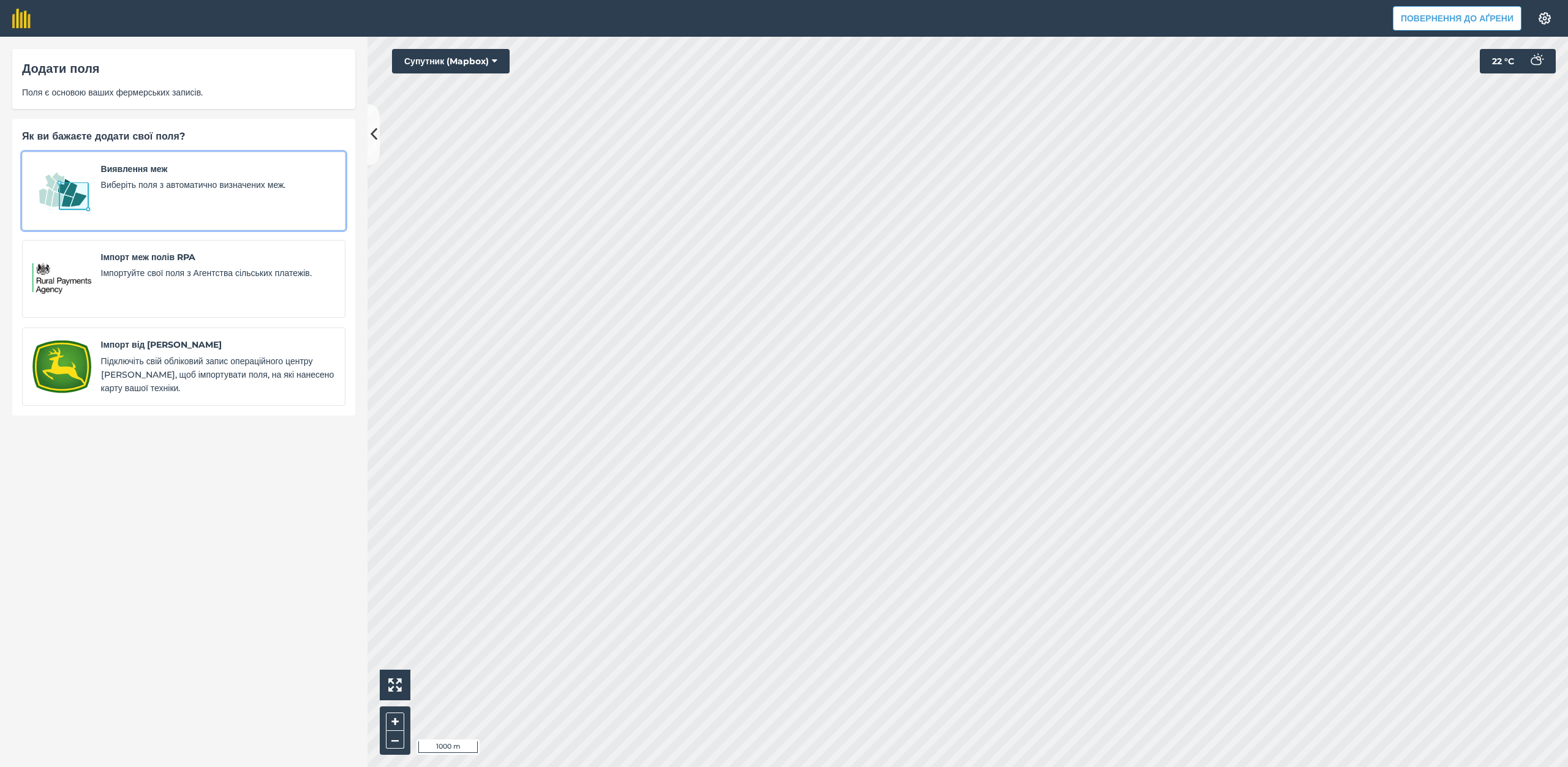
click at [114, 166] on font "Виявлення меж" at bounding box center [134, 169] width 67 height 11
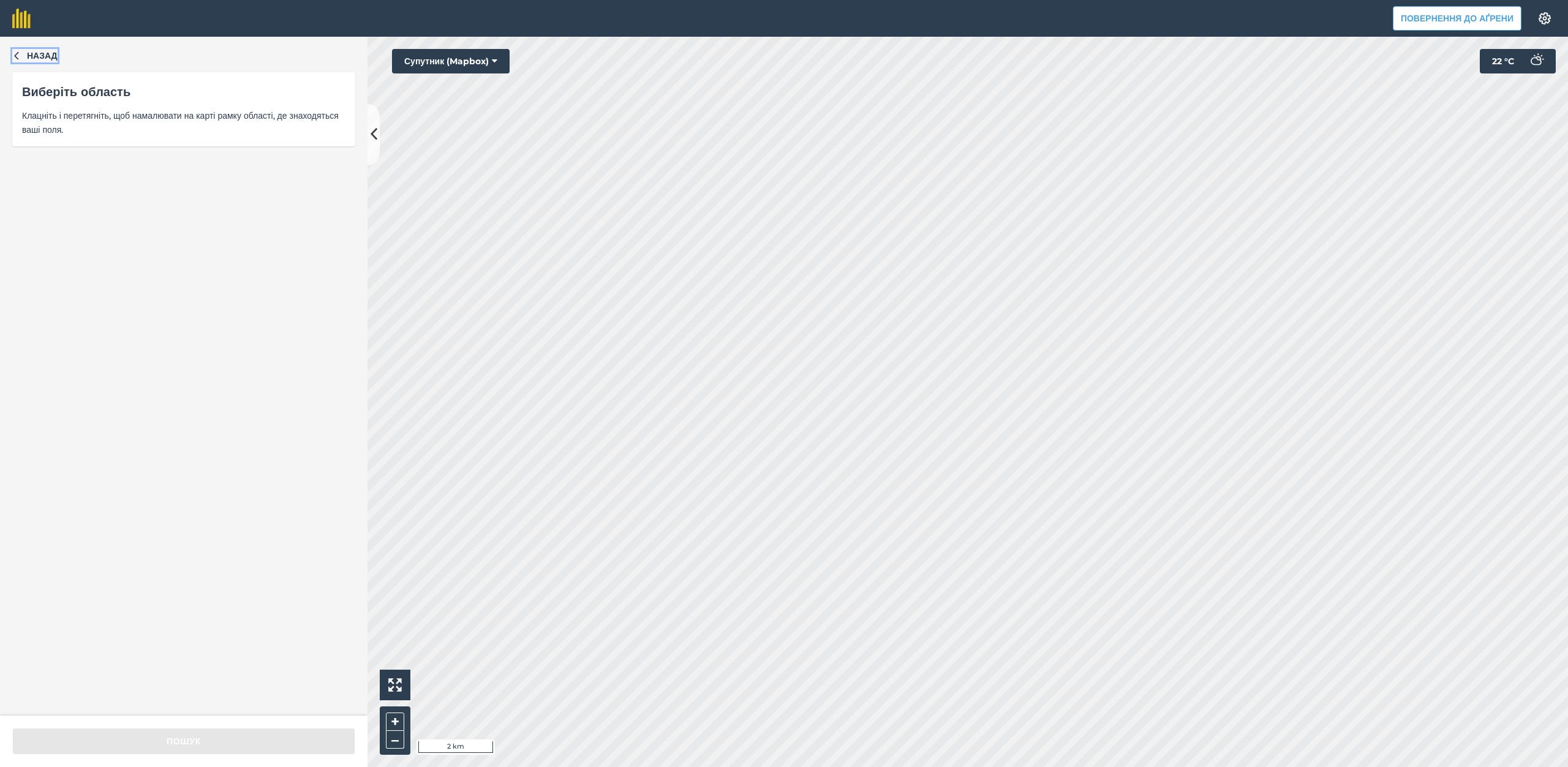
click at [16, 54] on icon "button" at bounding box center [16, 55] width 9 height 9
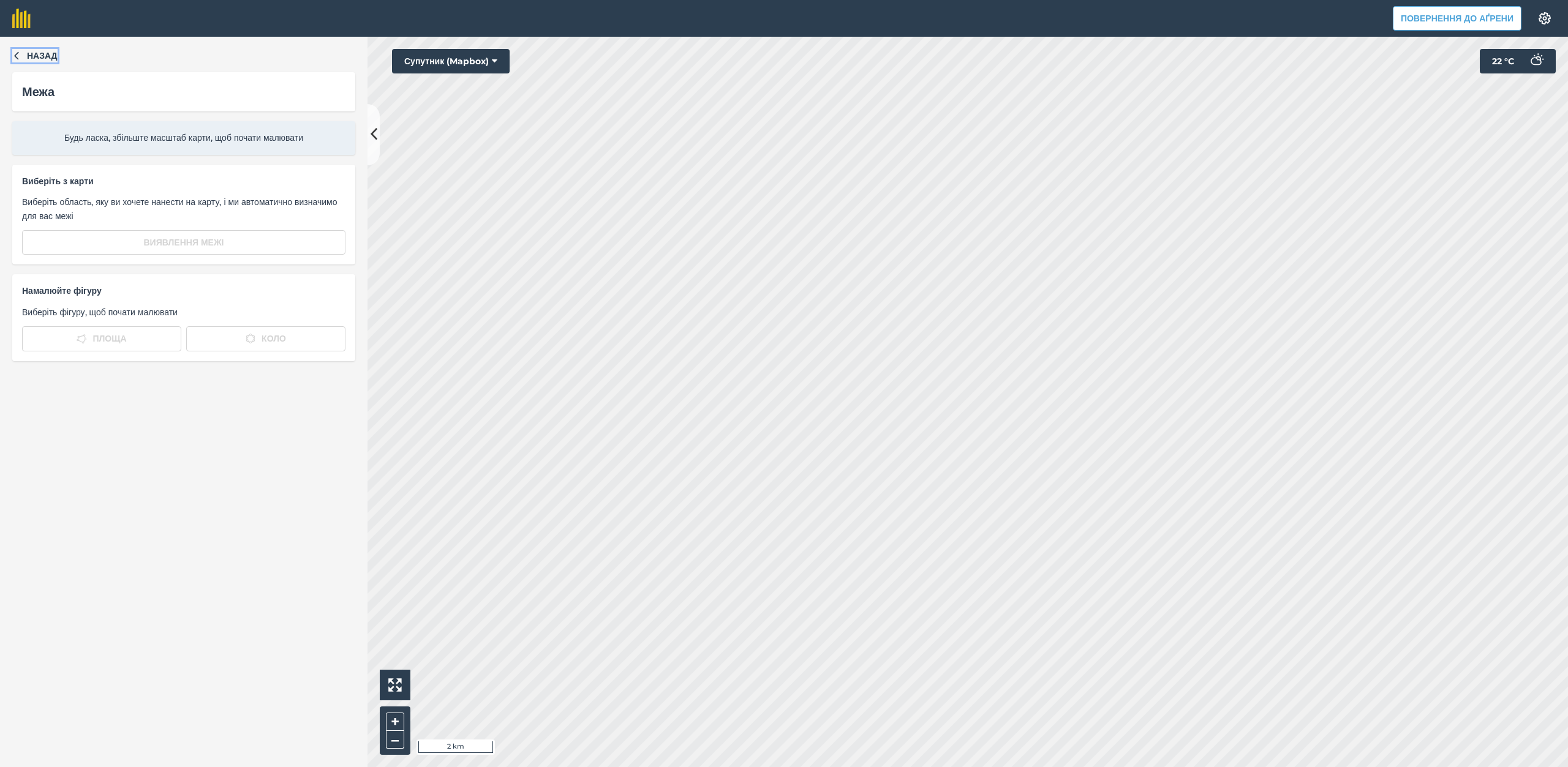
click at [14, 57] on icon "button" at bounding box center [16, 55] width 9 height 9
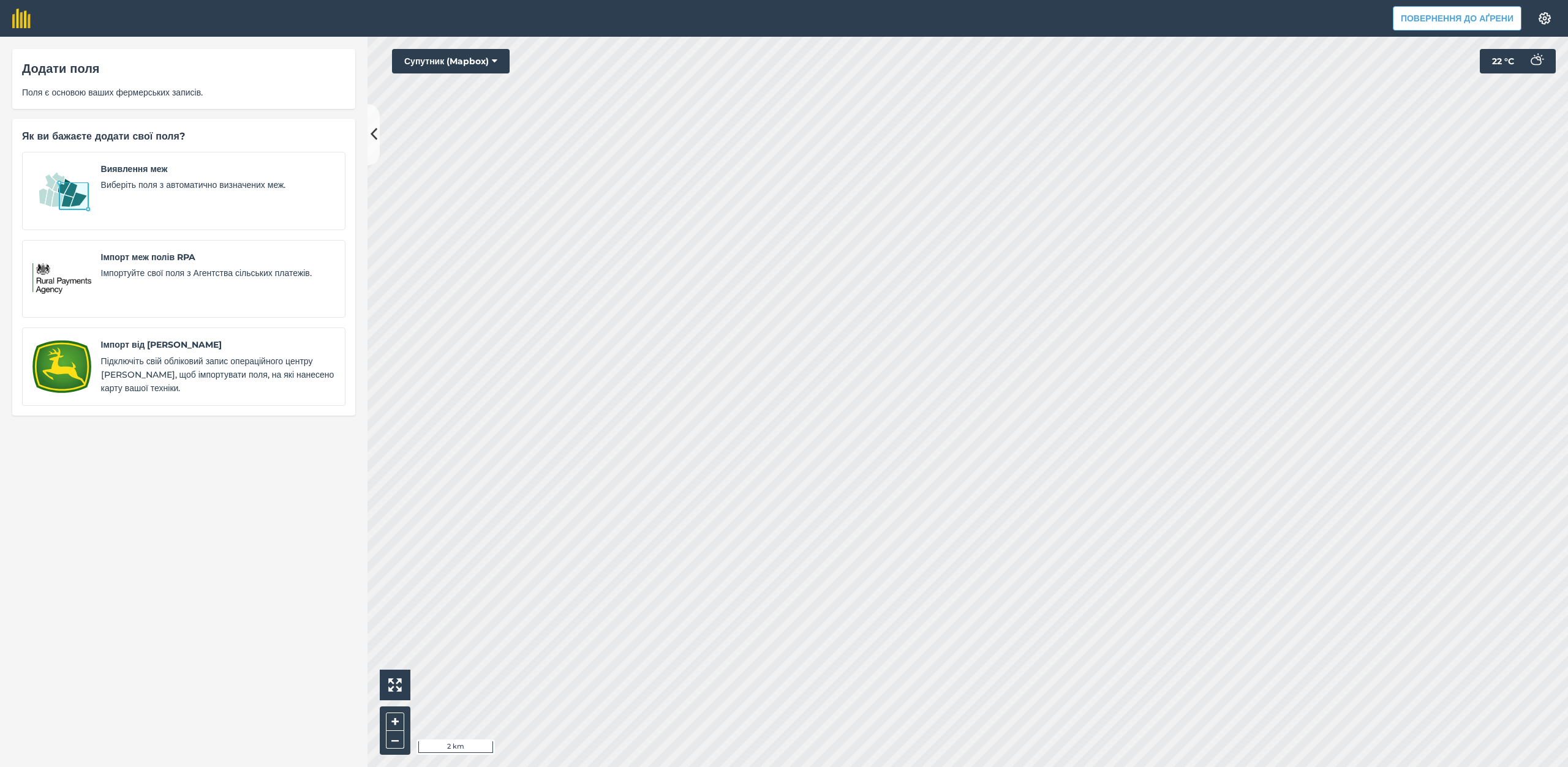
click at [48, 76] on font "Додати поля" at bounding box center [60, 69] width 78 height 15
click at [83, 74] on font "Додати поля" at bounding box center [60, 69] width 78 height 15
click at [130, 168] on font "Виявлення меж" at bounding box center [134, 169] width 67 height 11
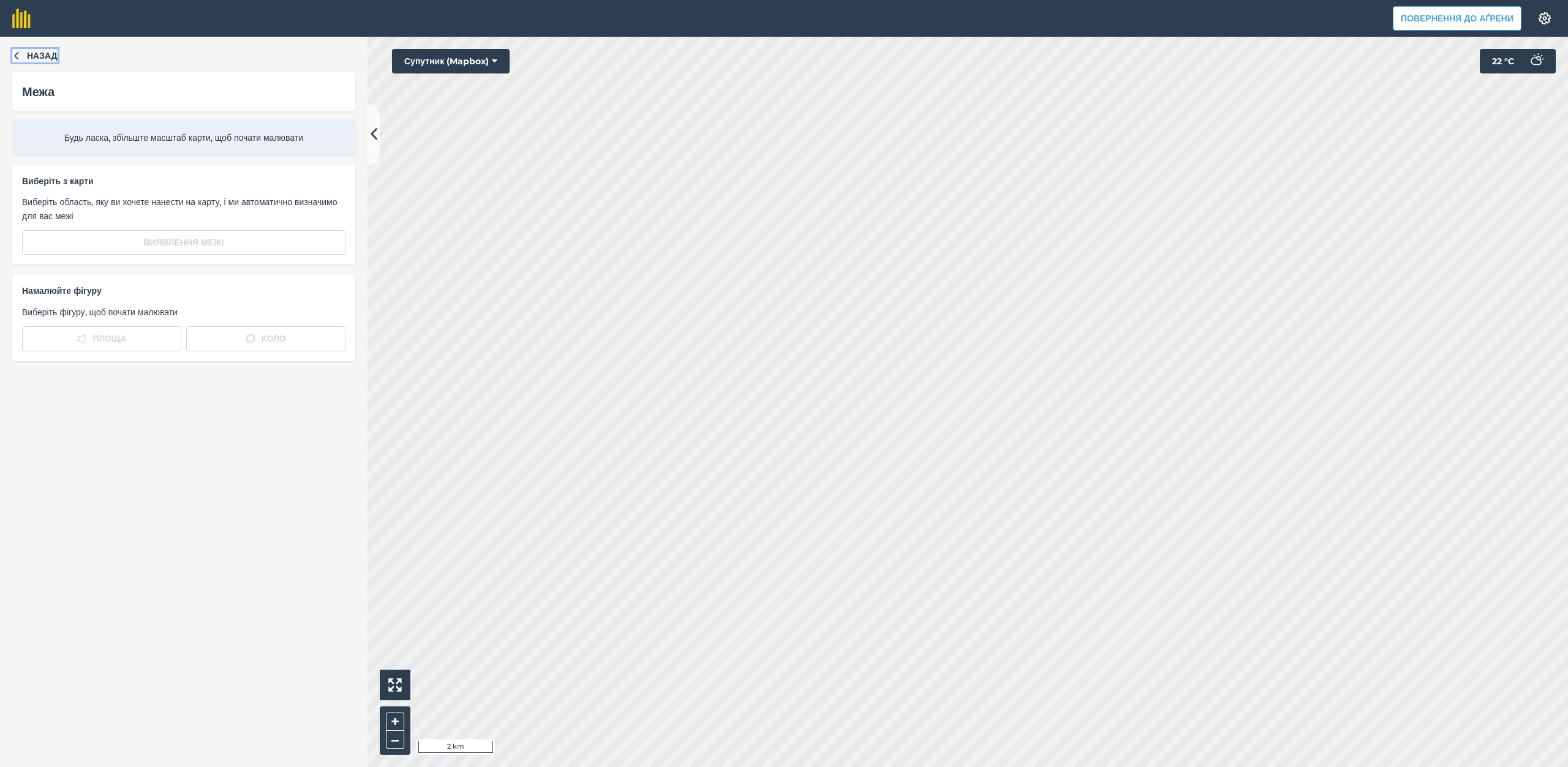
click at [19, 54] on icon "button" at bounding box center [16, 55] width 9 height 9
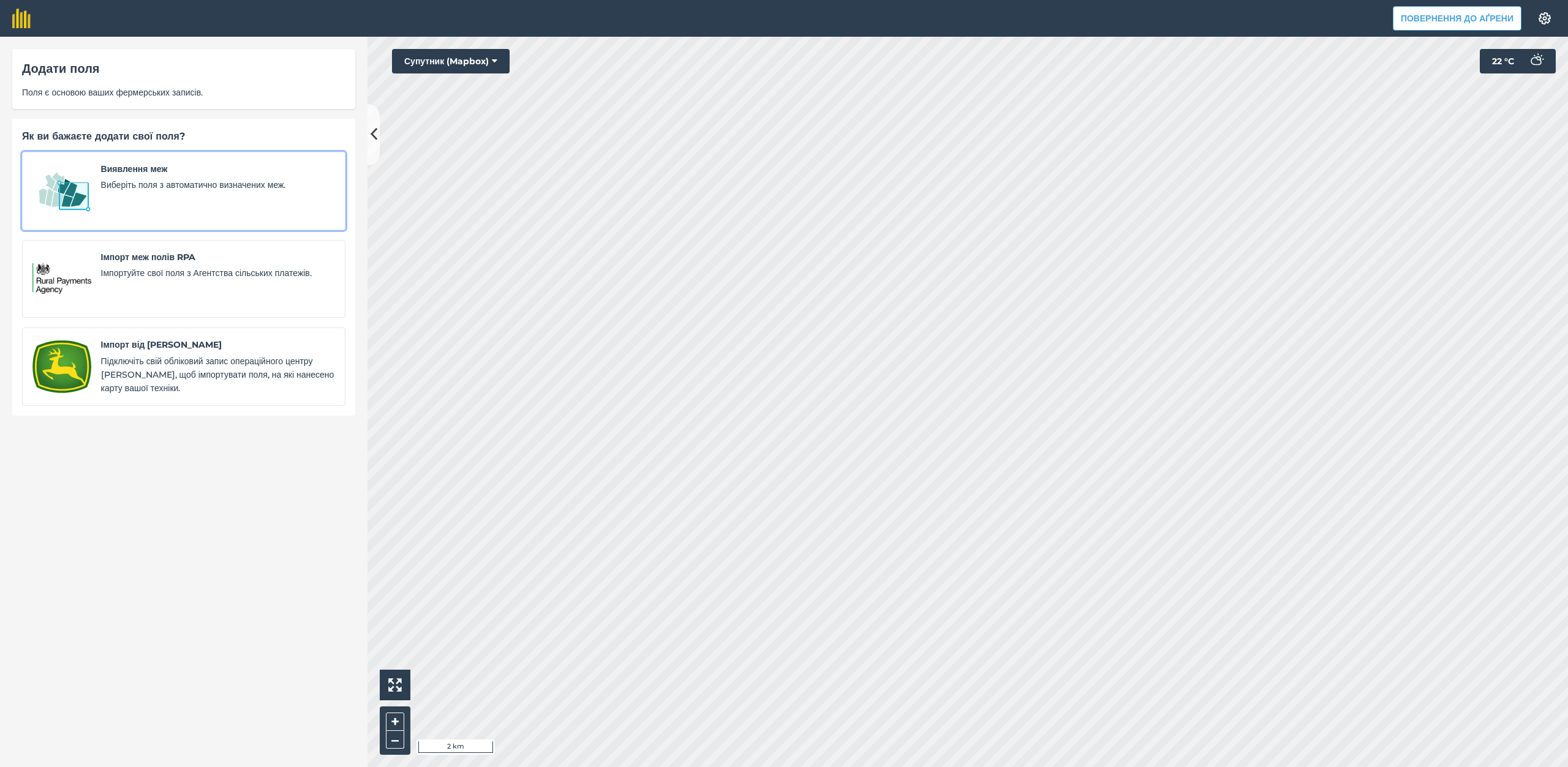
click at [146, 173] on font "Виявлення меж" at bounding box center [134, 169] width 67 height 11
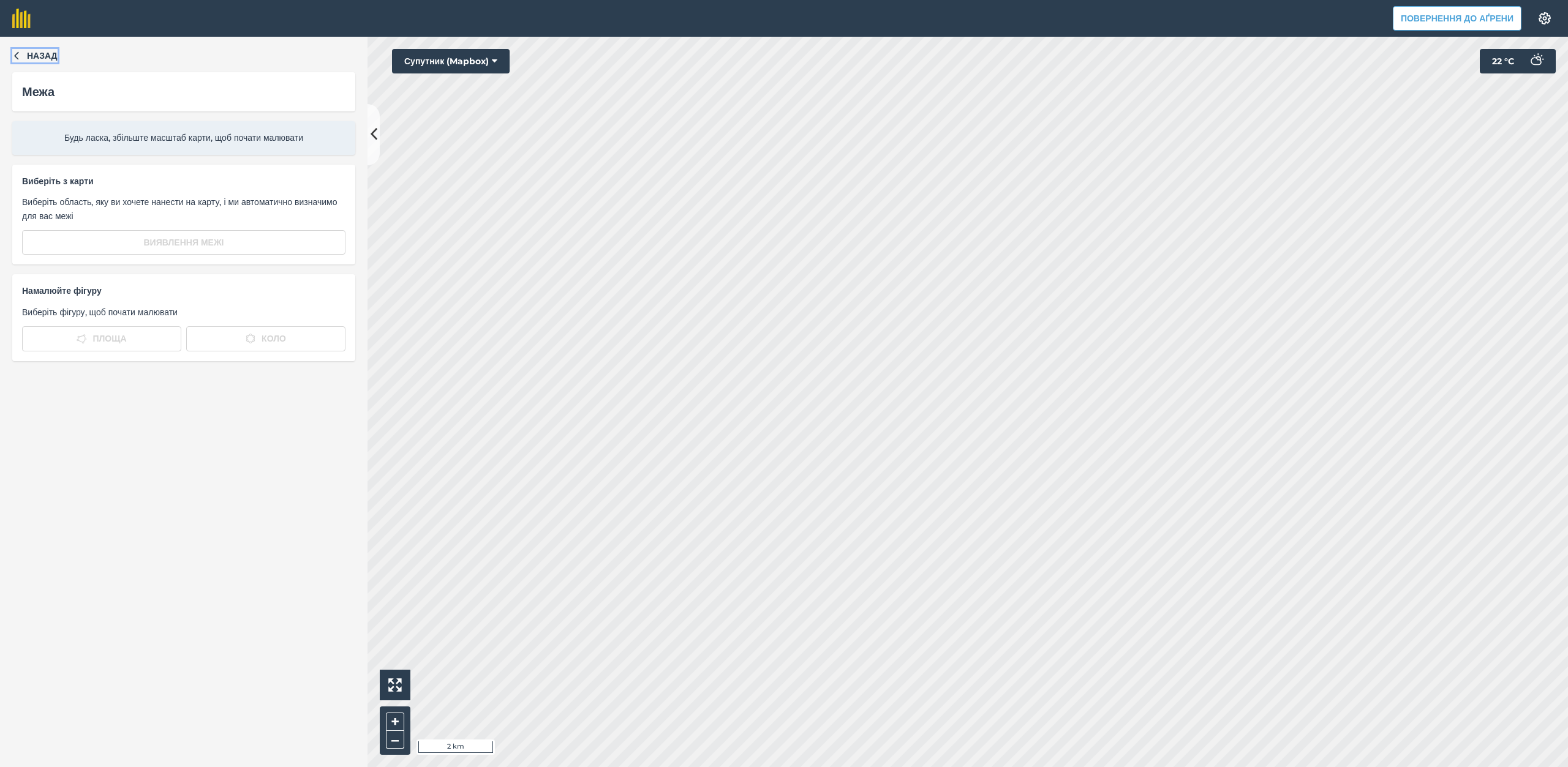
click at [17, 56] on icon "button" at bounding box center [16, 55] width 9 height 9
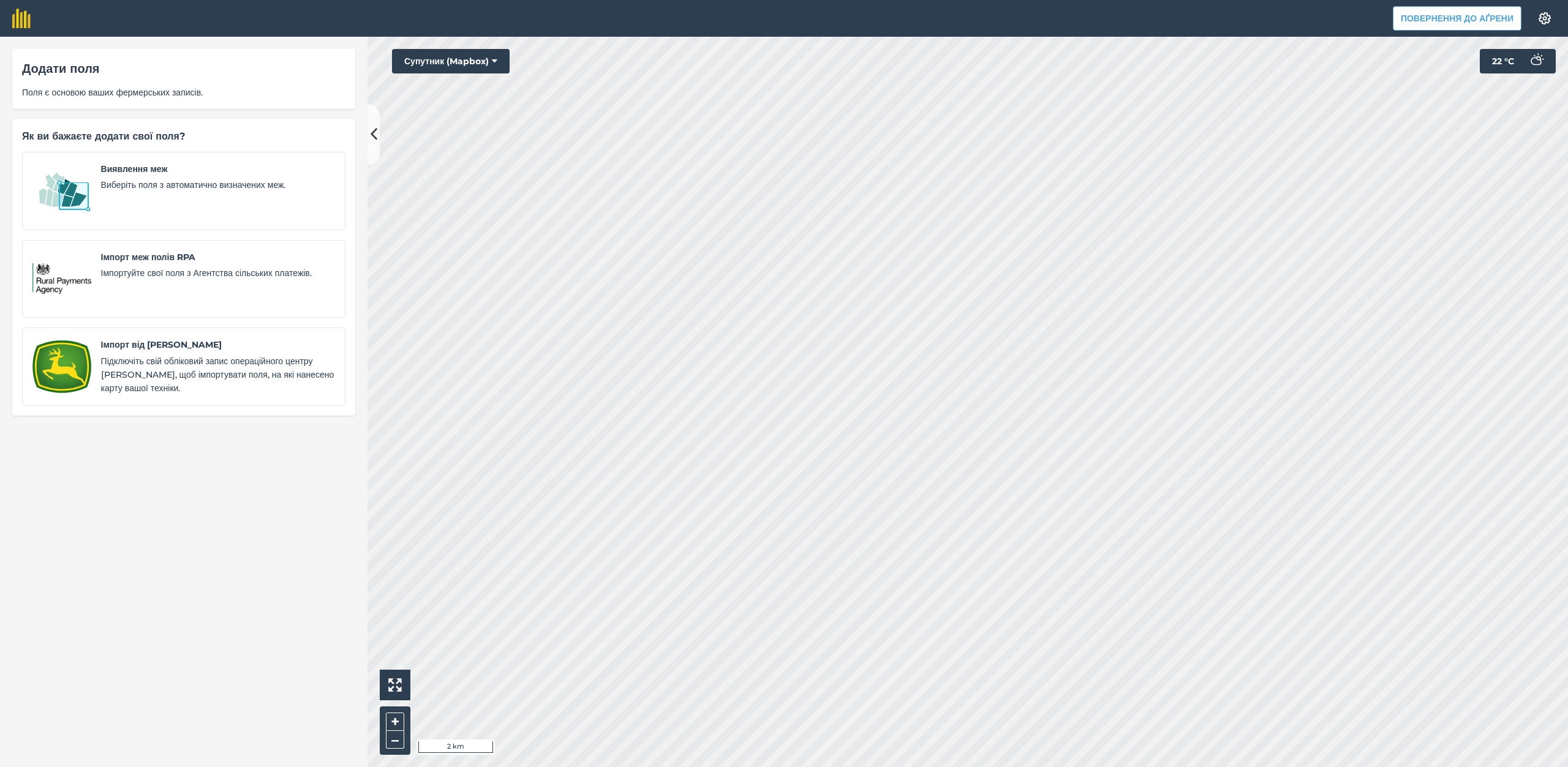
click at [168, 622] on div "Додати поля Поля є основою ваших фермерських записів. Як ви бажаєте додати свої…" at bounding box center [183, 401] width 368 height 730
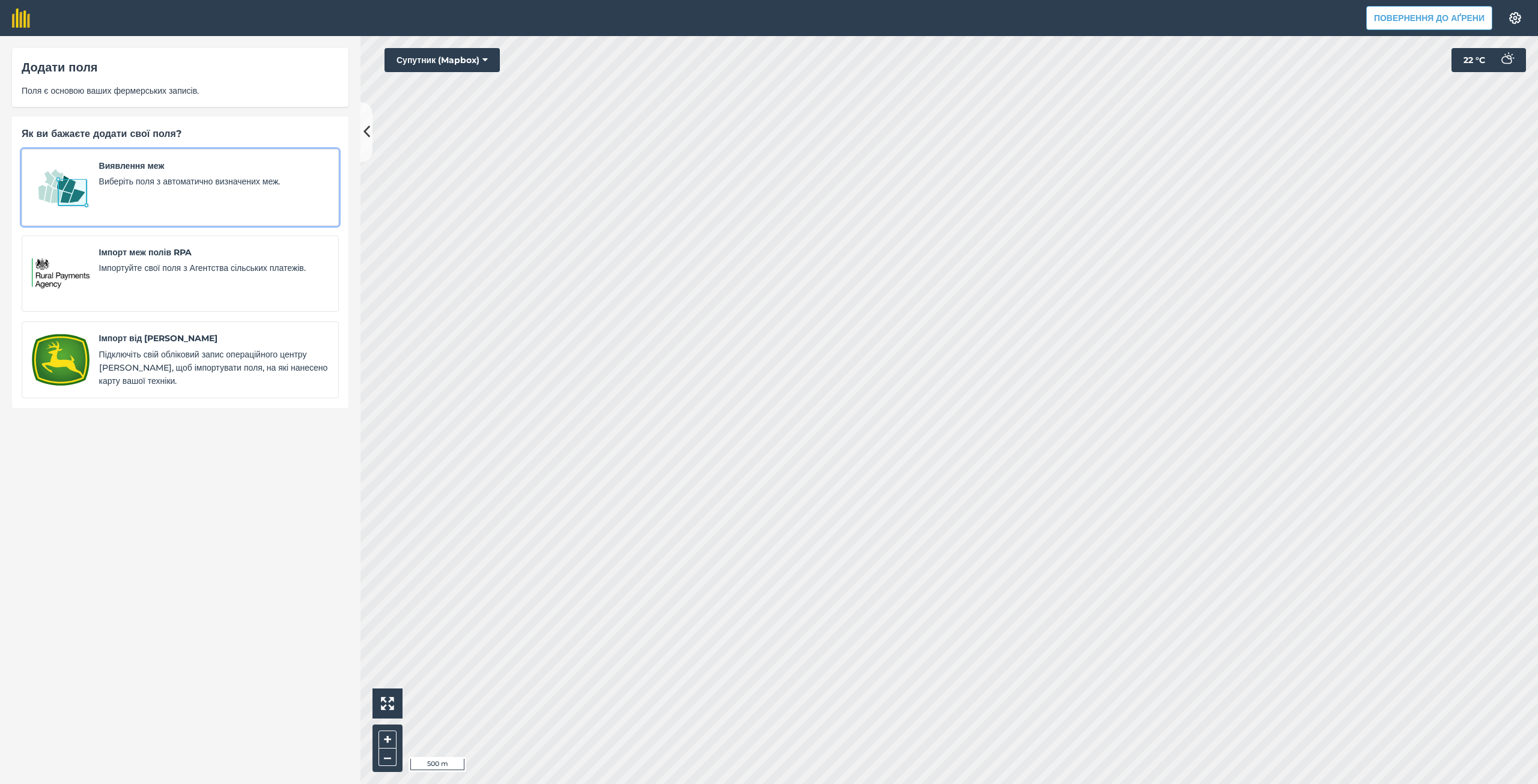
click at [160, 173] on div "Виявлення меж Виберіть поля з автоматично визначених меж." at bounding box center [213, 187] width 229 height 57
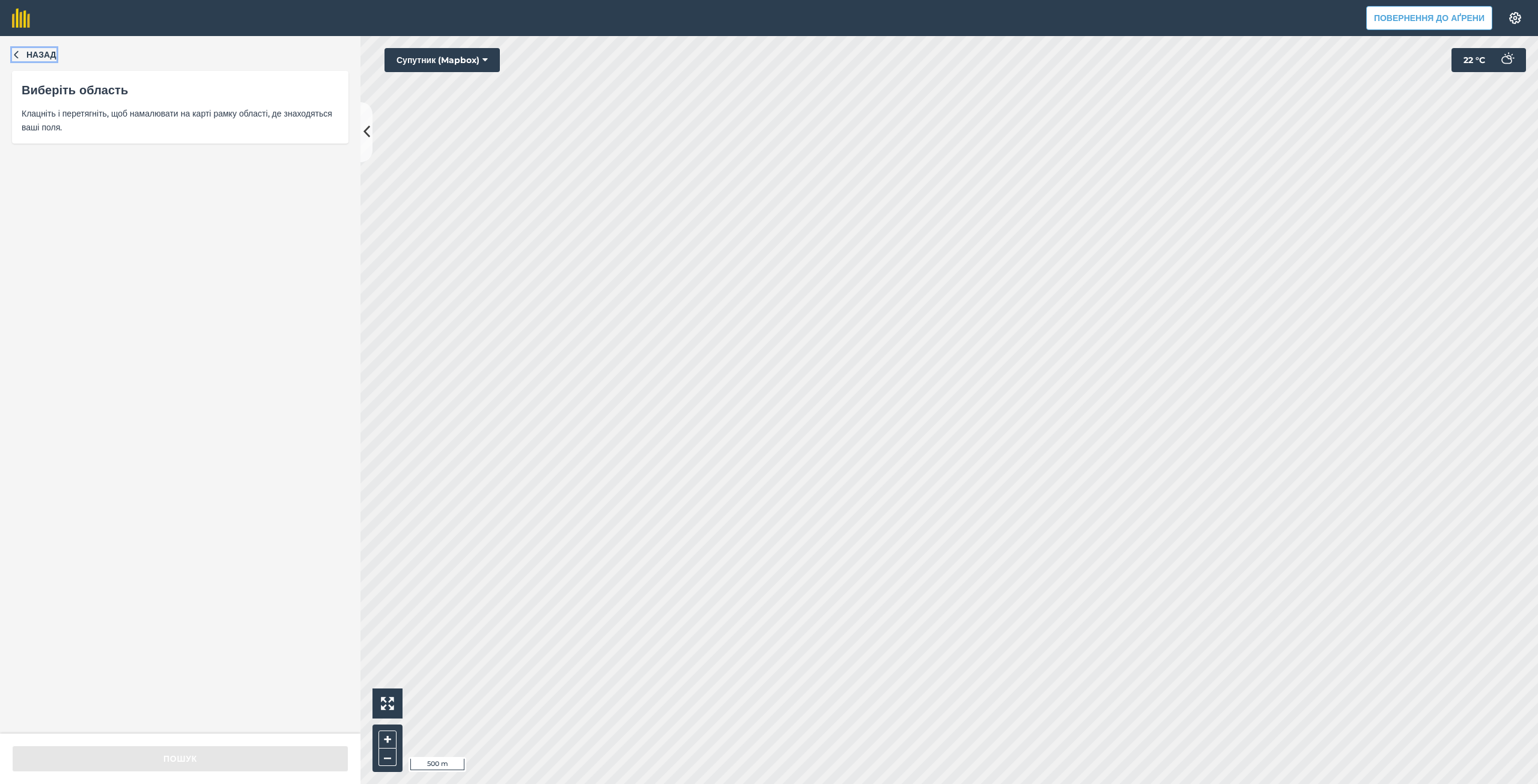
click at [38, 57] on font "Назад" at bounding box center [42, 55] width 30 height 11
click at [81, 140] on input "text" at bounding box center [97, 132] width 129 height 27
click at [86, 134] on input "Semenivka 60 ga" at bounding box center [97, 132] width 129 height 27
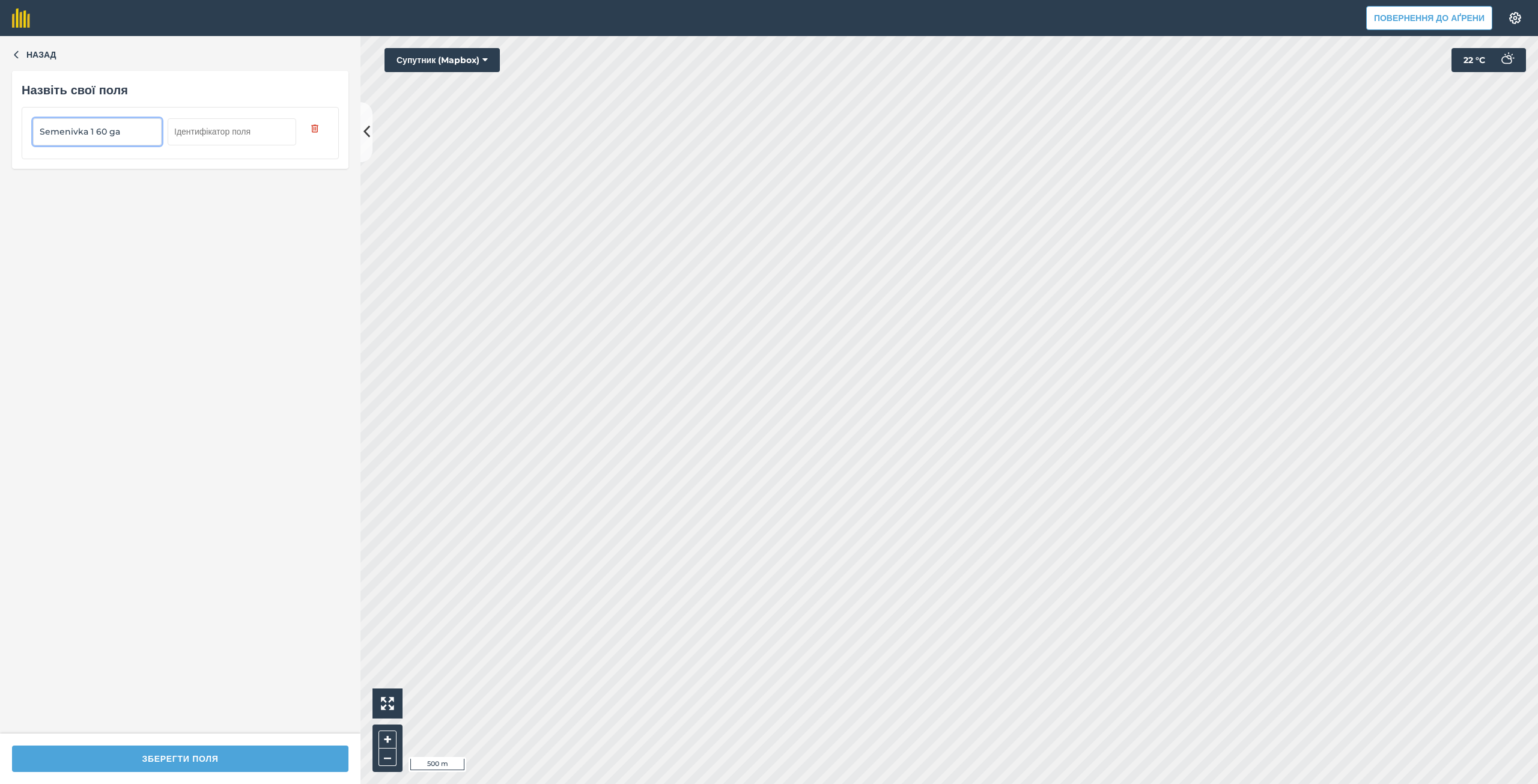
type input "Semenivka 1 60 ga"
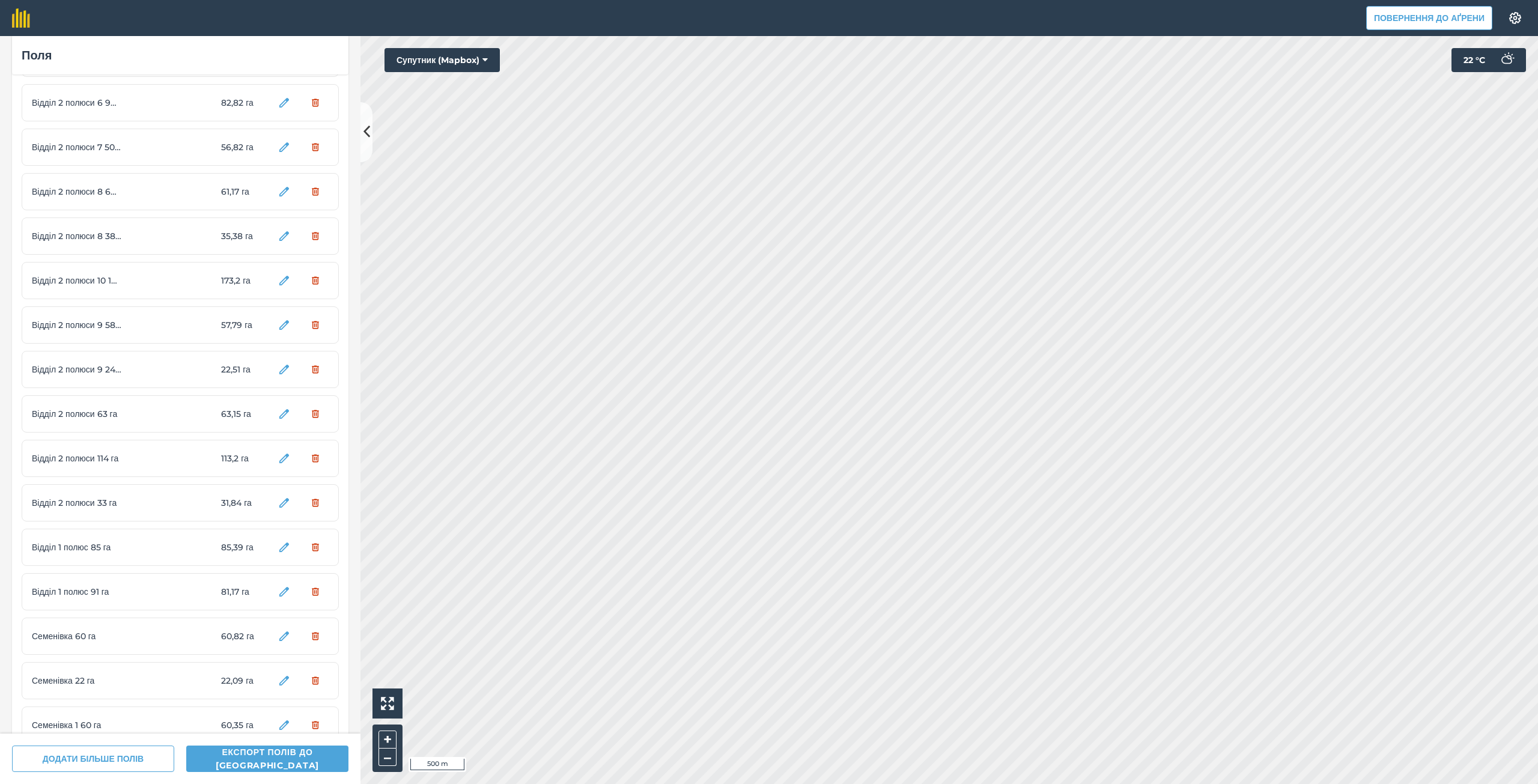
scroll to position [409, 0]
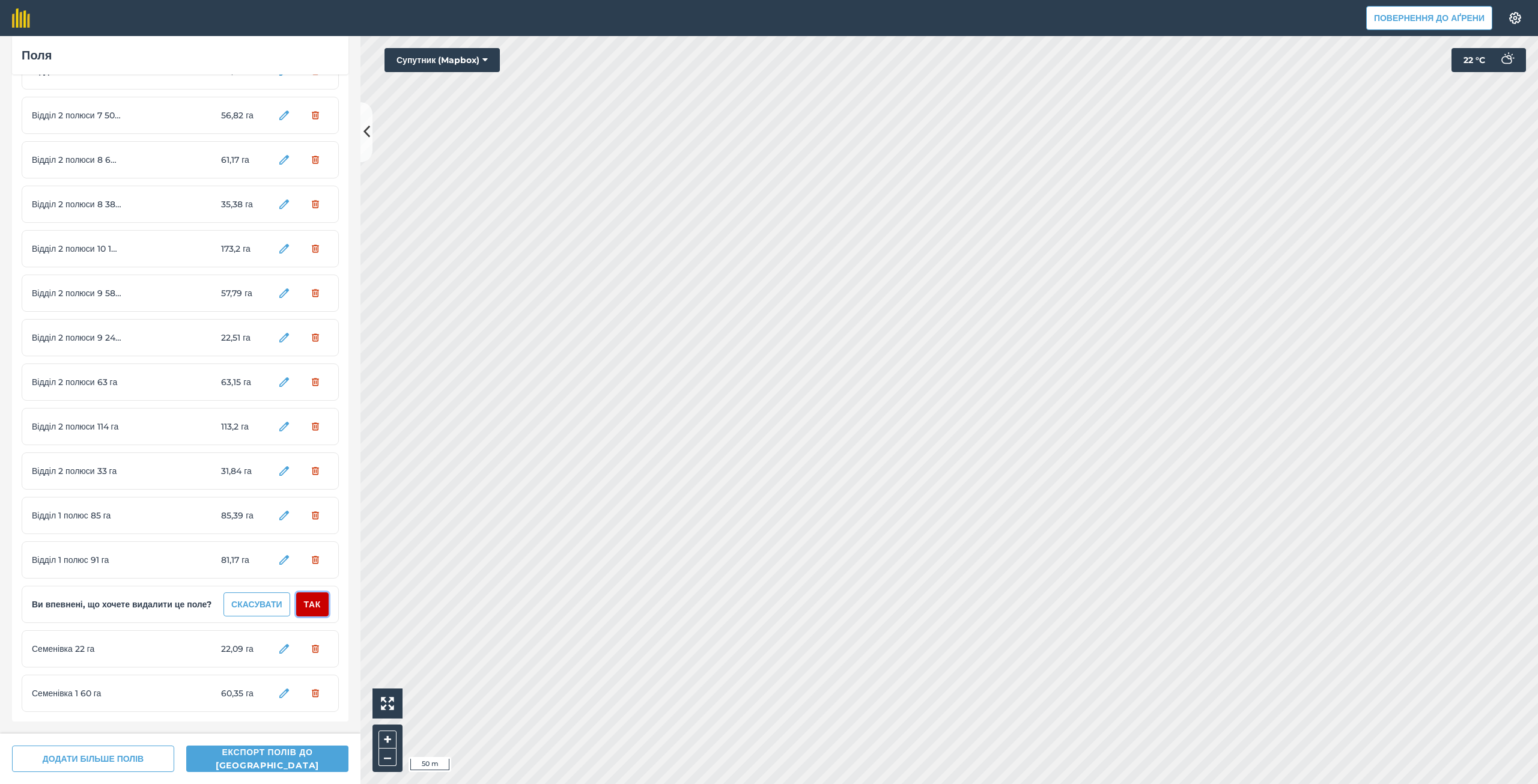
click at [304, 600] on font "Так" at bounding box center [312, 604] width 17 height 11
click at [313, 647] on button "Так" at bounding box center [311, 649] width 32 height 24
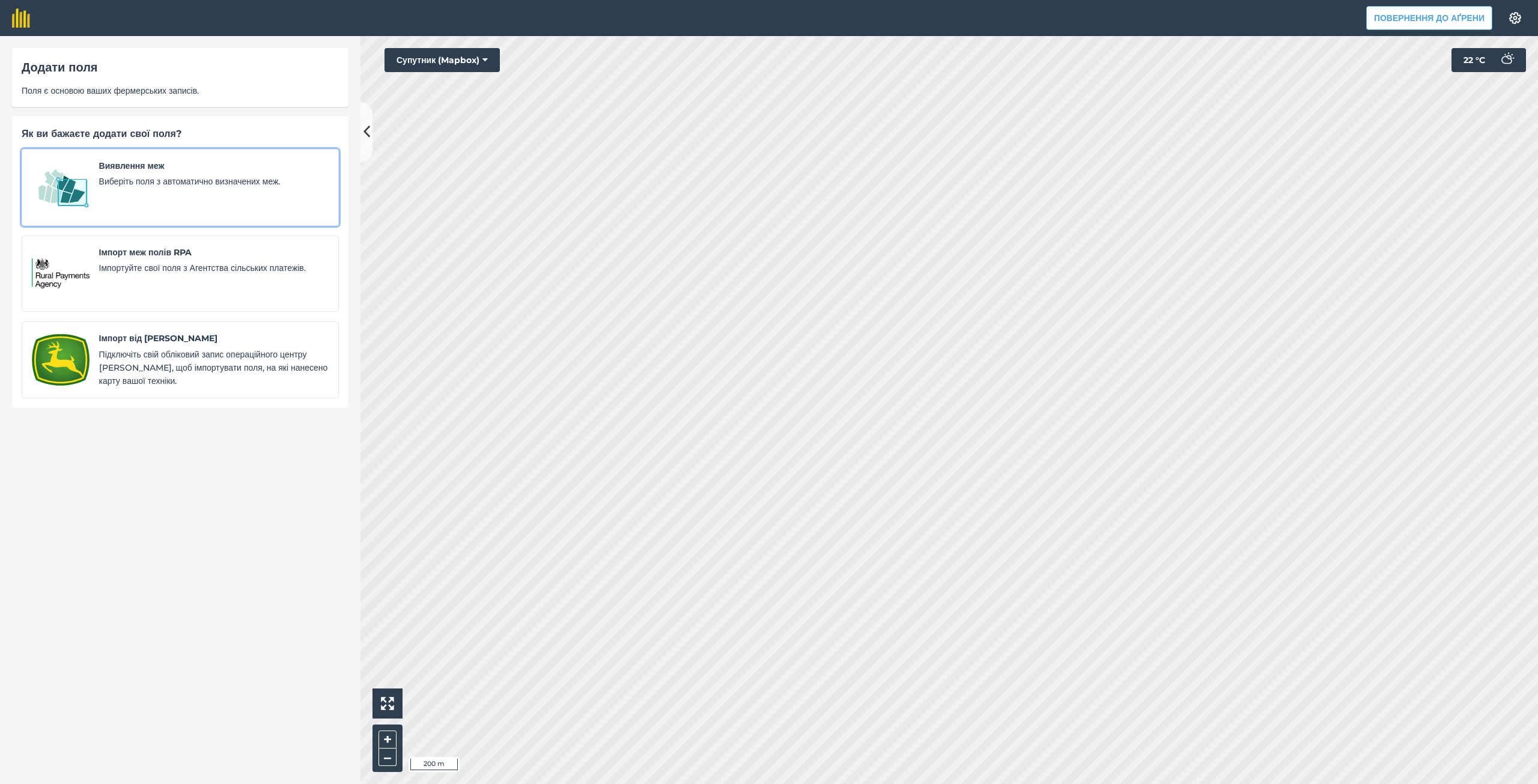
click at [141, 185] on font "Виберіть поля з автоматично визначених меж." at bounding box center [190, 182] width 182 height 11
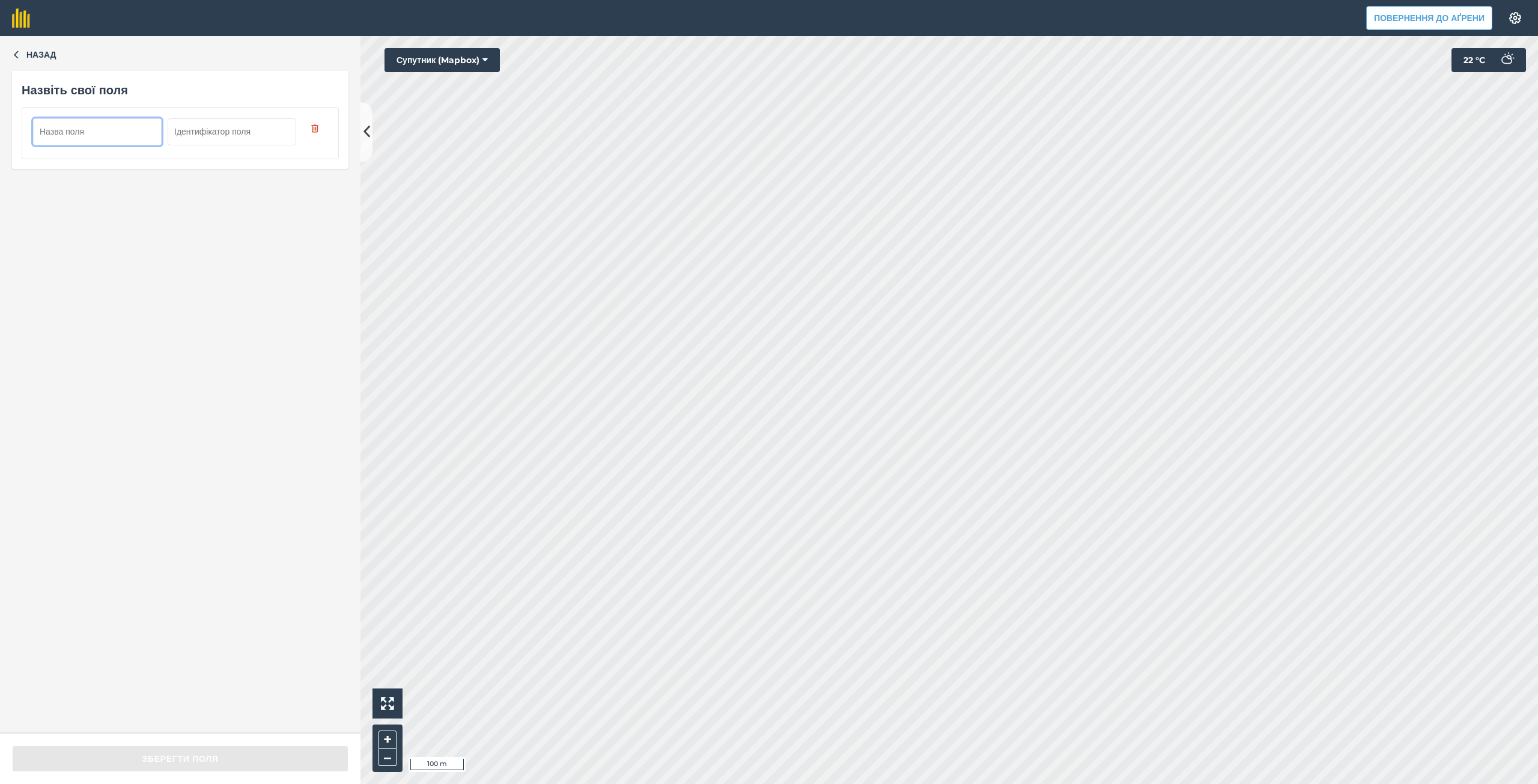
click at [59, 143] on input "text" at bounding box center [97, 132] width 129 height 27
type input "Semenivka 22 ga"
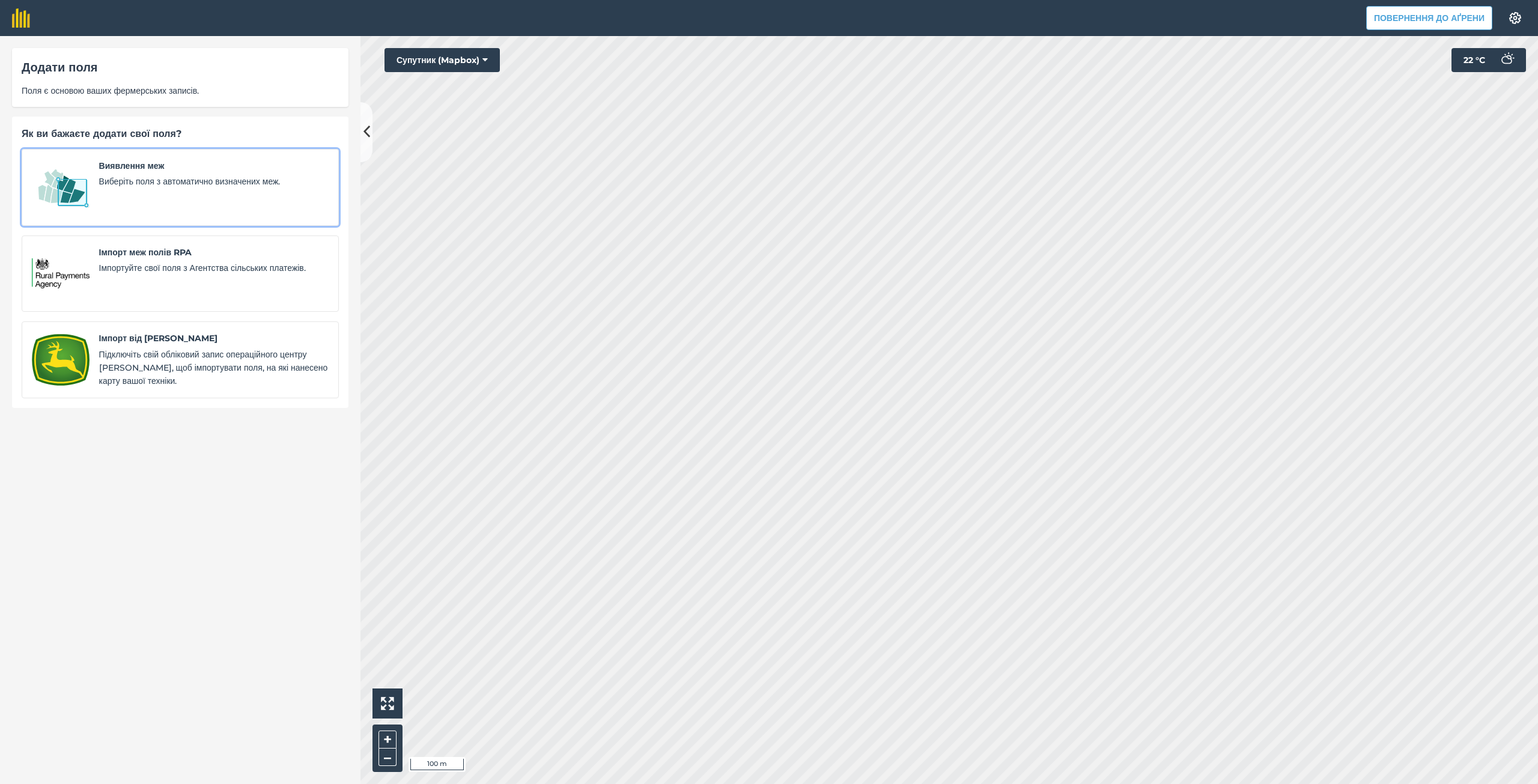
click at [87, 176] on img at bounding box center [60, 187] width 57 height 57
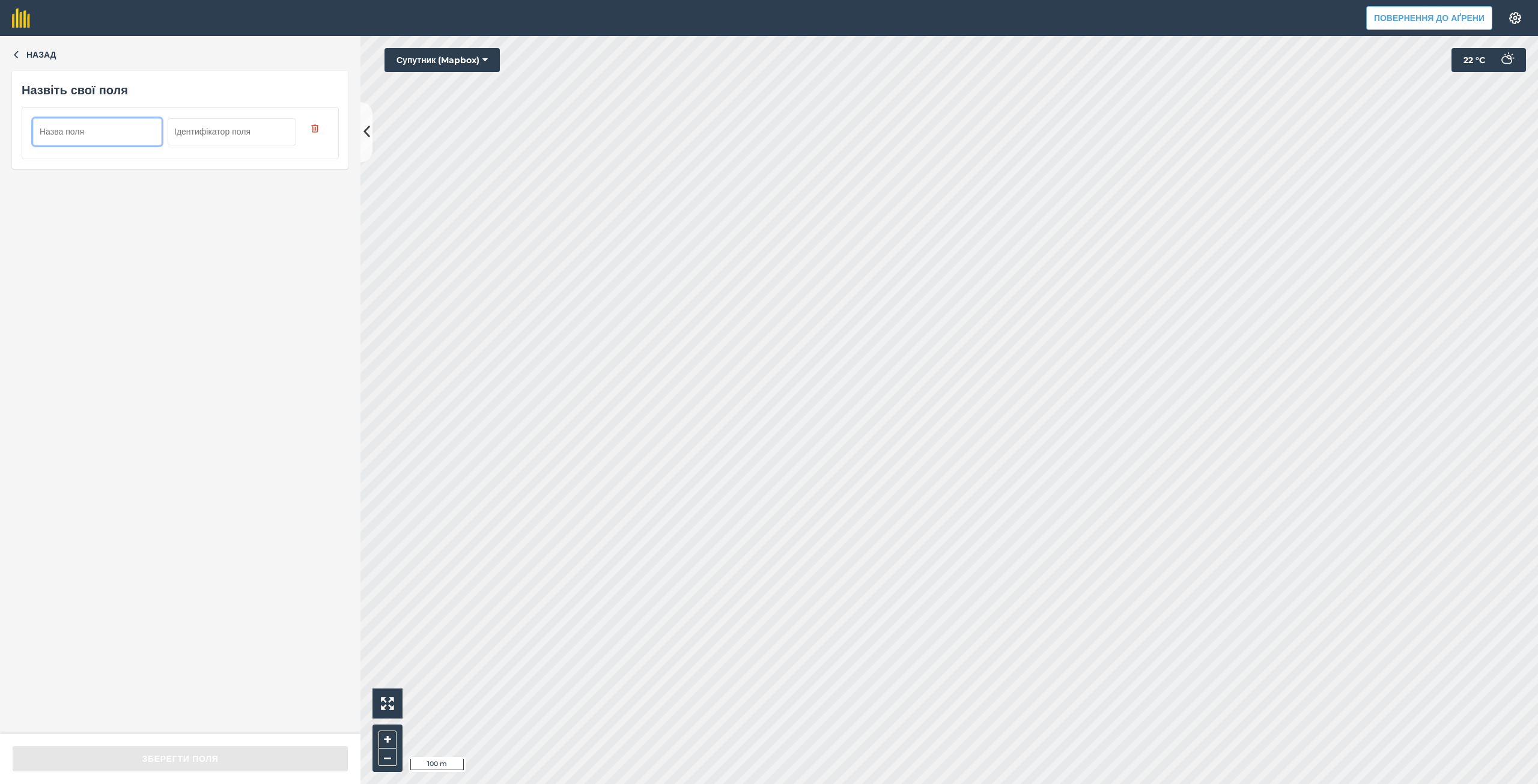
click at [70, 129] on input "text" at bounding box center [97, 132] width 129 height 27
type input "Semenivka 11 ga"
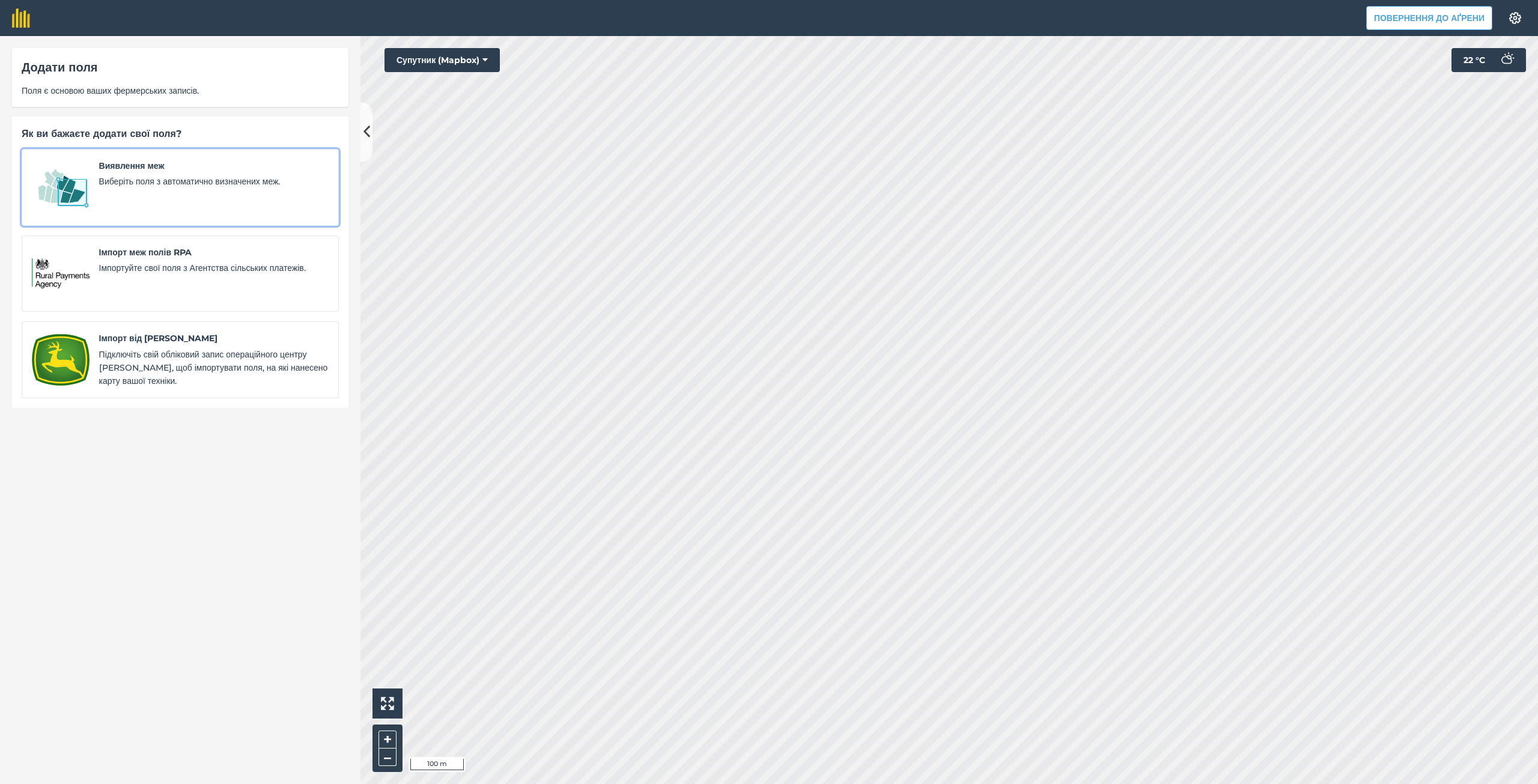
click at [107, 180] on font "Виберіть поля з автоматично визначених меж." at bounding box center [190, 182] width 182 height 11
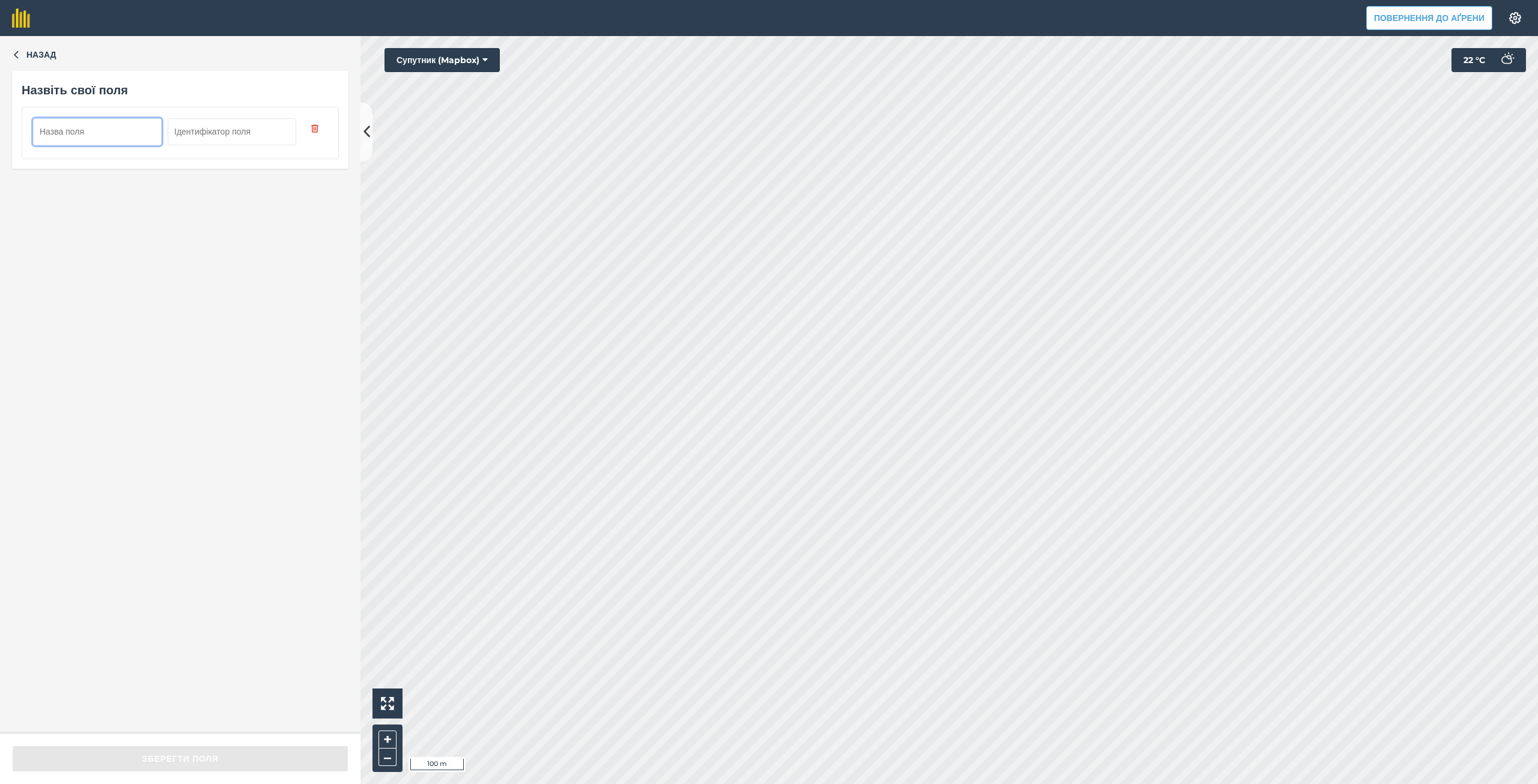
click at [76, 127] on input "text" at bounding box center [97, 132] width 129 height 27
type input "Semenivka 58 ga"
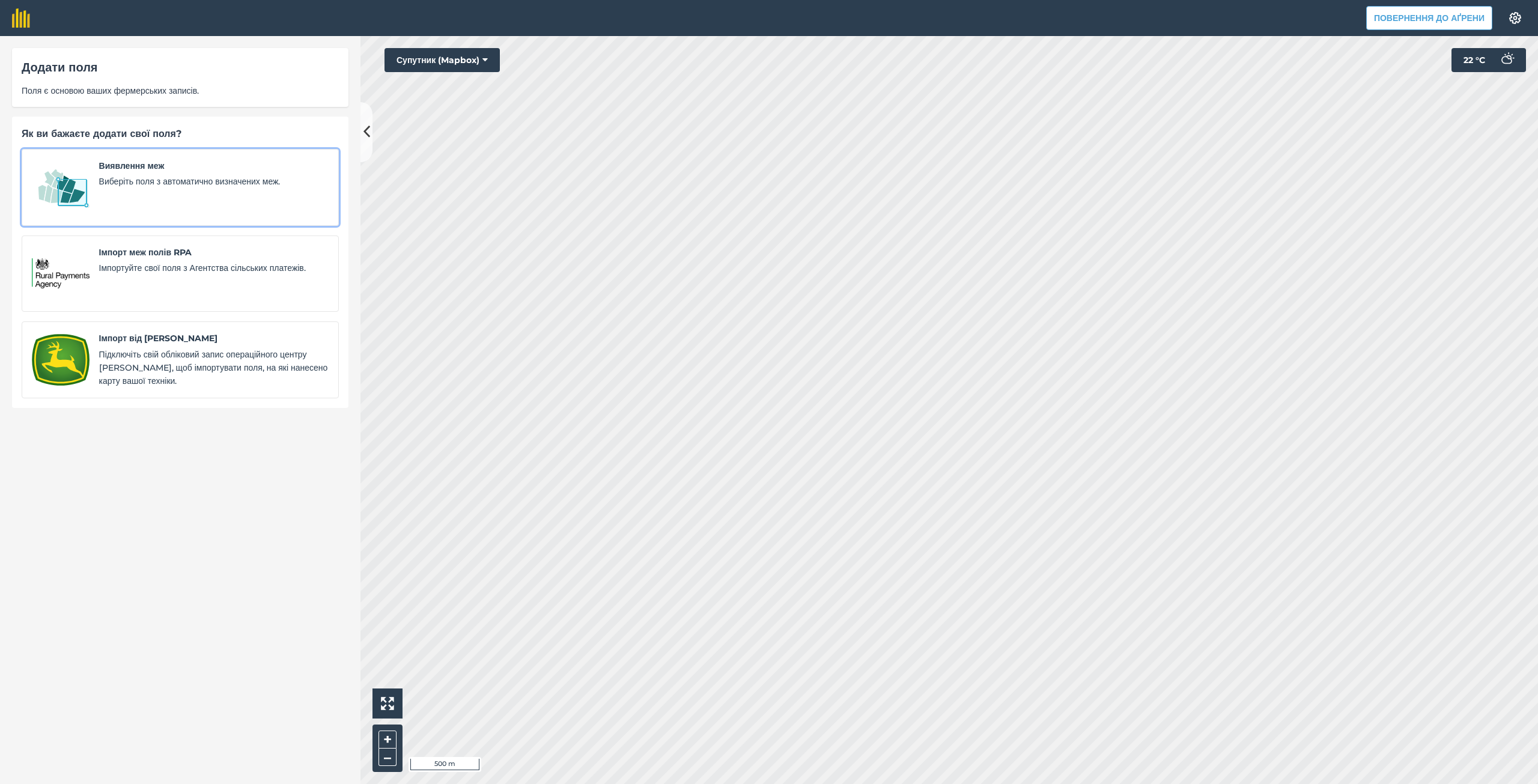
click at [122, 202] on div "Виявлення меж Виберіть поля з автоматично визначених меж." at bounding box center [213, 187] width 229 height 57
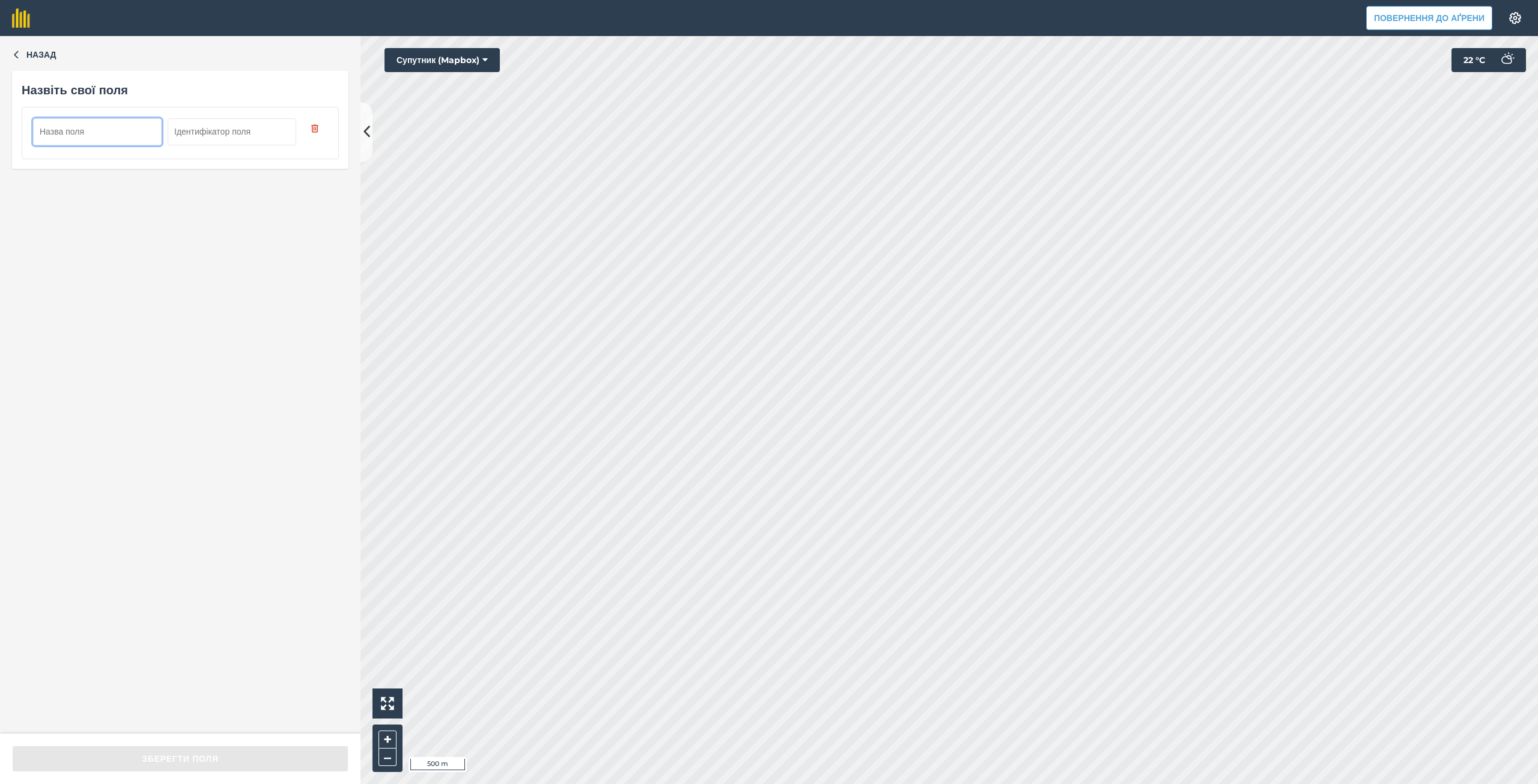
click at [101, 133] on input "text" at bounding box center [97, 132] width 129 height 27
type input "Semenivka 42 ga"
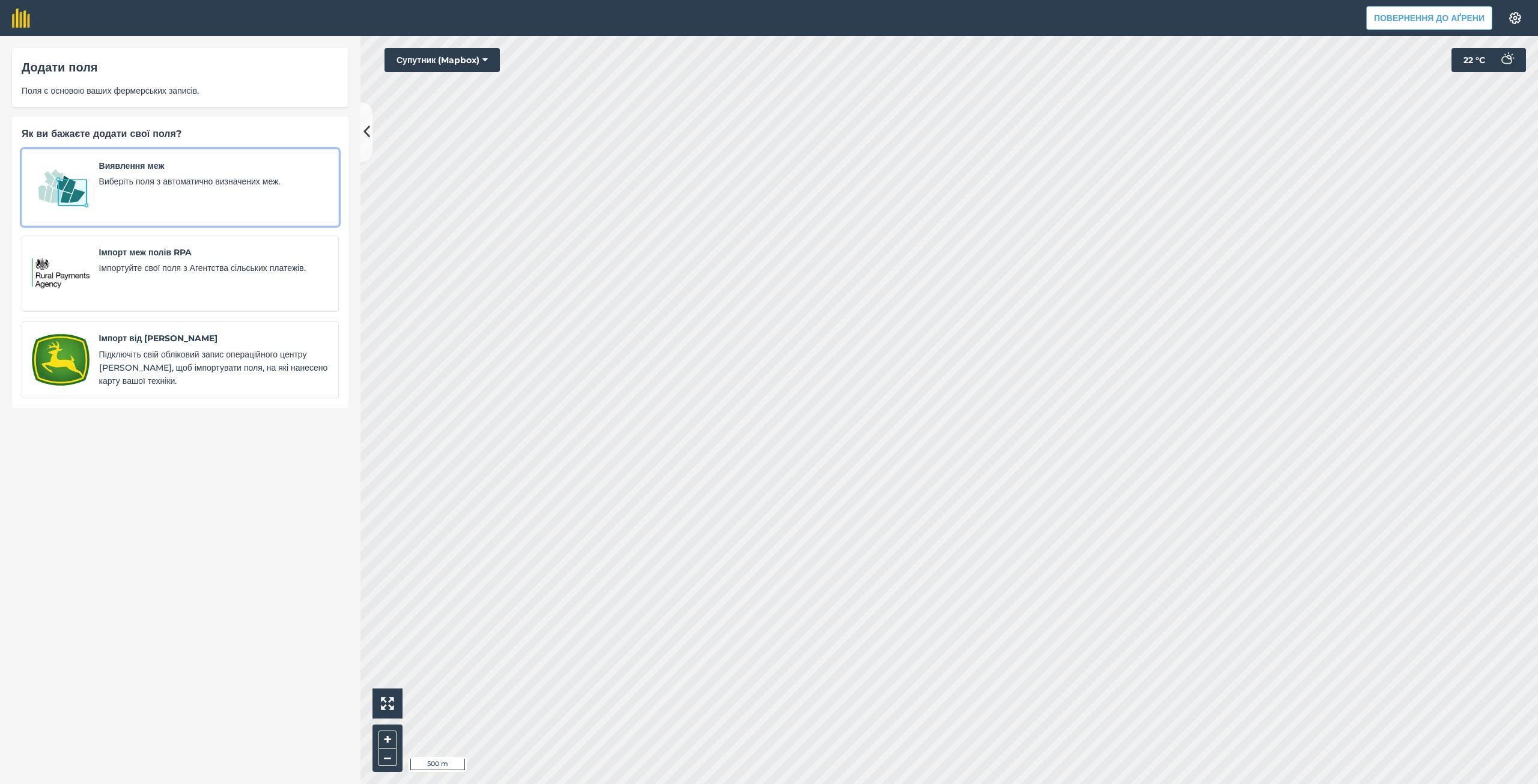
click at [255, 210] on div "Виявлення меж Виберіть поля з автоматично визначених меж." at bounding box center [213, 187] width 229 height 57
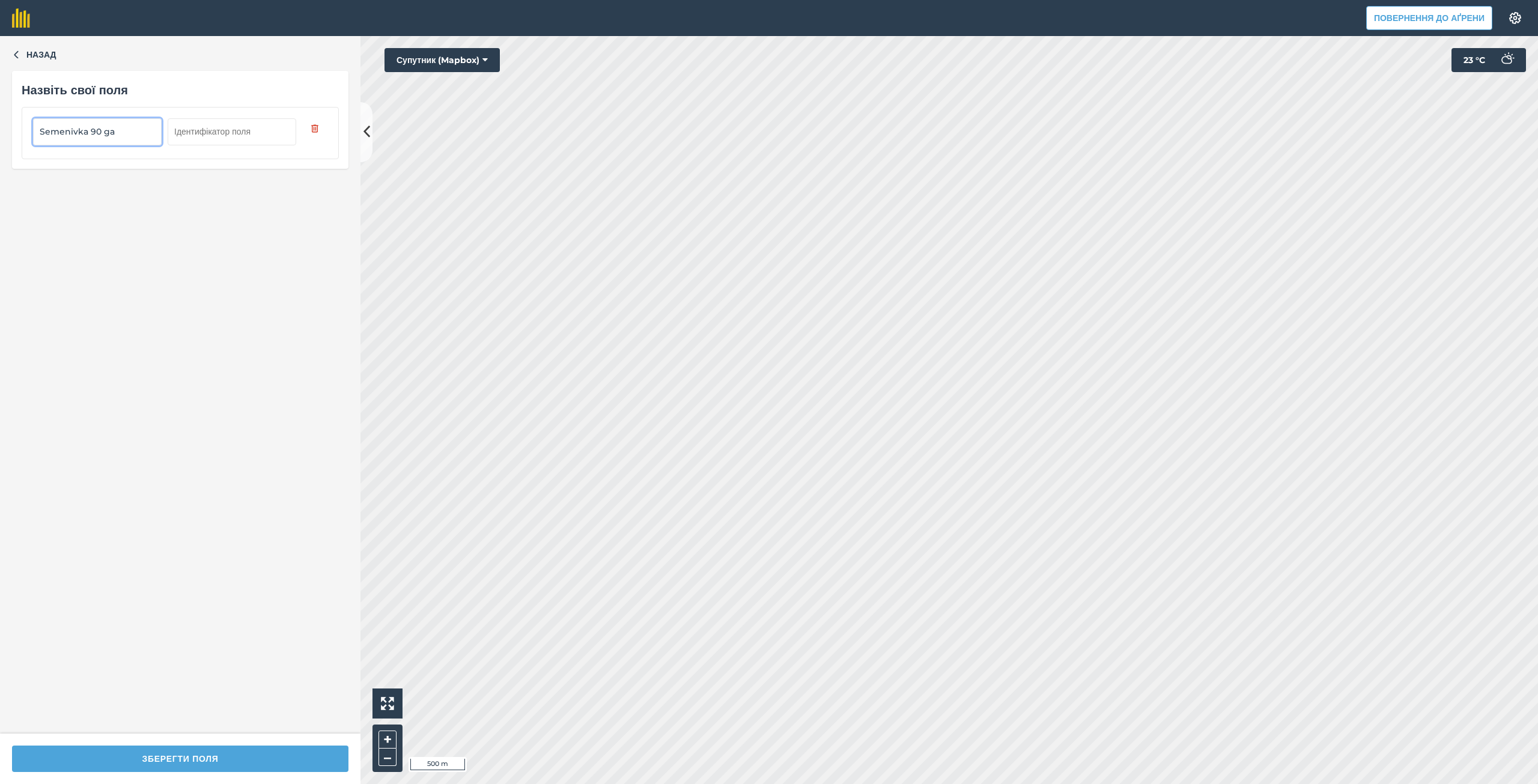
type input "Semenivka 90 ga"
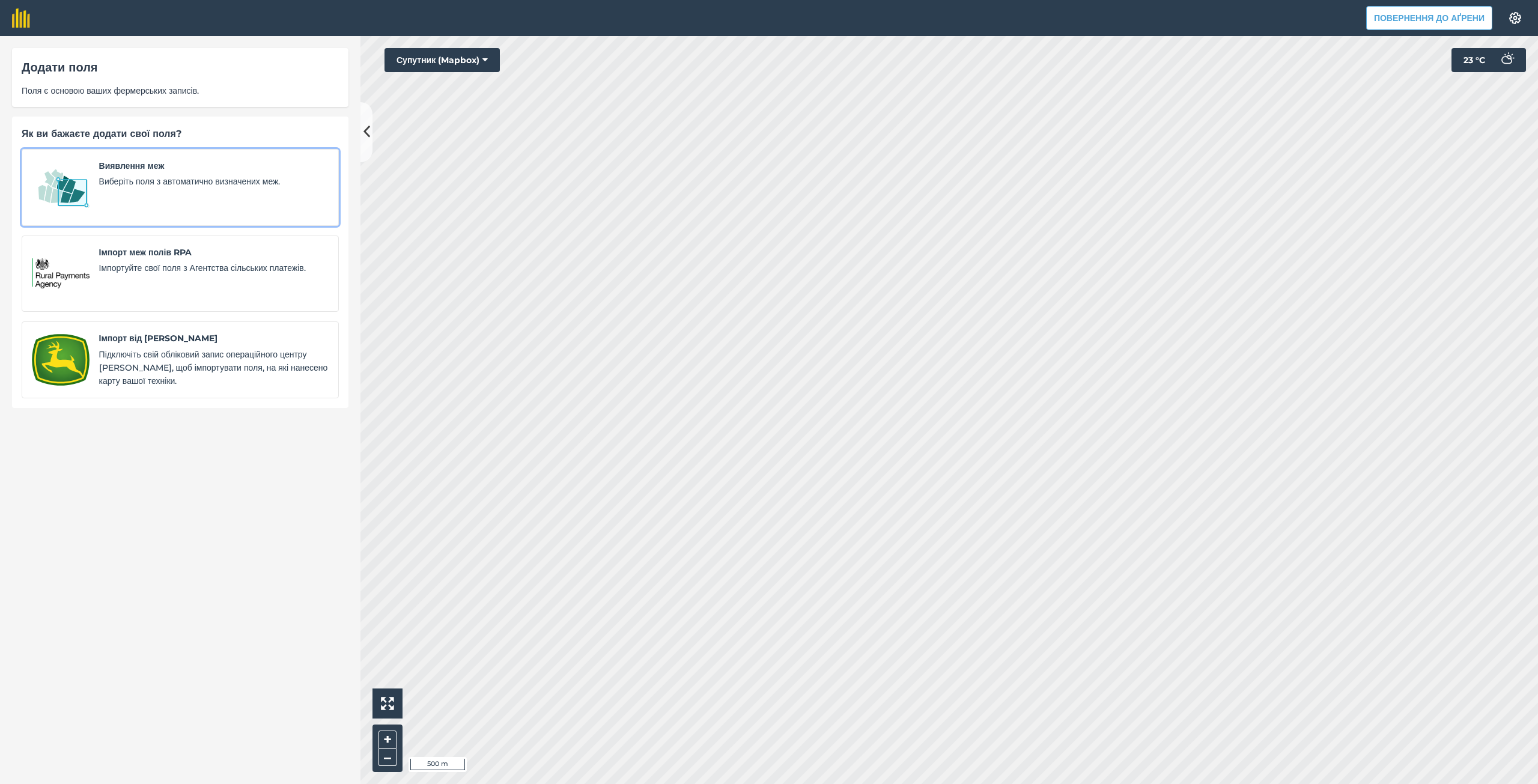
click at [183, 194] on div "Виявлення меж Виберіть поля з автоматично визначених меж." at bounding box center [213, 187] width 229 height 57
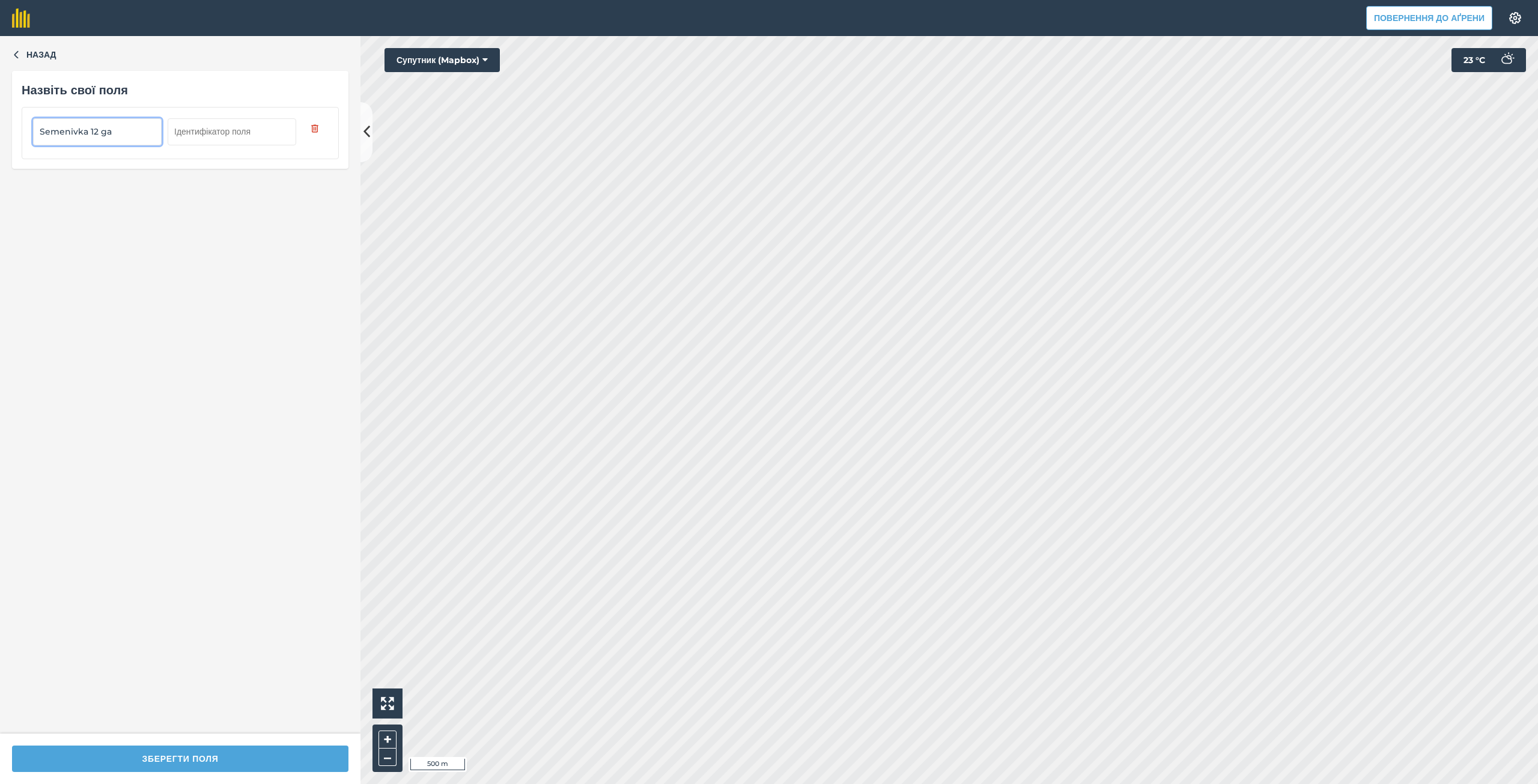
type input "Semenivka 12 ga"
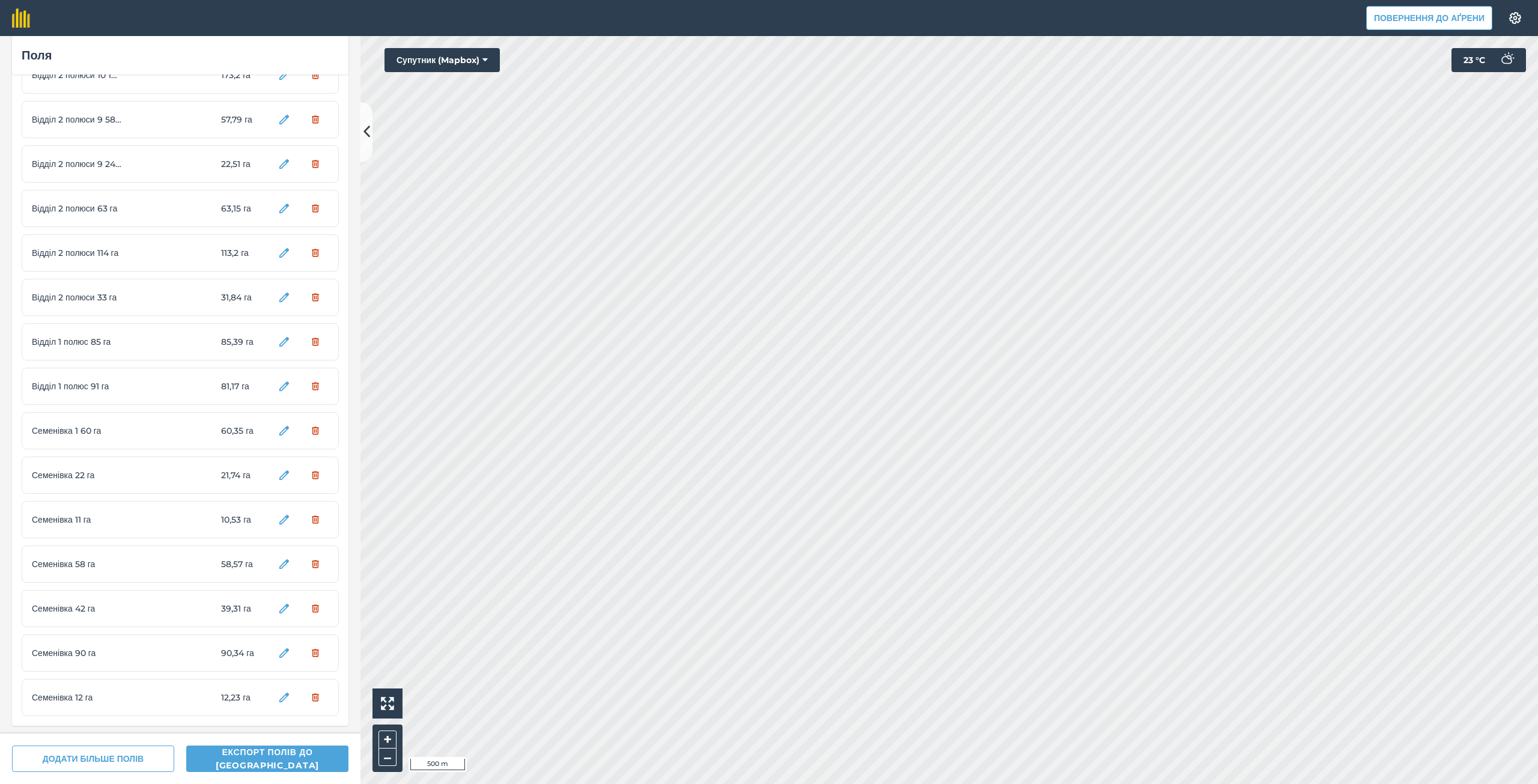
scroll to position [587, 0]
